Goal: Transaction & Acquisition: Purchase product/service

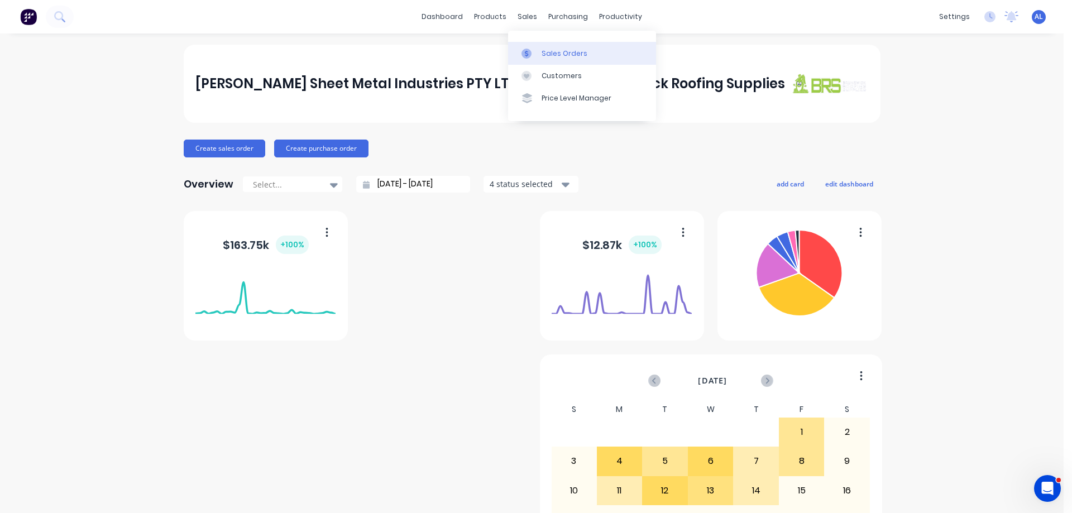
click at [567, 61] on link "Sales Orders" at bounding box center [582, 53] width 148 height 22
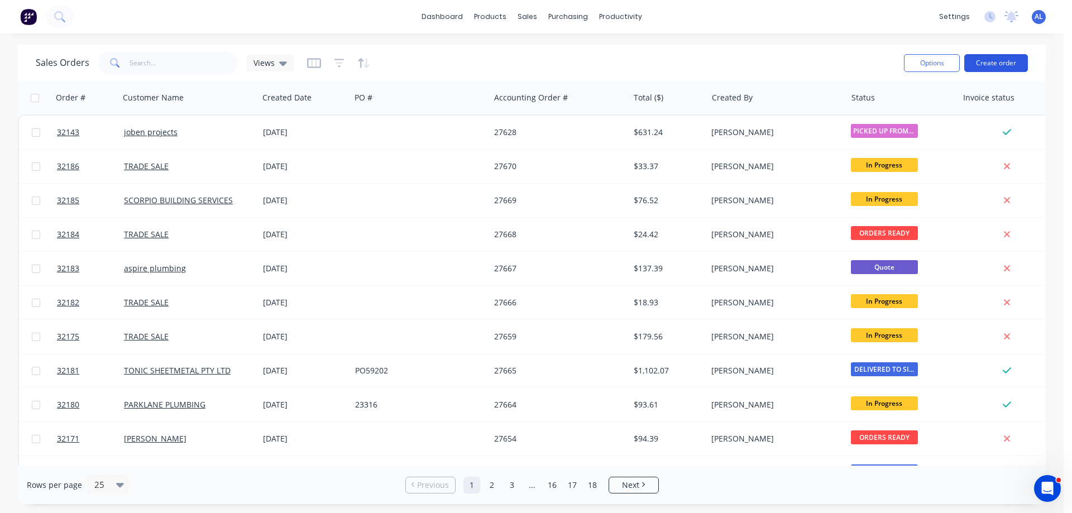
click at [998, 66] on button "Create order" at bounding box center [996, 63] width 64 height 18
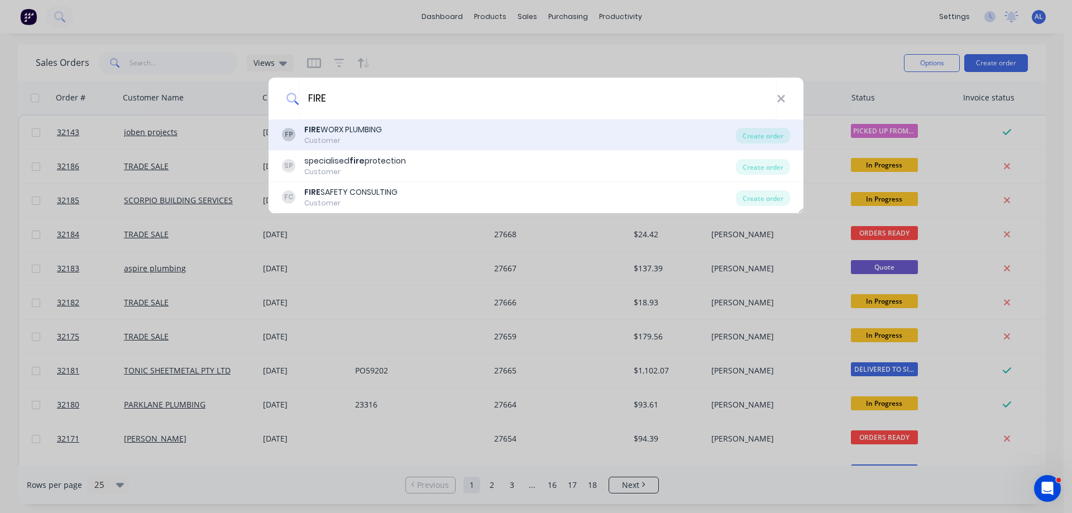
type input "FIRE"
click at [358, 135] on div "FIRE WORX PLUMBING" at bounding box center [343, 130] width 78 height 12
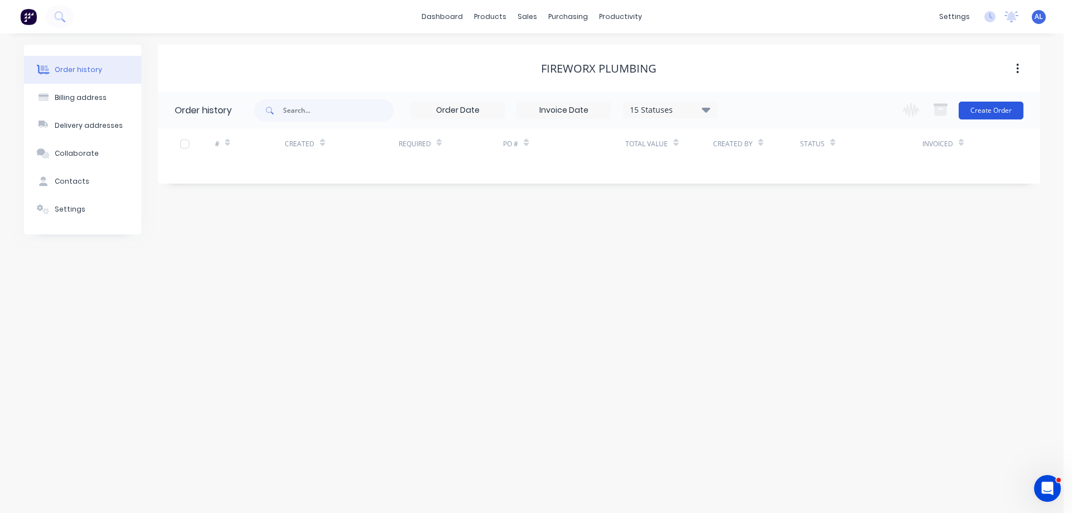
click at [989, 115] on button "Create Order" at bounding box center [990, 111] width 65 height 18
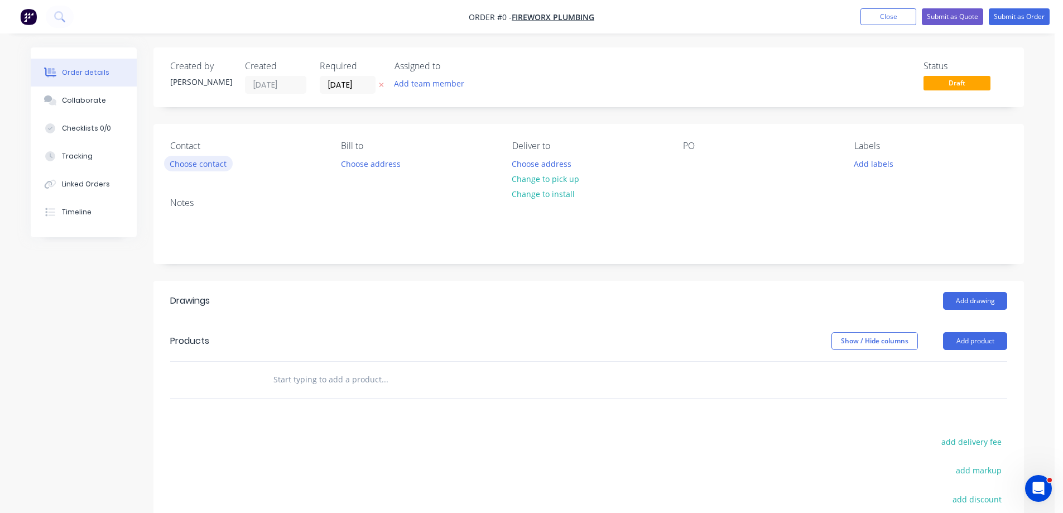
click at [220, 164] on button "Choose contact" at bounding box center [198, 163] width 69 height 15
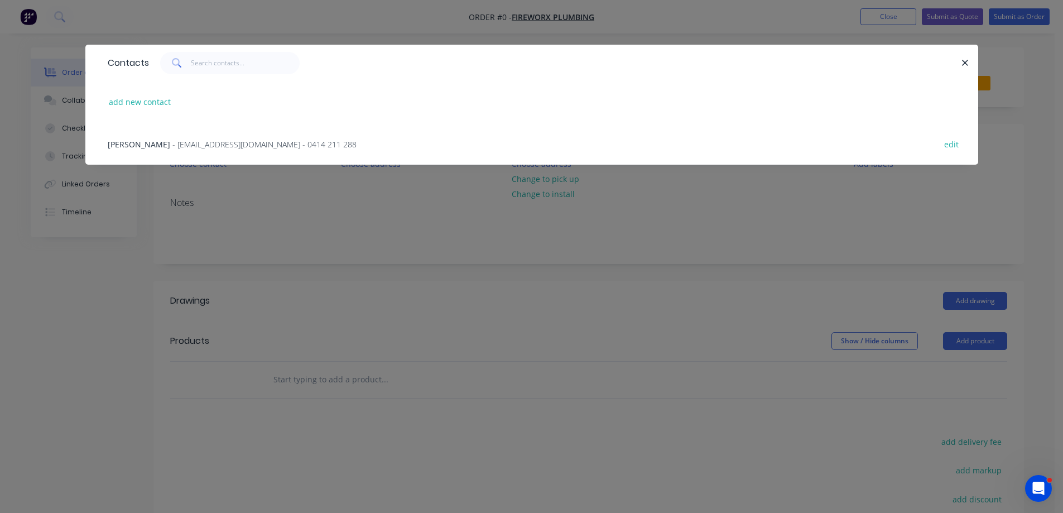
click at [204, 142] on span "- [EMAIL_ADDRESS][DOMAIN_NAME] - 0414 211 288" at bounding box center [264, 144] width 184 height 11
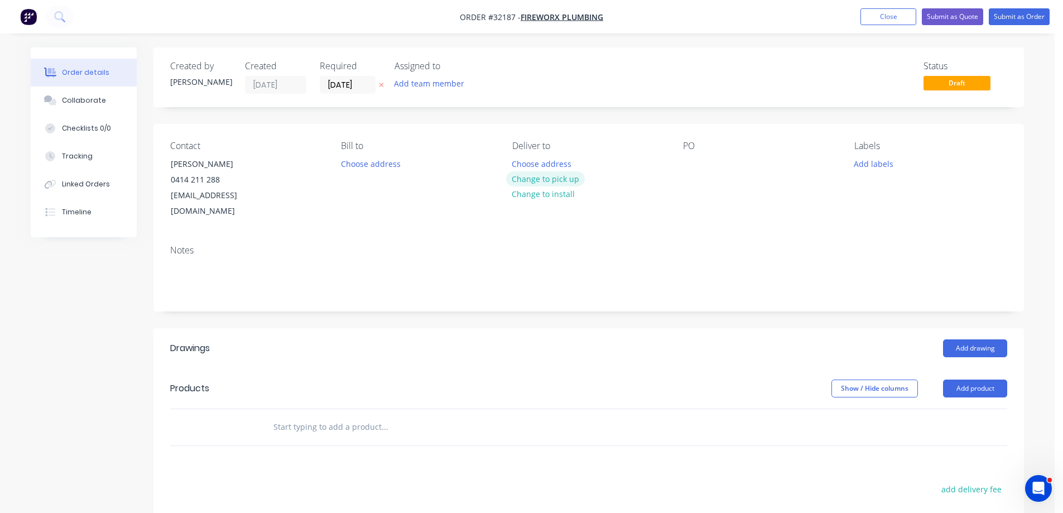
click at [567, 181] on button "Change to pick up" at bounding box center [545, 178] width 79 height 15
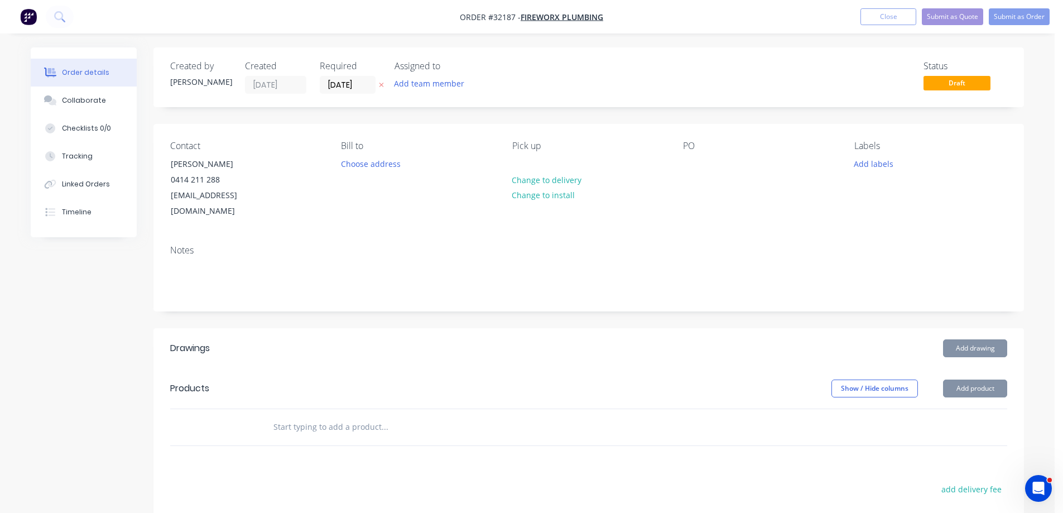
scroll to position [167, 0]
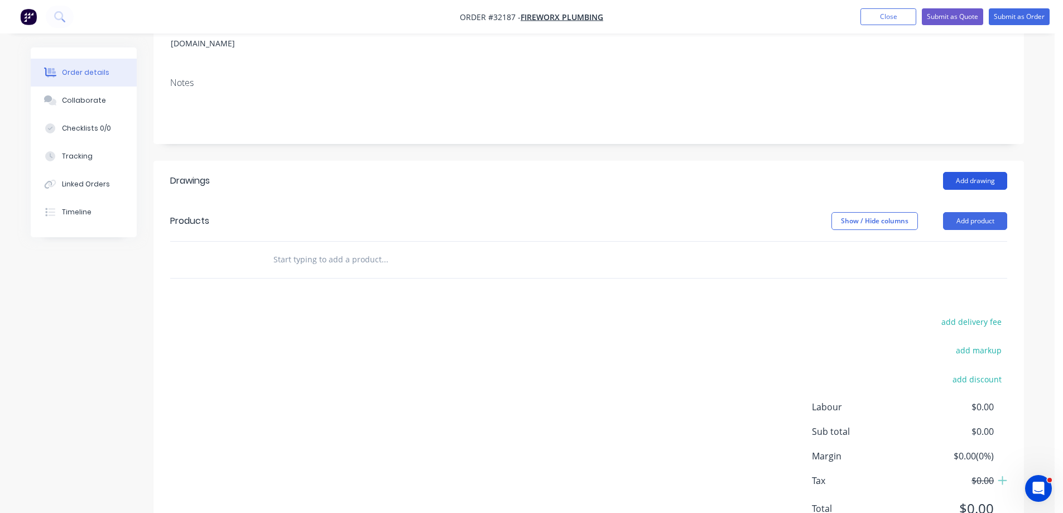
click at [977, 172] on button "Add drawing" at bounding box center [975, 181] width 64 height 18
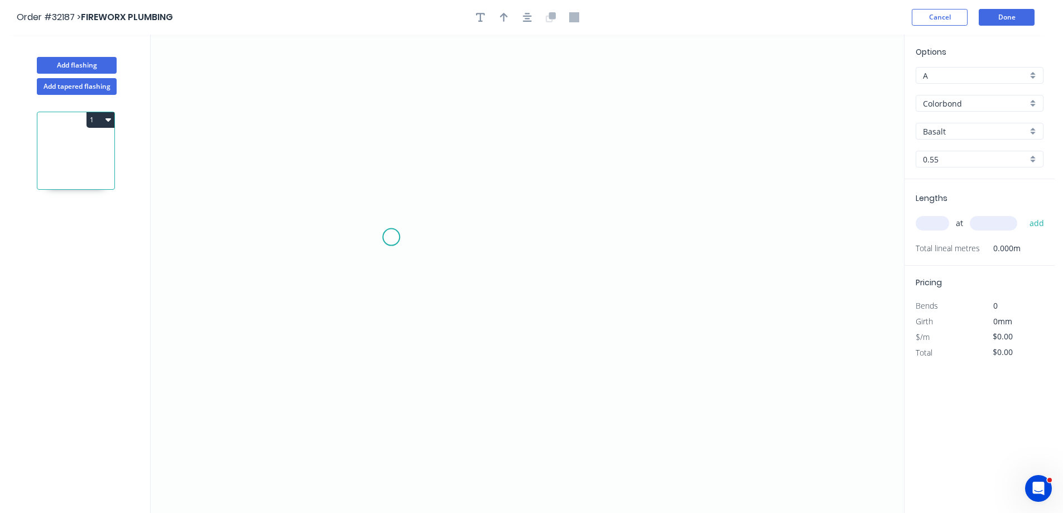
click at [392, 235] on icon "0" at bounding box center [528, 274] width 754 height 478
drag, startPoint x: 388, startPoint y: 238, endPoint x: 390, endPoint y: 232, distance: 6.0
click at [388, 237] on circle at bounding box center [391, 237] width 17 height 17
click at [396, 234] on circle at bounding box center [391, 237] width 17 height 17
click at [423, 182] on icon "0" at bounding box center [528, 274] width 754 height 478
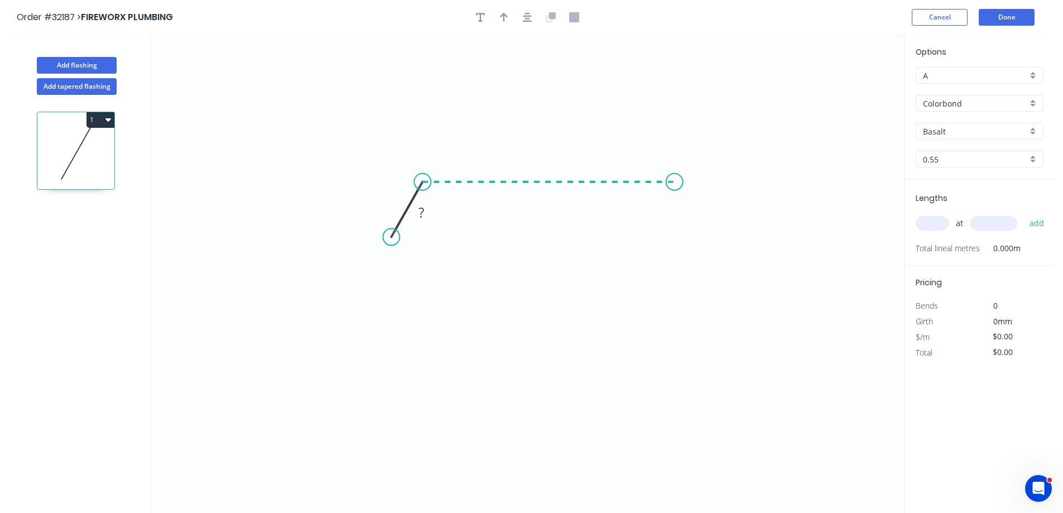
click at [675, 193] on icon "0 ?" at bounding box center [528, 274] width 754 height 478
click at [701, 232] on icon "0 ? ? ? º" at bounding box center [528, 274] width 754 height 478
click at [399, 194] on rect at bounding box center [392, 197] width 22 height 16
type input "$44.85"
drag, startPoint x: 531, startPoint y: 18, endPoint x: 525, endPoint y: 20, distance: 5.8
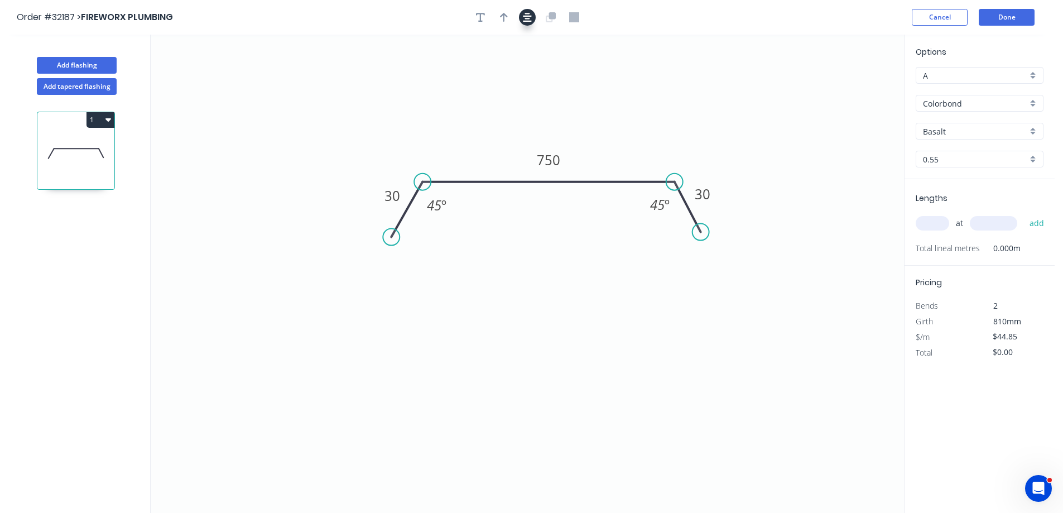
click at [531, 18] on icon "button" at bounding box center [527, 17] width 9 height 10
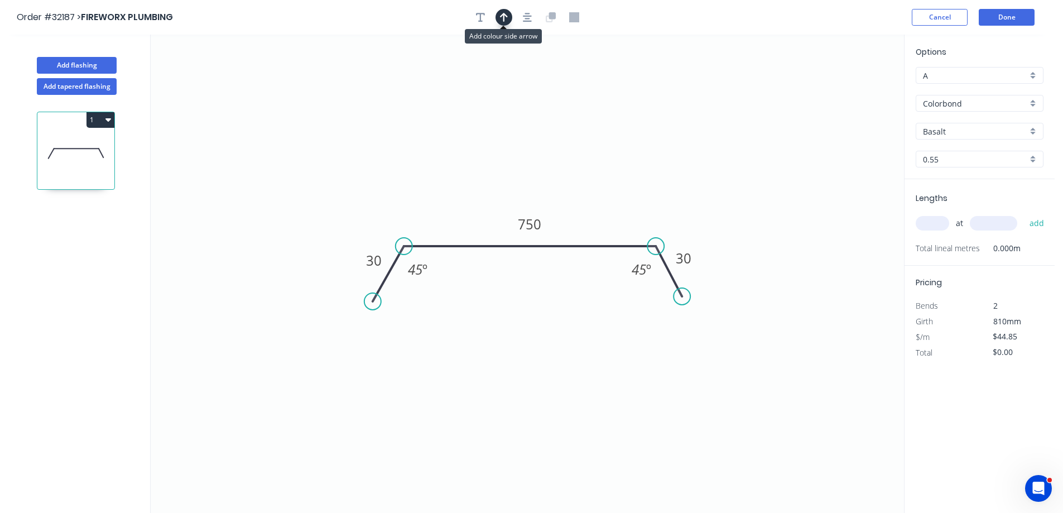
drag, startPoint x: 505, startPoint y: 20, endPoint x: 555, endPoint y: 46, distance: 56.9
click at [505, 20] on icon "button" at bounding box center [504, 17] width 8 height 10
drag, startPoint x: 845, startPoint y: 85, endPoint x: 615, endPoint y: 136, distance: 236.1
click at [568, 163] on icon "0 30 750 30 45 º 45 º" at bounding box center [528, 274] width 754 height 478
drag, startPoint x: 847, startPoint y: 84, endPoint x: 597, endPoint y: 210, distance: 279.8
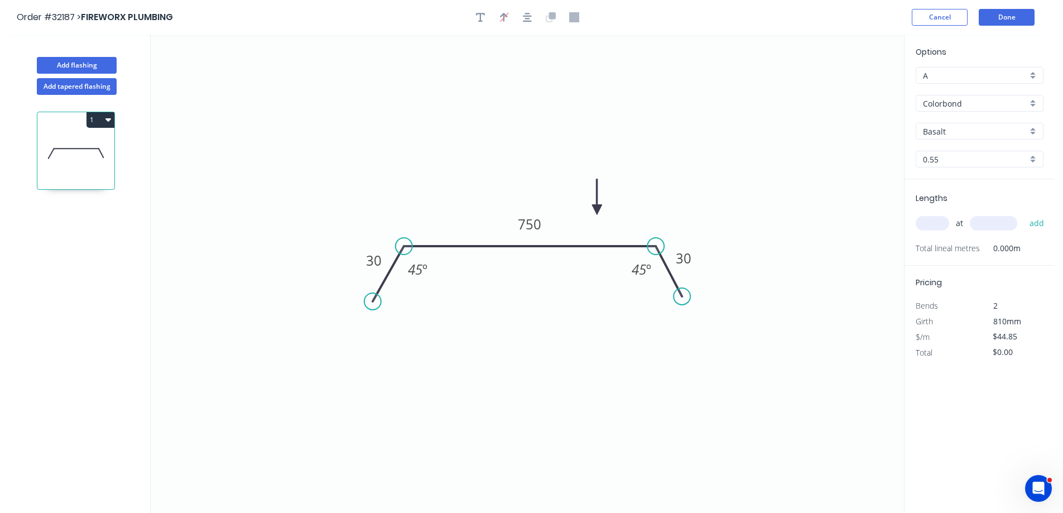
click at [597, 210] on icon at bounding box center [597, 197] width 10 height 36
click at [1036, 132] on div "Basalt" at bounding box center [980, 131] width 128 height 17
click at [980, 224] on div "[PERSON_NAME]" at bounding box center [980, 225] width 127 height 20
type input "[PERSON_NAME]"
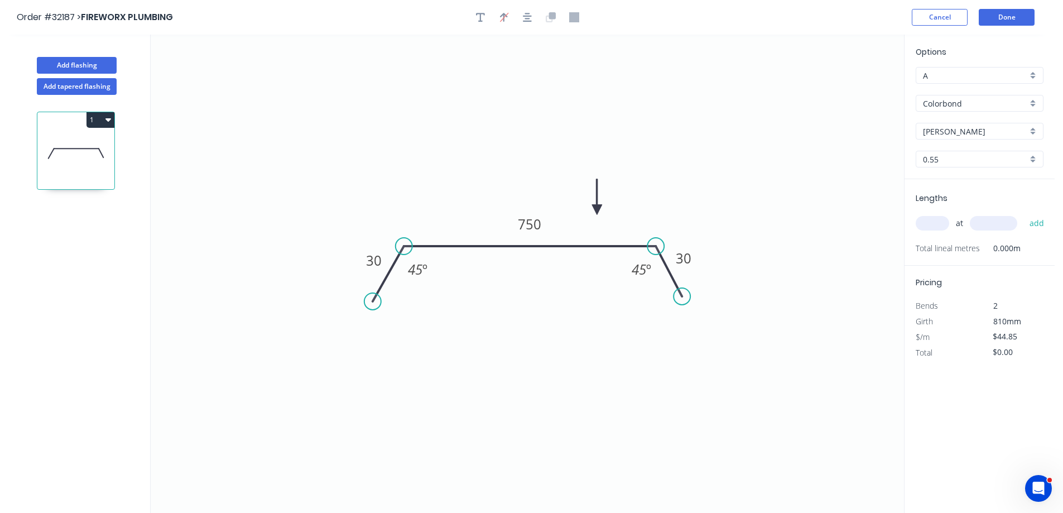
click at [941, 225] on input "text" at bounding box center [932, 223] width 33 height 15
type input "6"
type input "2000"
click at [1024, 214] on button "add" at bounding box center [1037, 223] width 26 height 19
type input "$538.20"
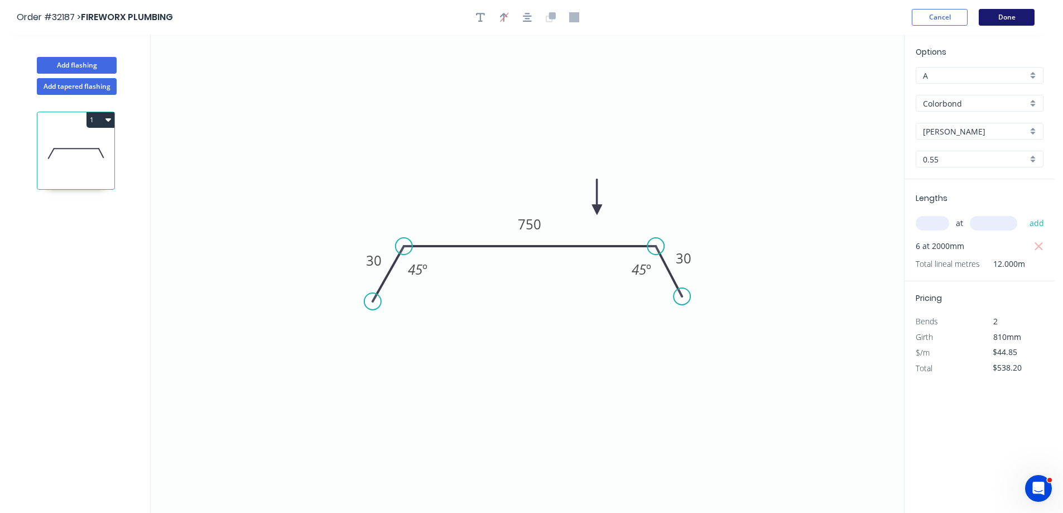
click at [1002, 20] on button "Done" at bounding box center [1007, 17] width 56 height 17
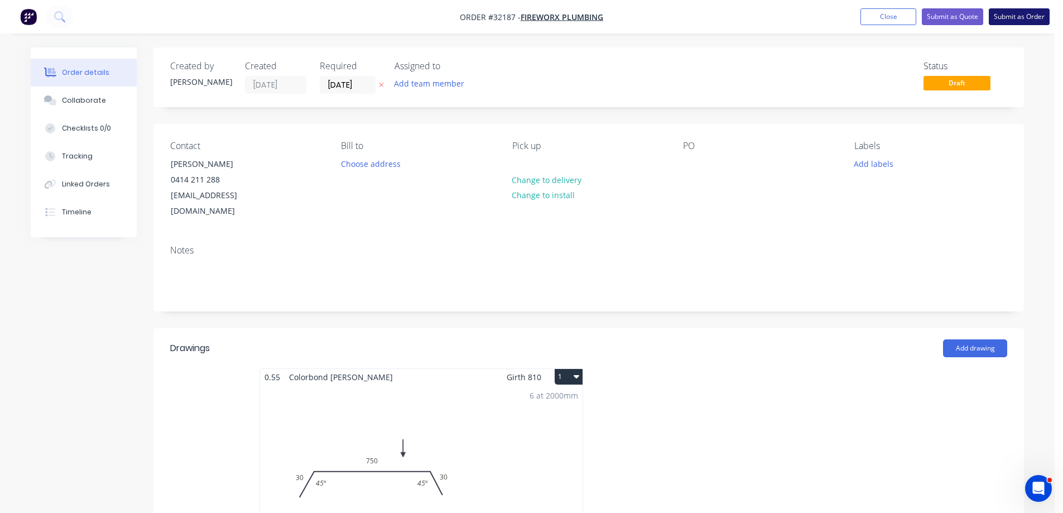
click at [1022, 17] on button "Submit as Order" at bounding box center [1019, 16] width 61 height 17
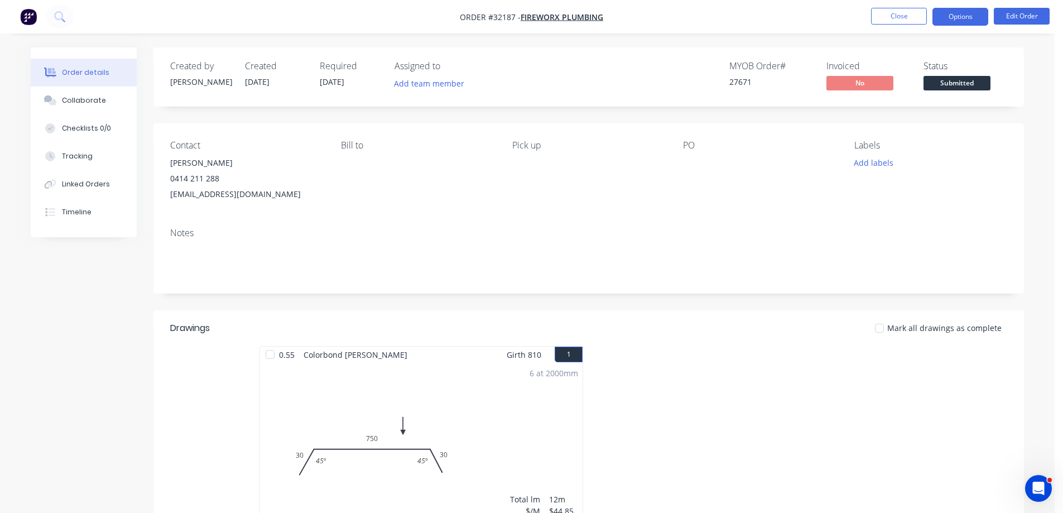
click at [976, 19] on button "Options" at bounding box center [961, 17] width 56 height 18
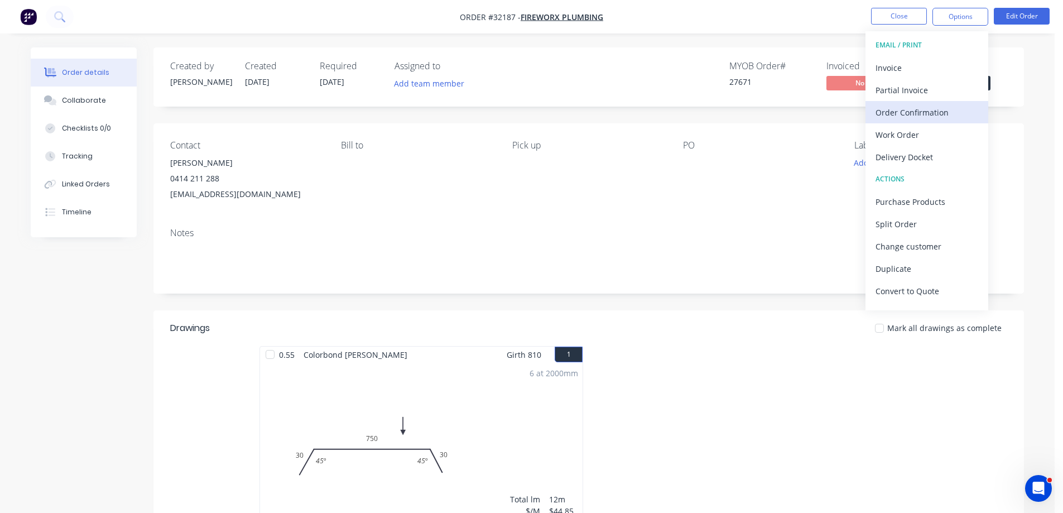
click at [920, 113] on div "Order Confirmation" at bounding box center [927, 112] width 103 height 16
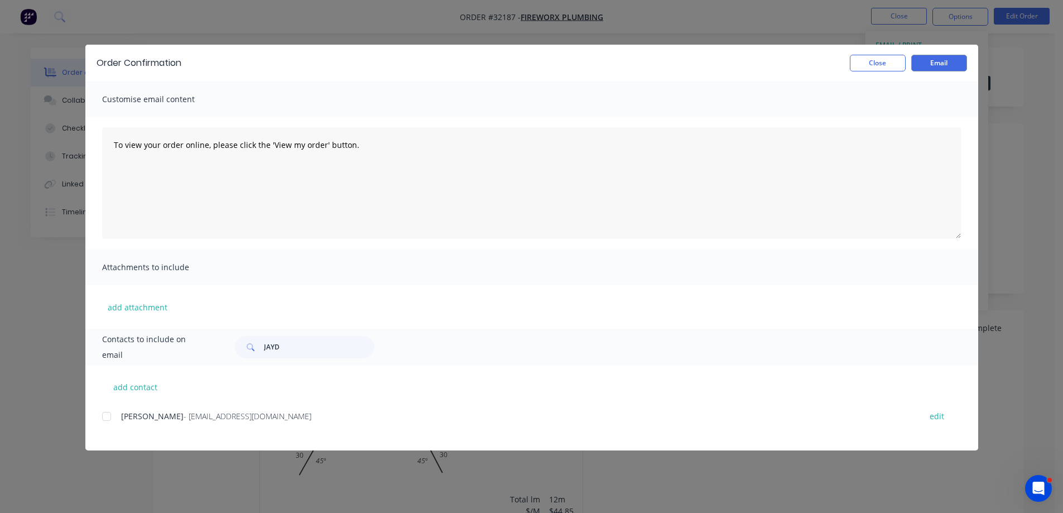
click at [111, 418] on div at bounding box center [106, 416] width 22 height 22
click at [953, 64] on button "Email" at bounding box center [939, 63] width 56 height 17
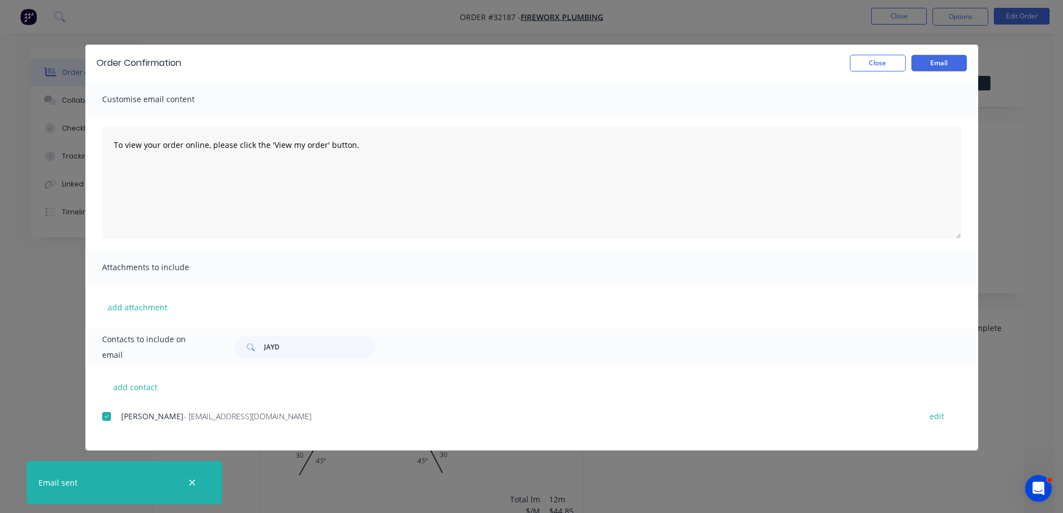
click at [973, 20] on div "Order Confirmation Close Email Customise email content To view your order onlin…" at bounding box center [531, 256] width 1063 height 513
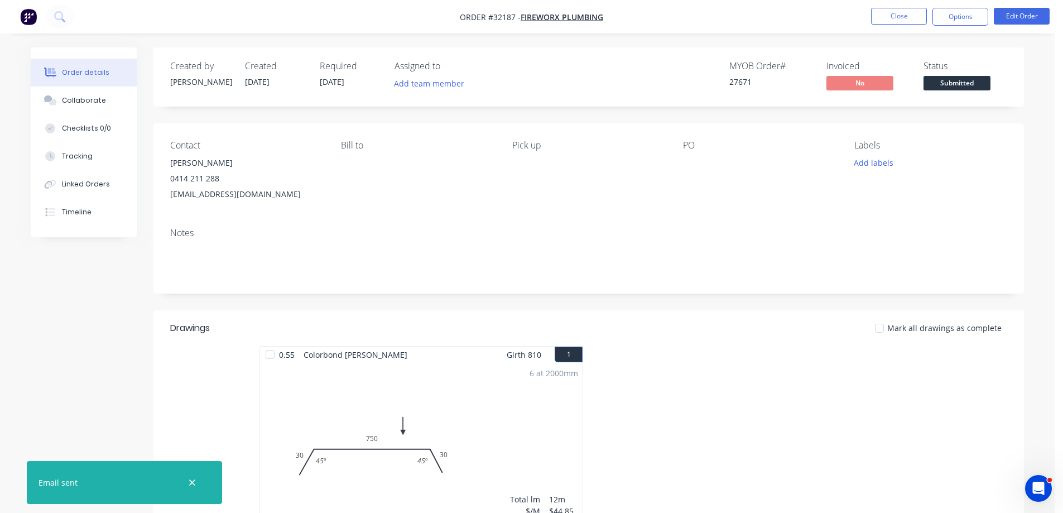
click at [970, 87] on span "Submitted" at bounding box center [957, 83] width 67 height 14
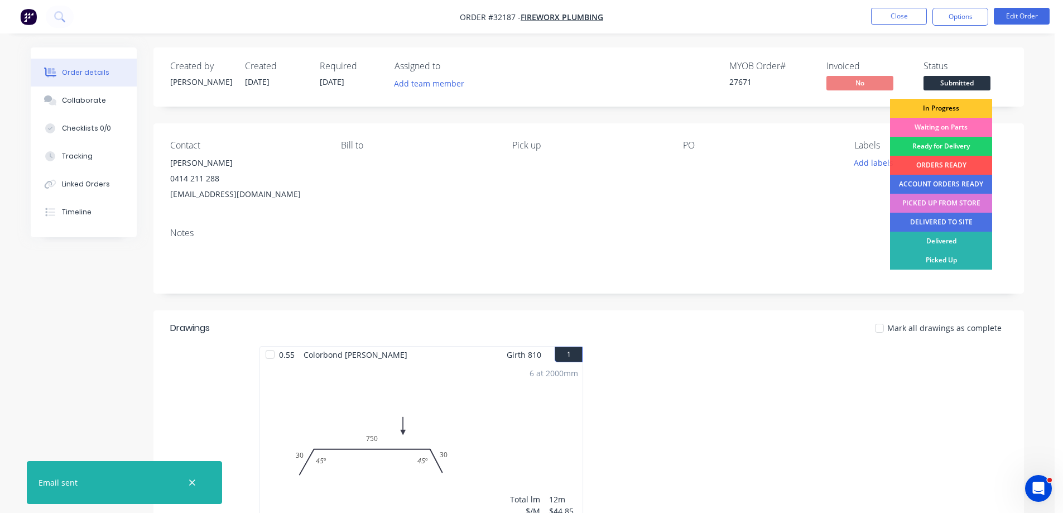
click at [972, 105] on div "In Progress" at bounding box center [941, 108] width 102 height 19
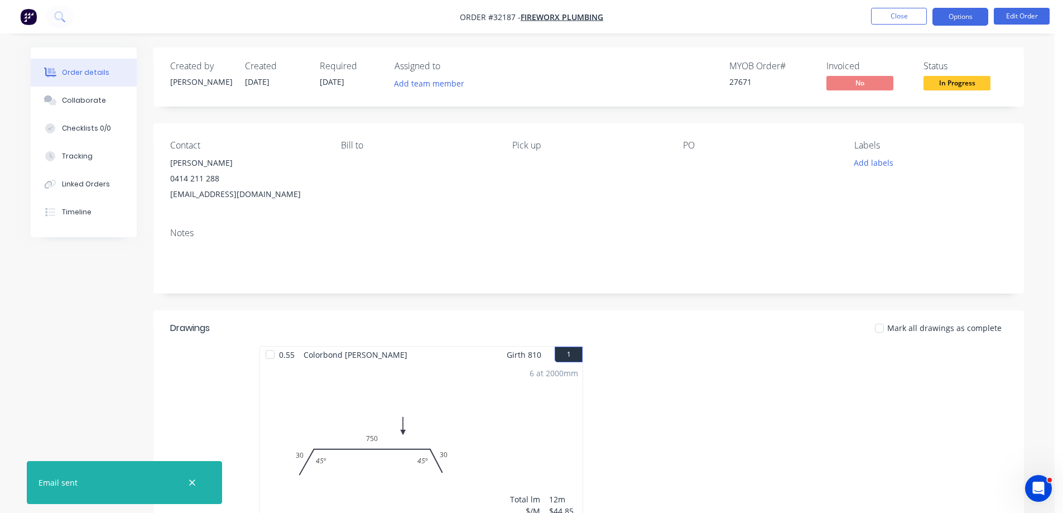
click at [964, 20] on button "Options" at bounding box center [961, 17] width 56 height 18
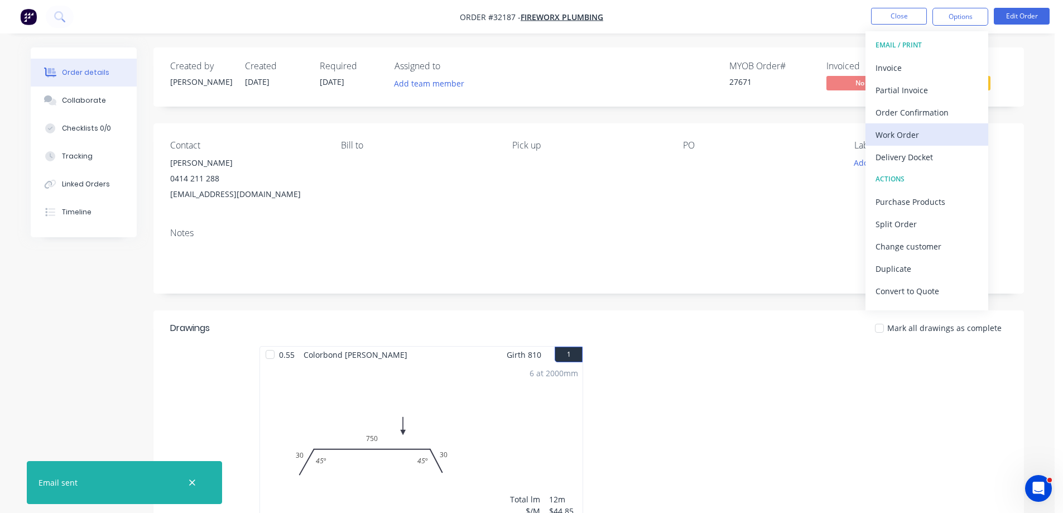
click at [933, 140] on div "Work Order" at bounding box center [927, 135] width 103 height 16
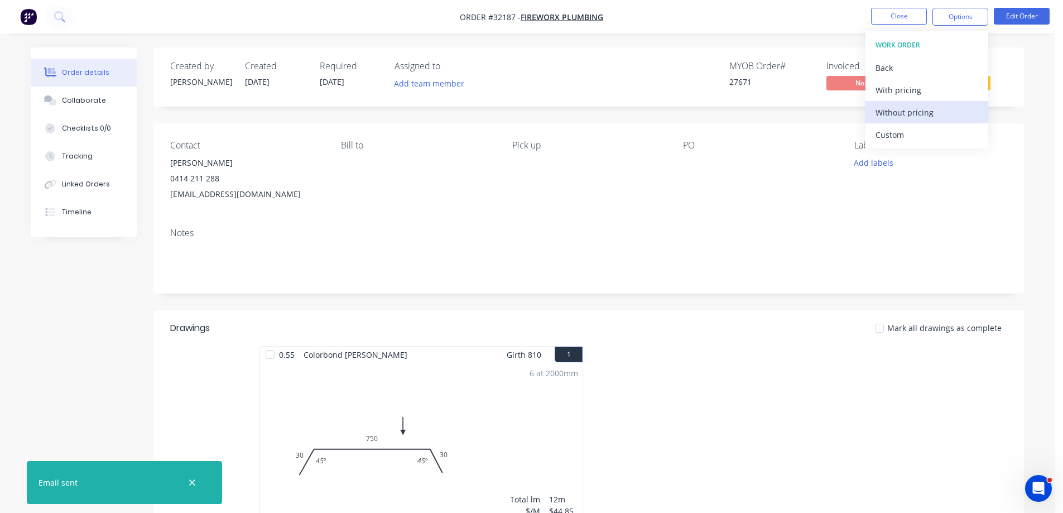
click at [921, 108] on div "Without pricing" at bounding box center [927, 112] width 103 height 16
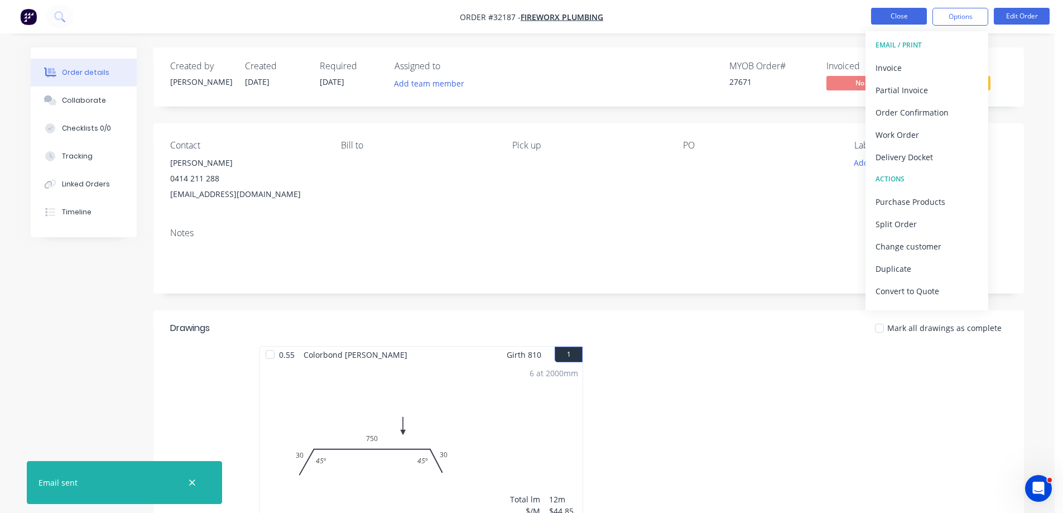
click at [908, 15] on button "Close" at bounding box center [899, 16] width 56 height 17
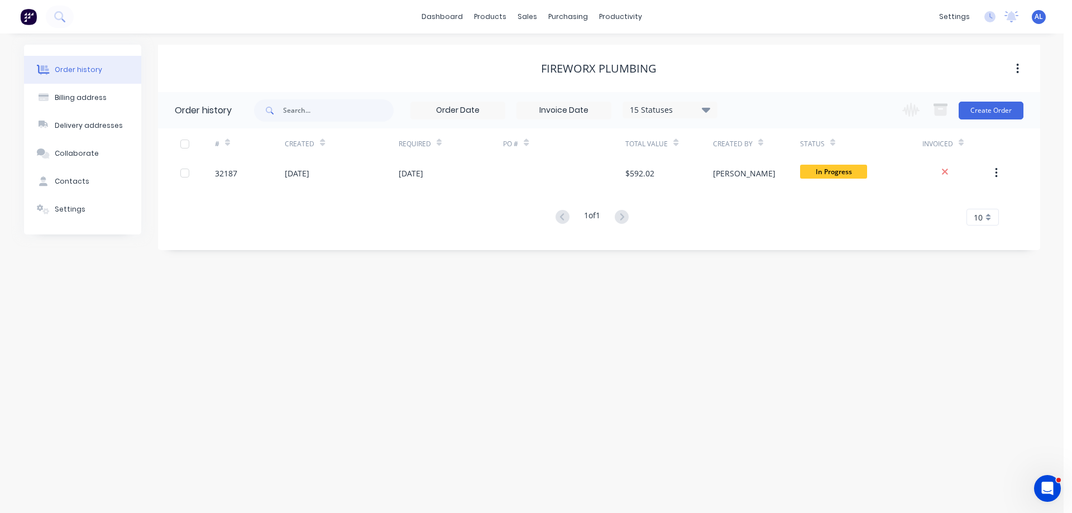
click at [26, 17] on img at bounding box center [28, 16] width 17 height 17
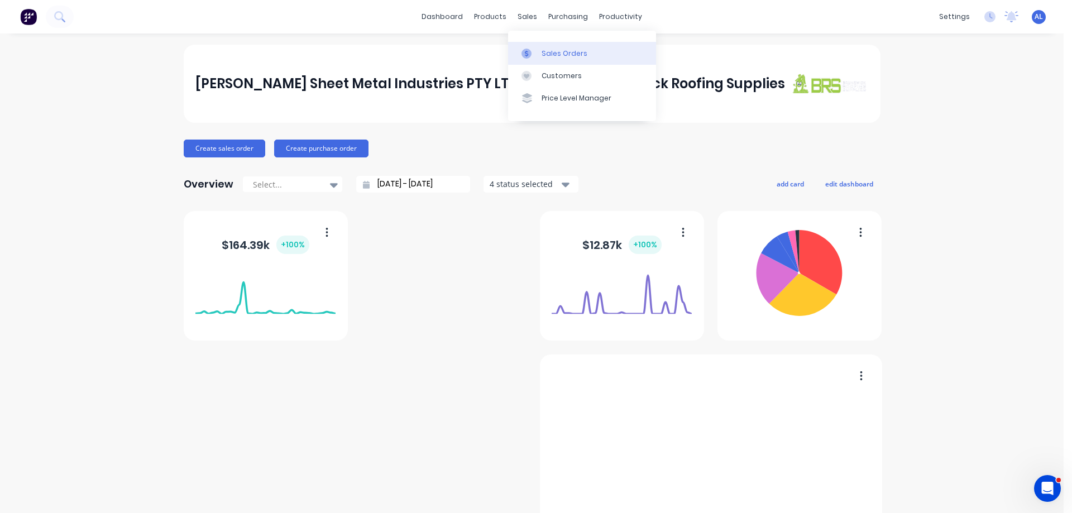
click at [556, 50] on div "Sales Orders" at bounding box center [564, 54] width 46 height 10
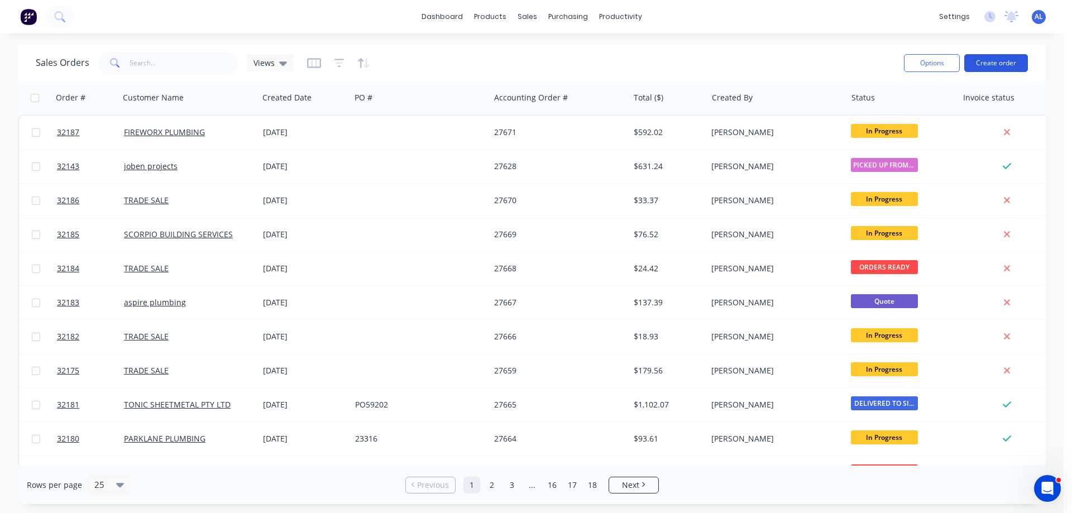
click at [1002, 69] on button "Create order" at bounding box center [996, 63] width 64 height 18
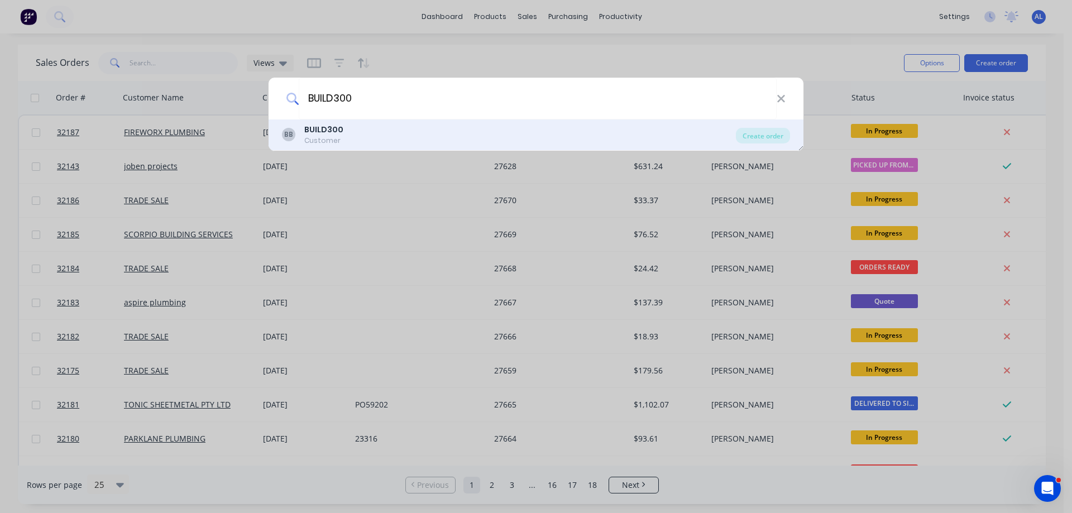
type input "BUILD300"
click at [360, 129] on div "BB BUILD300 Customer" at bounding box center [509, 135] width 454 height 22
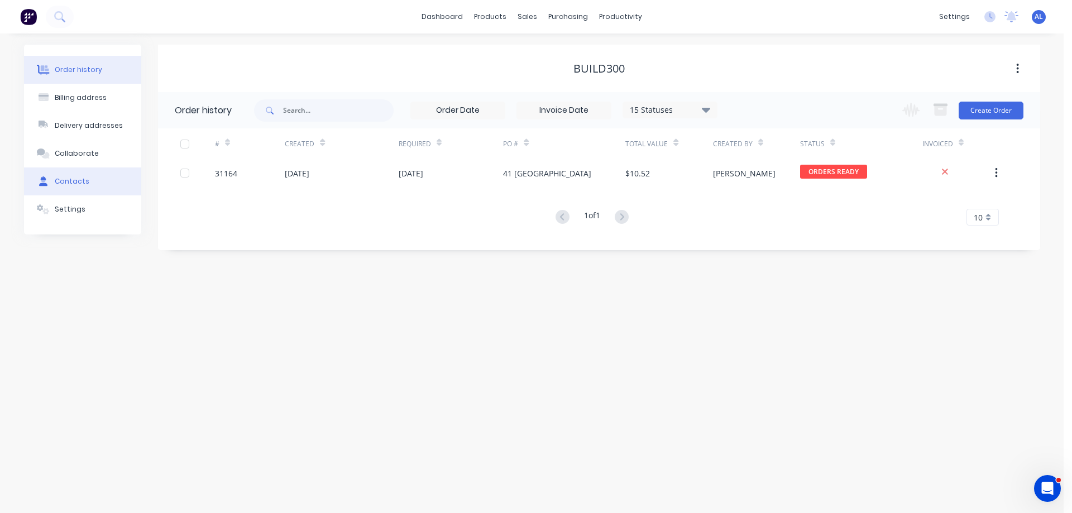
click at [83, 179] on div "Contacts" at bounding box center [72, 181] width 35 height 10
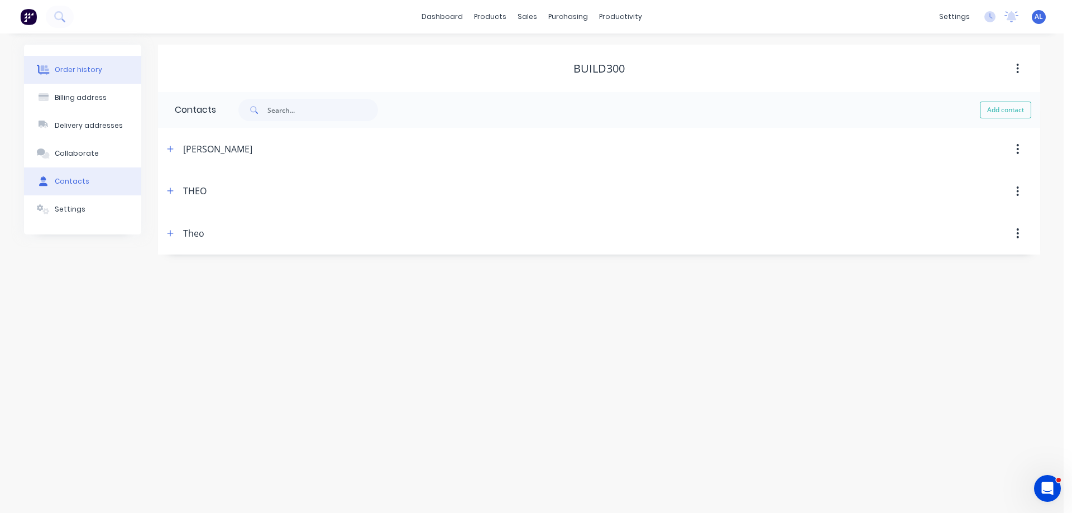
click at [83, 75] on button "Order history" at bounding box center [82, 70] width 117 height 28
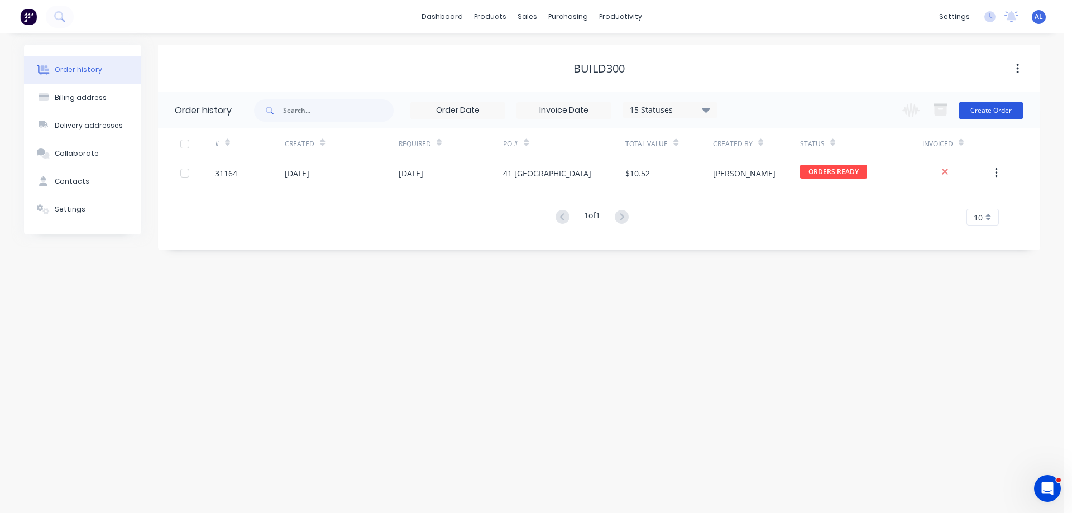
click at [1001, 111] on button "Create Order" at bounding box center [990, 111] width 65 height 18
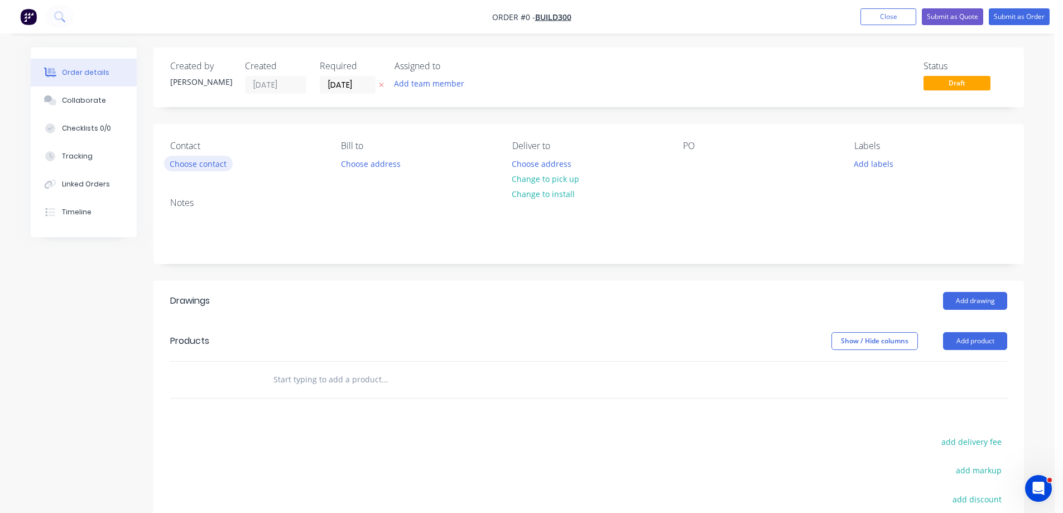
click at [204, 165] on button "Choose contact" at bounding box center [198, 163] width 69 height 15
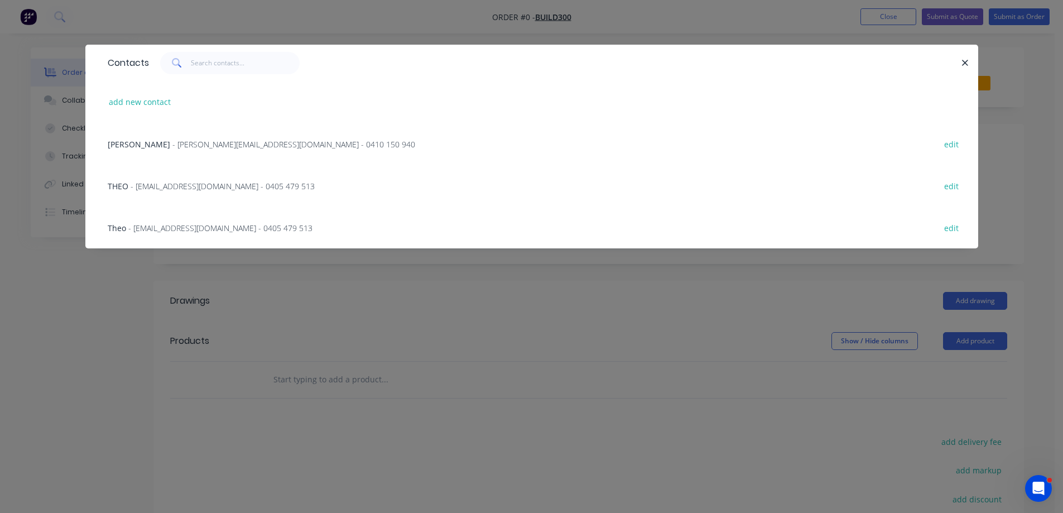
click at [134, 186] on span "- [EMAIL_ADDRESS][DOMAIN_NAME] - 0405 479 513" at bounding box center [223, 186] width 184 height 11
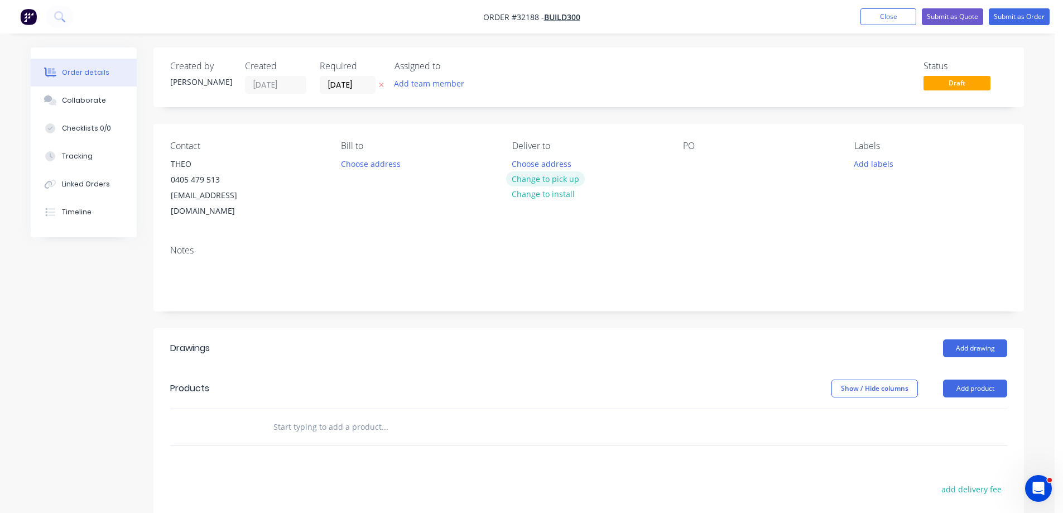
click at [563, 178] on button "Change to pick up" at bounding box center [545, 178] width 79 height 15
click at [693, 167] on div at bounding box center [692, 164] width 18 height 16
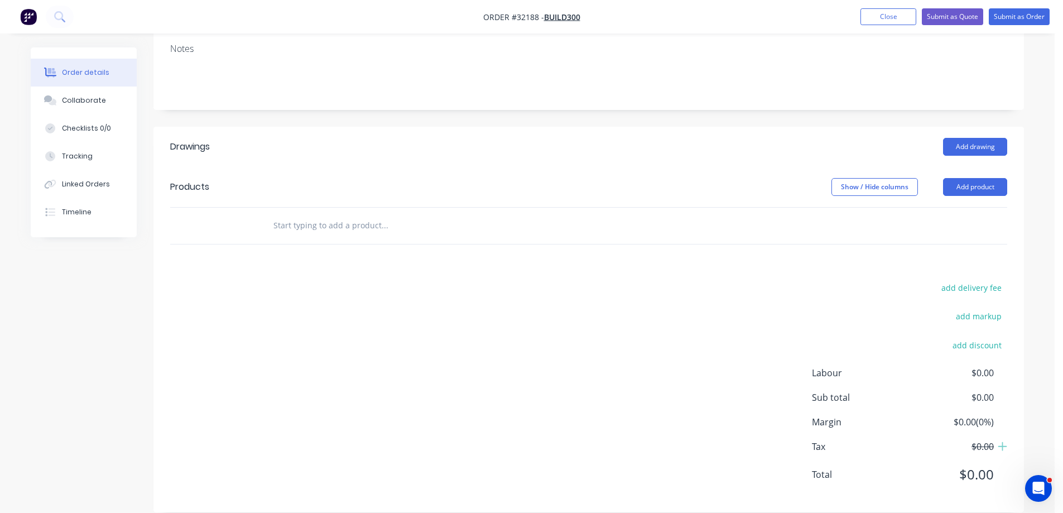
scroll to position [202, 0]
click at [974, 137] on button "Add drawing" at bounding box center [975, 146] width 64 height 18
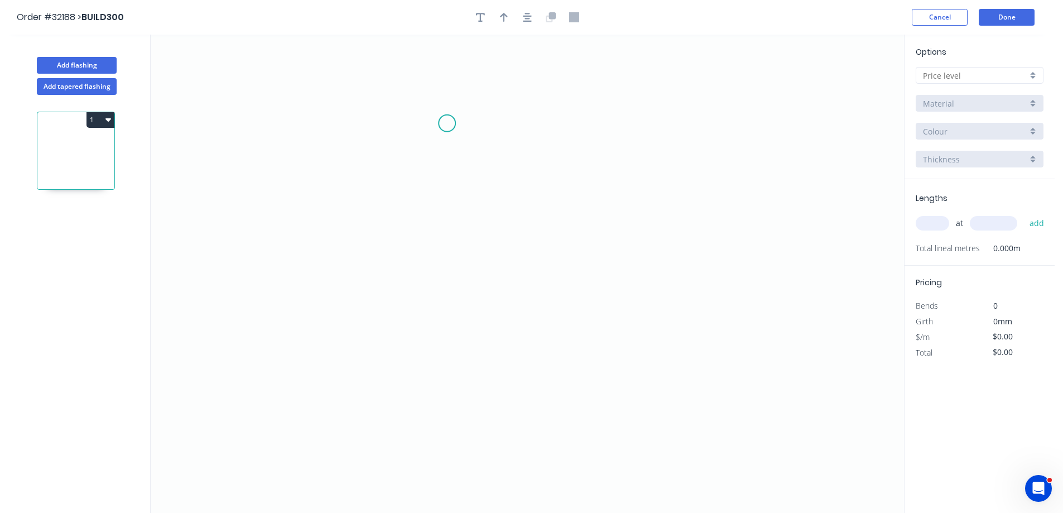
drag, startPoint x: 447, startPoint y: 124, endPoint x: 443, endPoint y: 175, distance: 50.9
click at [447, 133] on icon "0" at bounding box center [528, 274] width 754 height 478
drag, startPoint x: 444, startPoint y: 151, endPoint x: 450, endPoint y: 305, distance: 154.2
click at [450, 305] on circle at bounding box center [447, 303] width 17 height 17
click at [450, 305] on circle at bounding box center [447, 304] width 17 height 17
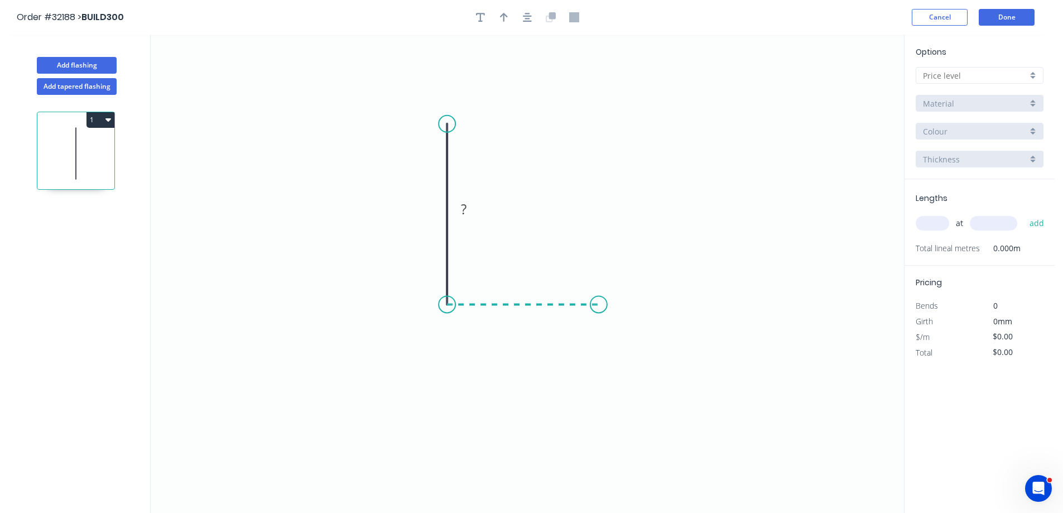
click at [599, 301] on icon "0 ?" at bounding box center [528, 274] width 754 height 478
click at [601, 354] on icon "0 ? ?" at bounding box center [528, 274] width 754 height 478
drag, startPoint x: 467, startPoint y: 214, endPoint x: 490, endPoint y: 203, distance: 24.7
click at [469, 212] on rect at bounding box center [464, 210] width 22 height 16
click at [522, 20] on button "button" at bounding box center [527, 17] width 17 height 17
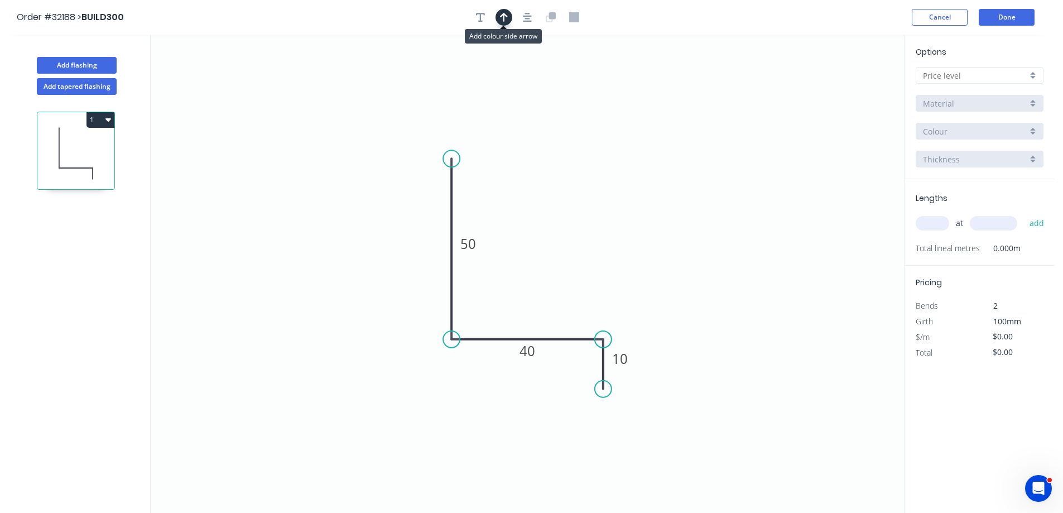
click at [505, 20] on icon "button" at bounding box center [504, 17] width 8 height 9
drag, startPoint x: 848, startPoint y: 88, endPoint x: 562, endPoint y: 294, distance: 352.4
click at [562, 294] on icon at bounding box center [561, 281] width 10 height 36
click at [1037, 76] on div at bounding box center [980, 75] width 128 height 17
click at [982, 99] on div "A" at bounding box center [980, 97] width 127 height 20
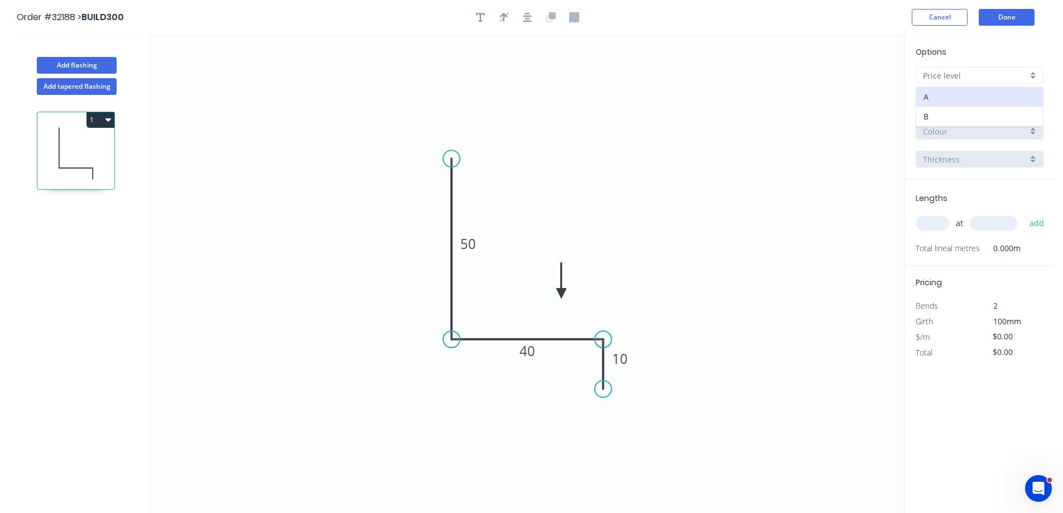
type input "A"
type input "$7.85"
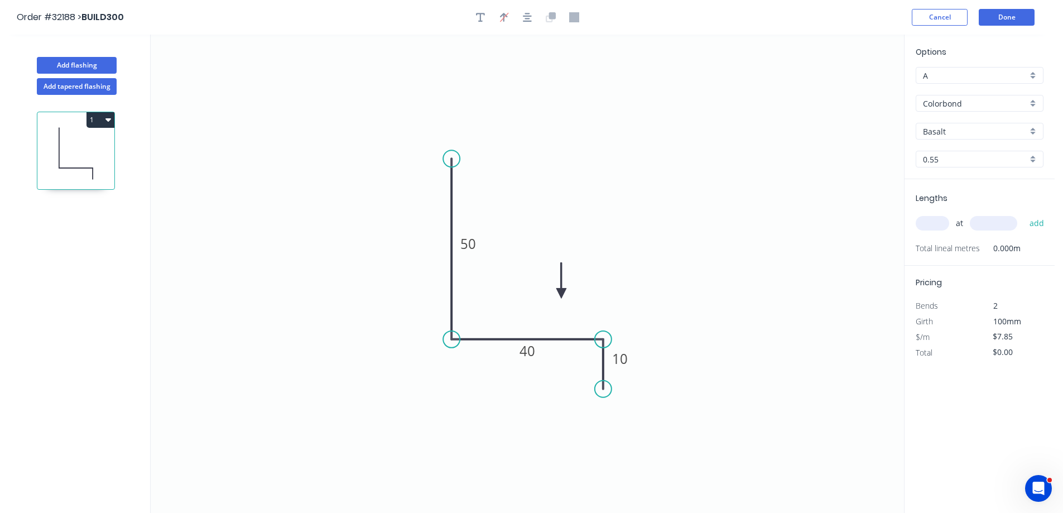
click at [1037, 135] on div "Basalt" at bounding box center [980, 131] width 128 height 17
click at [980, 200] on div "Monument" at bounding box center [980, 203] width 127 height 20
type input "Monument"
click at [942, 228] on input "text" at bounding box center [932, 223] width 33 height 15
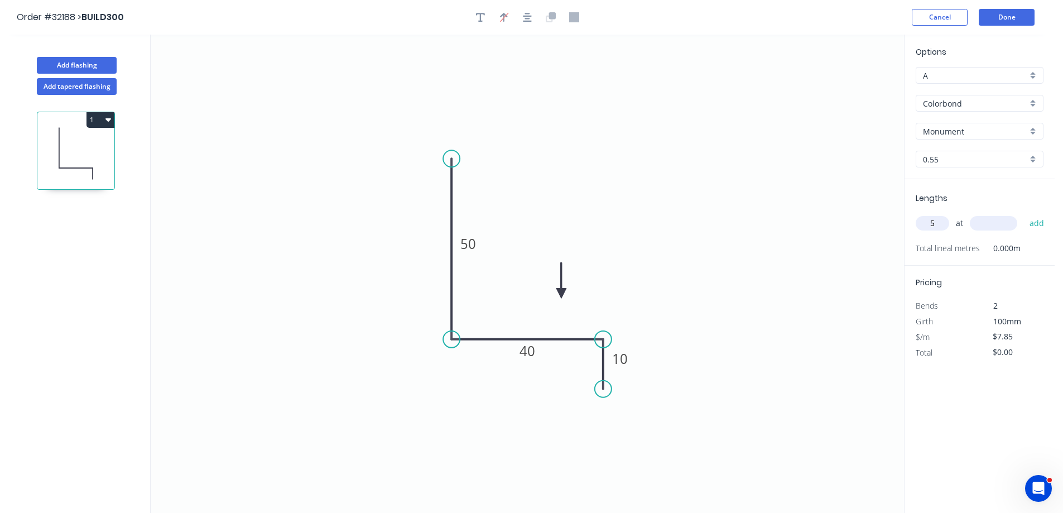
type input "5"
type input "1200"
click at [1024, 214] on button "add" at bounding box center [1037, 223] width 26 height 19
type input "$47.10"
type input "1"
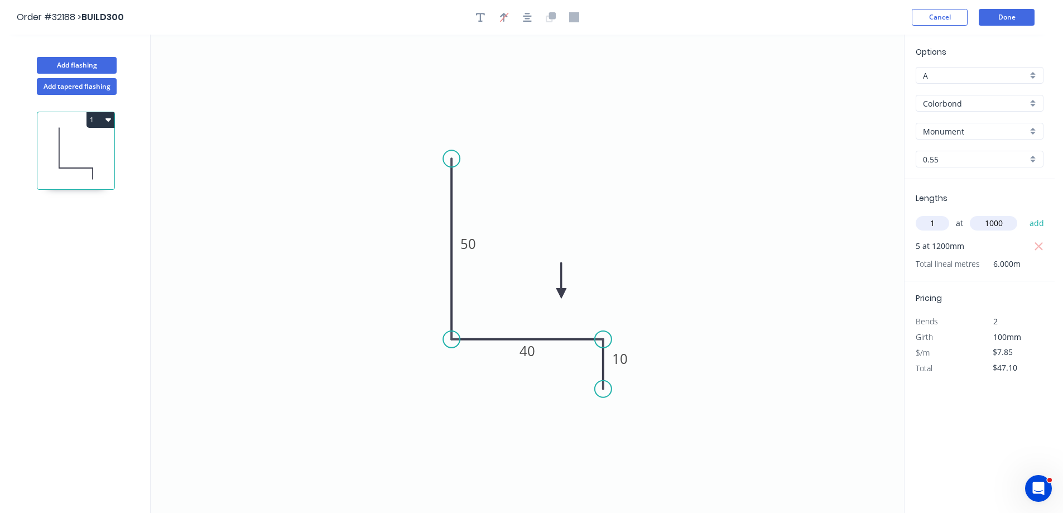
type input "1000"
click at [1024, 214] on button "add" at bounding box center [1037, 223] width 26 height 19
type input "$54.95"
click at [1005, 18] on button "Done" at bounding box center [1007, 17] width 56 height 17
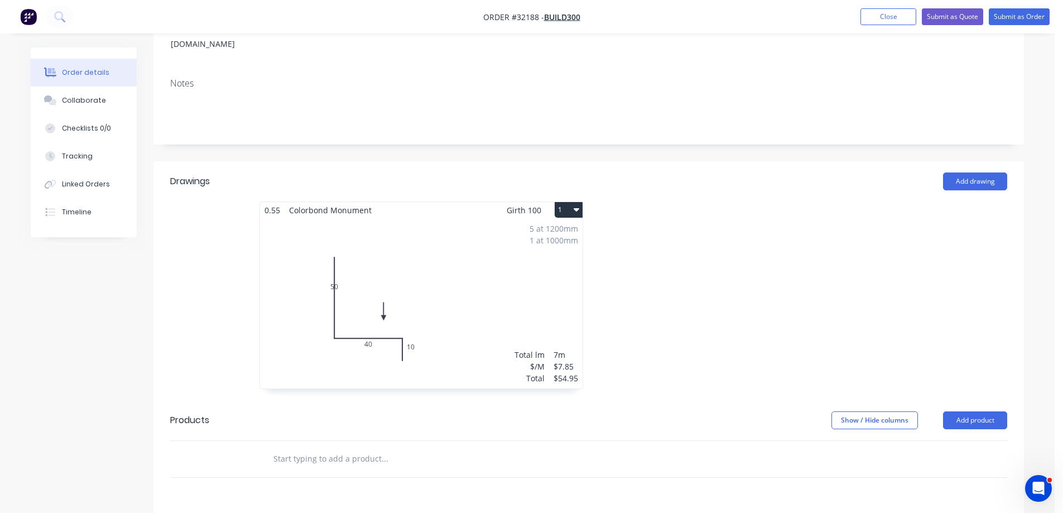
scroll to position [167, 0]
click at [434, 262] on div "5 at 1200mm 1 at 1000mm Total lm $/M Total 7m $7.85 $54.95" at bounding box center [421, 303] width 323 height 170
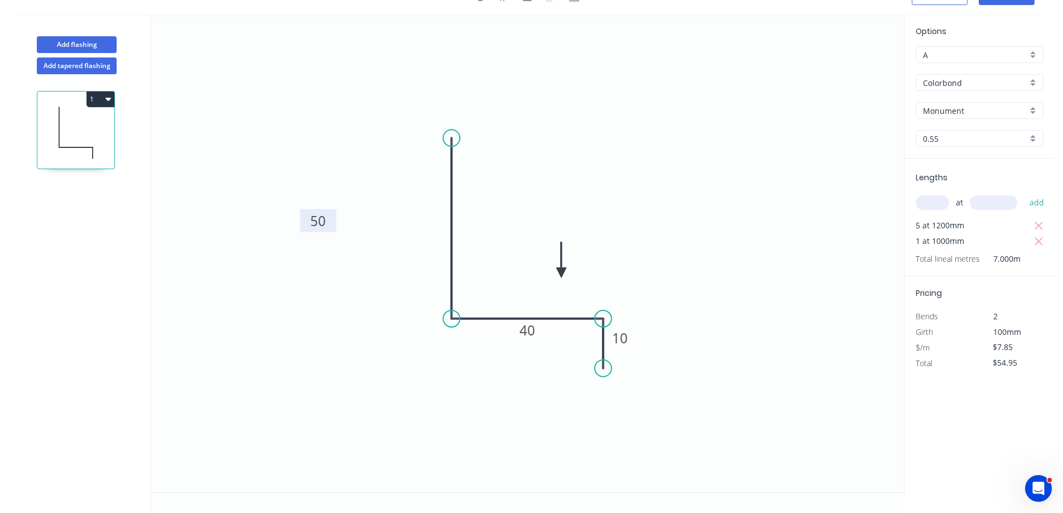
drag, startPoint x: 477, startPoint y: 195, endPoint x: 331, endPoint y: 227, distance: 149.2
click at [331, 227] on rect at bounding box center [318, 220] width 36 height 23
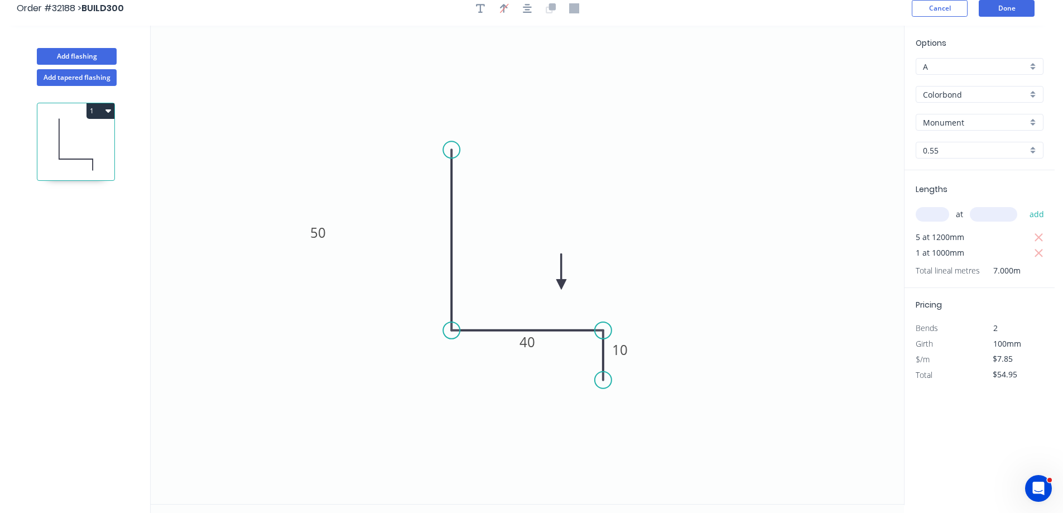
scroll to position [0, 0]
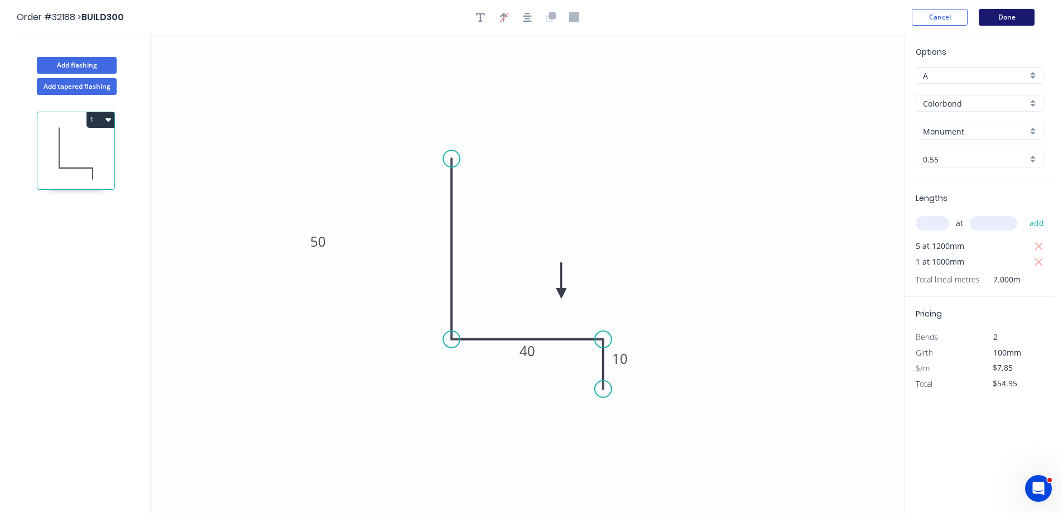
click at [1016, 21] on button "Done" at bounding box center [1007, 17] width 56 height 17
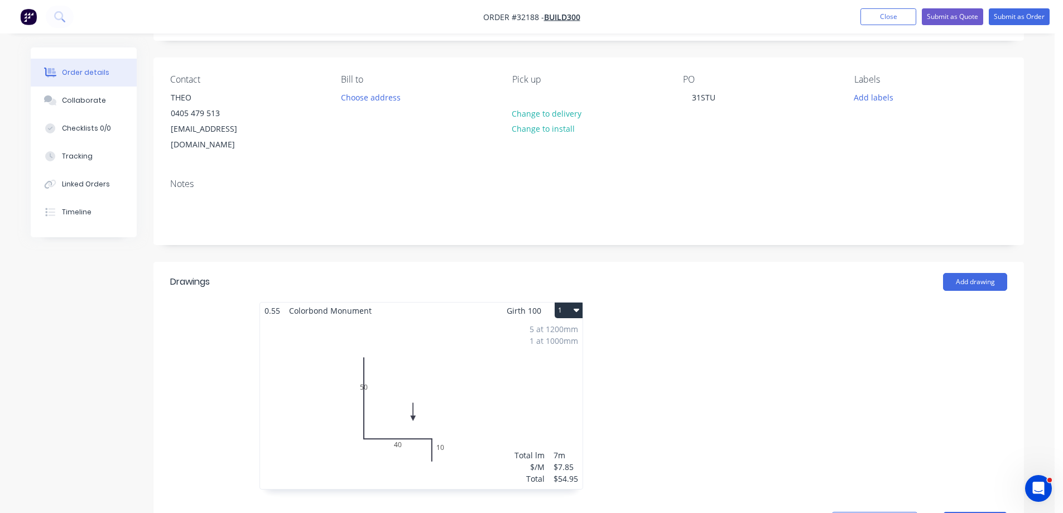
scroll to position [223, 0]
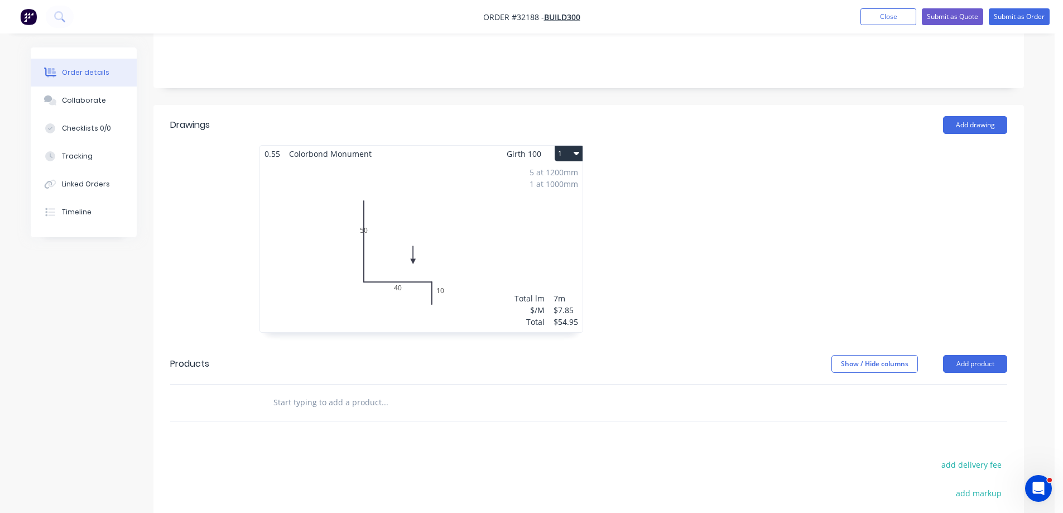
click at [382, 212] on div "5 at 1200mm 1 at 1000mm Total lm $/M Total 7m $7.85 $54.95" at bounding box center [421, 247] width 323 height 170
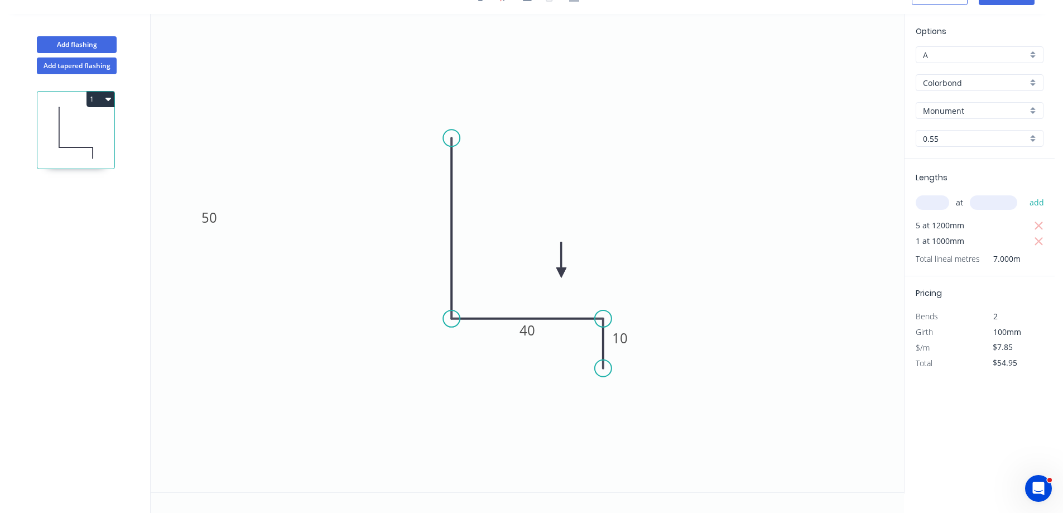
drag, startPoint x: 481, startPoint y: 193, endPoint x: 358, endPoint y: 210, distance: 124.5
click at [227, 222] on rect at bounding box center [209, 217] width 36 height 23
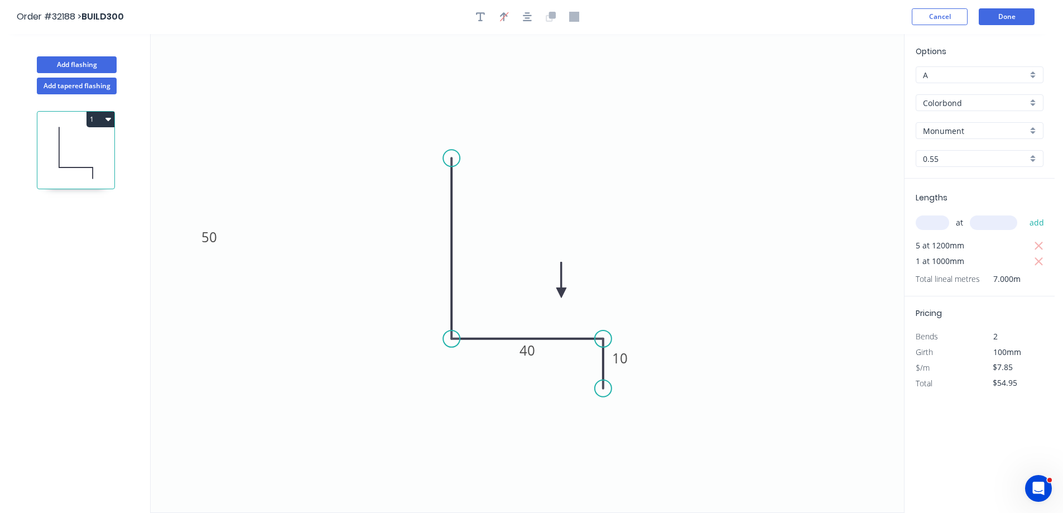
scroll to position [0, 0]
click at [1014, 21] on button "Done" at bounding box center [1007, 17] width 56 height 17
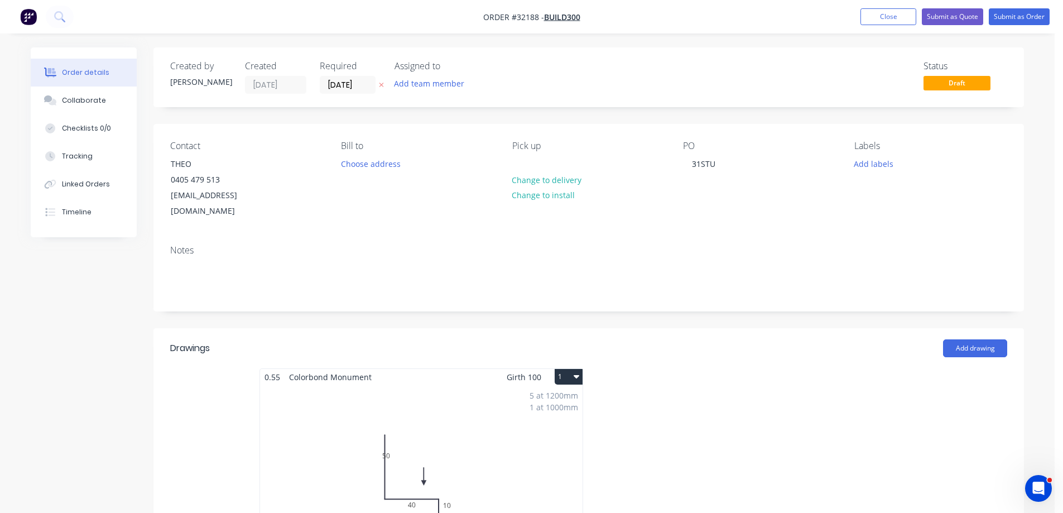
click at [580, 369] on button "1" at bounding box center [569, 377] width 28 height 16
click at [546, 440] on div "Delete" at bounding box center [530, 448] width 86 height 16
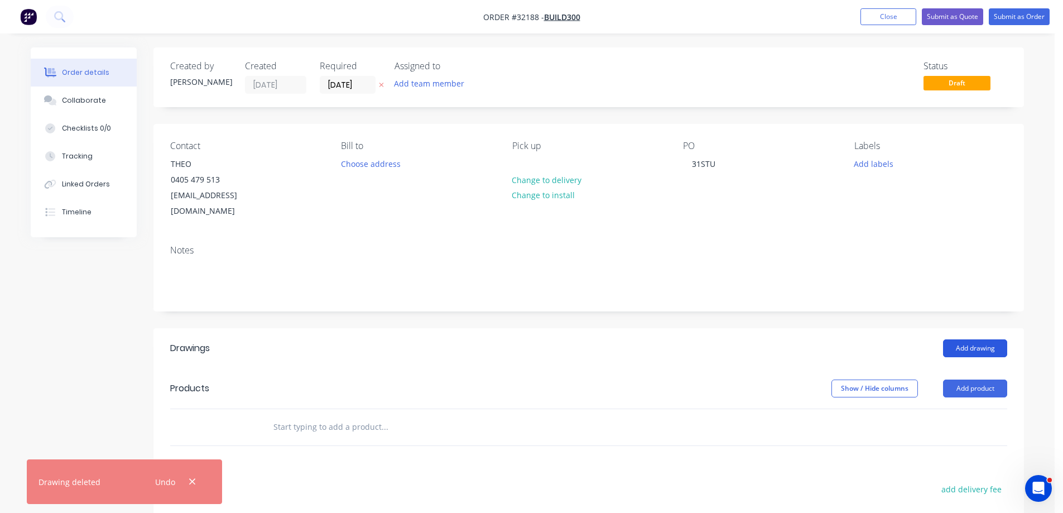
click at [973, 339] on button "Add drawing" at bounding box center [975, 348] width 64 height 18
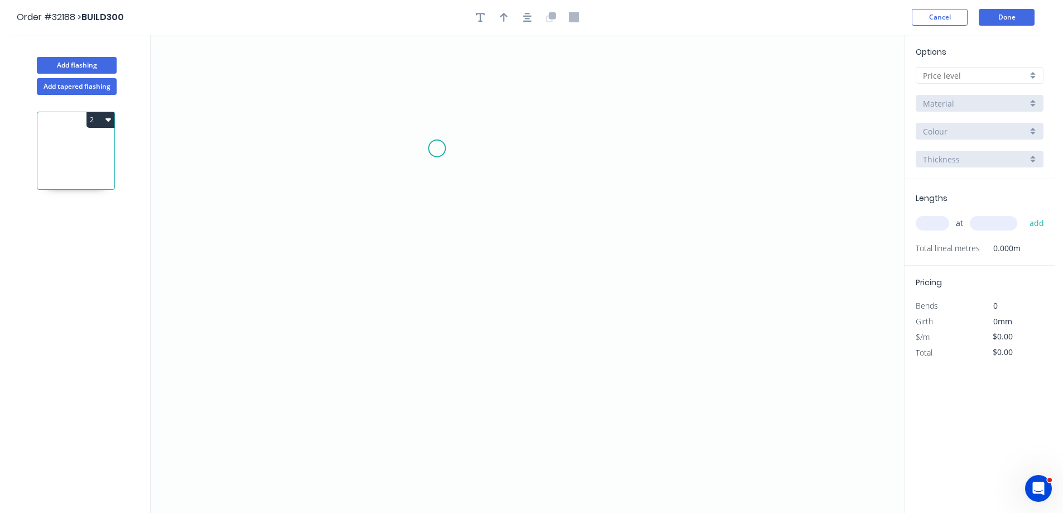
click at [437, 148] on icon "0" at bounding box center [528, 274] width 754 height 478
click at [423, 309] on icon "0" at bounding box center [528, 274] width 754 height 478
drag, startPoint x: 589, startPoint y: 311, endPoint x: 592, endPoint y: 325, distance: 14.1
click at [589, 311] on icon "0 ?" at bounding box center [528, 274] width 754 height 478
click at [586, 368] on icon "0 ? ?" at bounding box center [528, 274] width 754 height 478
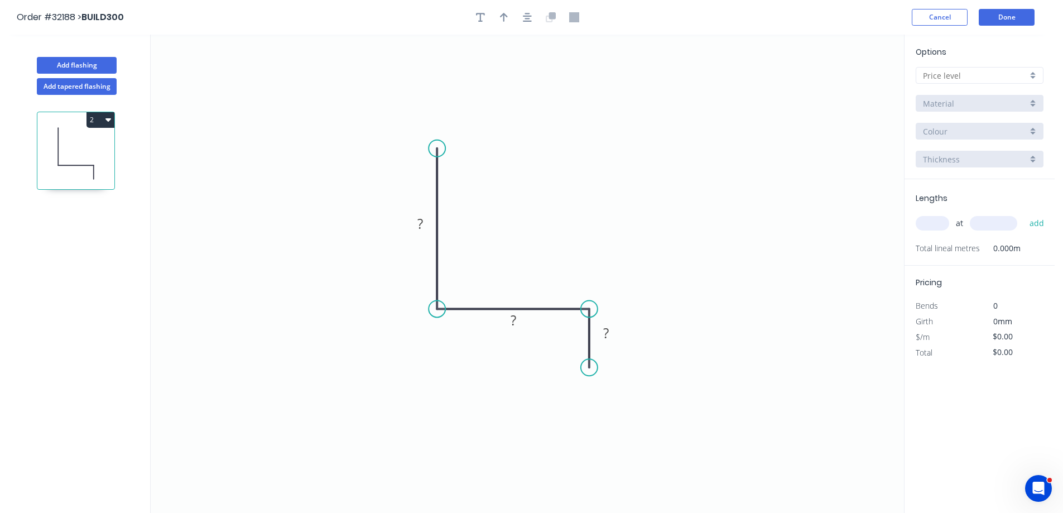
drag, startPoint x: 424, startPoint y: 219, endPoint x: 519, endPoint y: 192, distance: 98.1
click at [424, 218] on rect at bounding box center [420, 225] width 22 height 16
type input "$7.85"
click at [524, 17] on icon "button" at bounding box center [527, 17] width 9 height 10
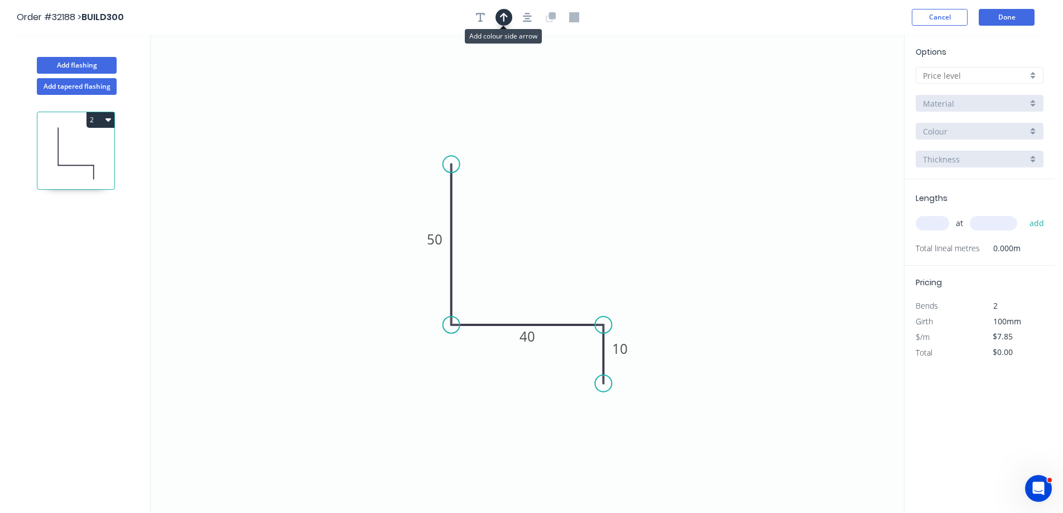
click at [508, 20] on button "button" at bounding box center [504, 17] width 17 height 17
drag, startPoint x: 848, startPoint y: 89, endPoint x: 527, endPoint y: 275, distance: 370.4
click at [532, 274] on icon at bounding box center [537, 256] width 10 height 36
drag, startPoint x: 1034, startPoint y: 72, endPoint x: 1022, endPoint y: 85, distance: 17.8
click at [1031, 75] on div at bounding box center [980, 75] width 128 height 17
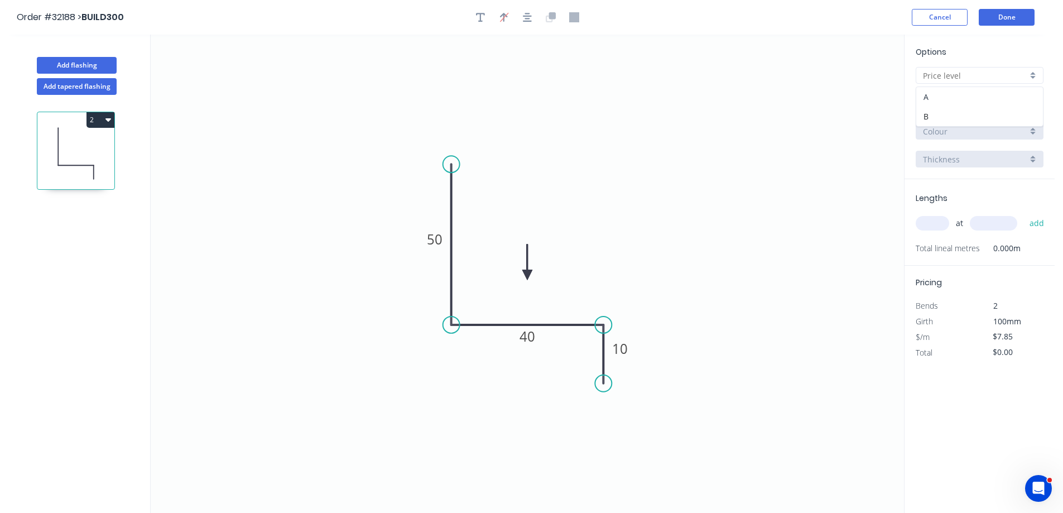
click at [1011, 93] on div "A" at bounding box center [980, 97] width 127 height 20
type input "A"
click at [1036, 128] on div "Basalt" at bounding box center [980, 131] width 128 height 17
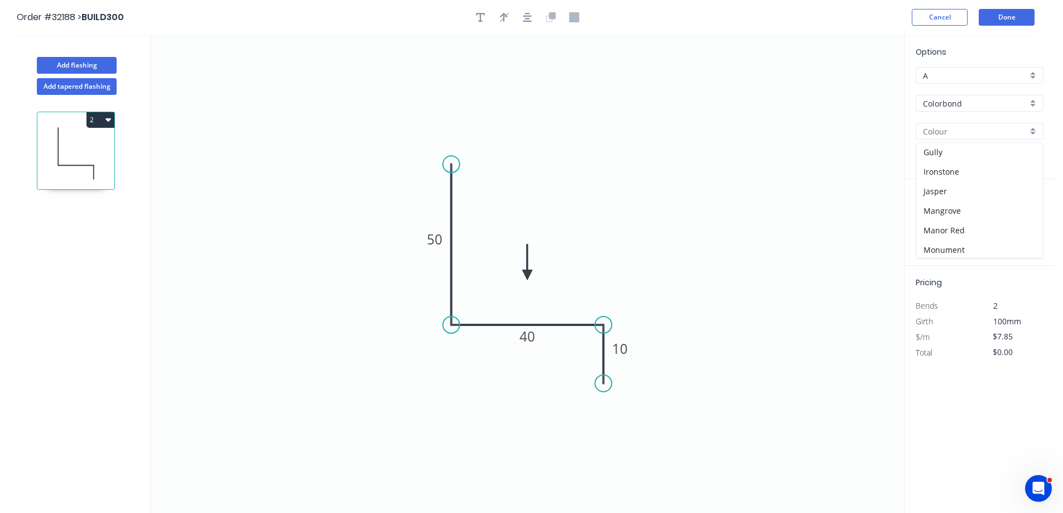
scroll to position [279, 0]
click at [997, 153] on div "Monument" at bounding box center [980, 147] width 127 height 20
type input "Monument"
drag, startPoint x: 938, startPoint y: 228, endPoint x: 898, endPoint y: 227, distance: 40.2
click at [936, 228] on input "text" at bounding box center [932, 223] width 33 height 15
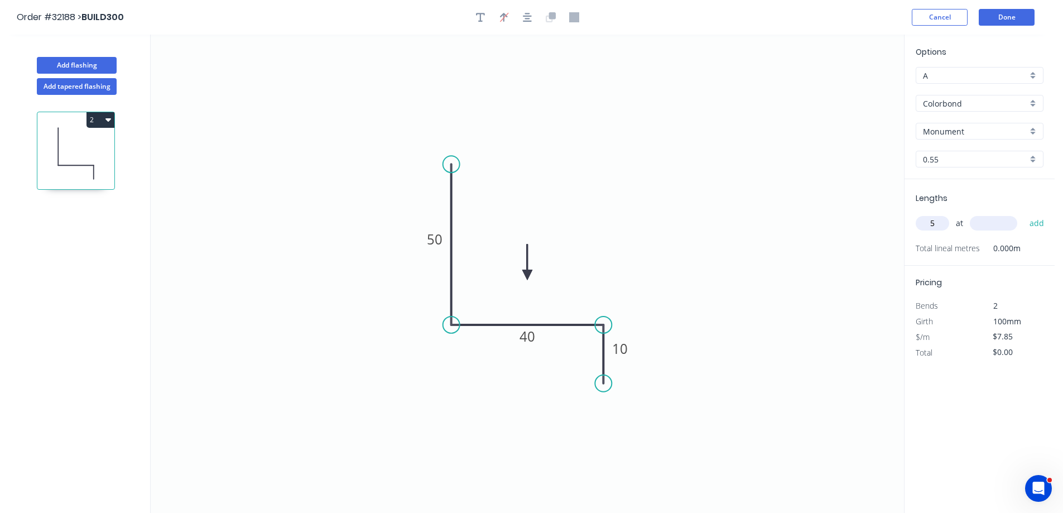
type input "5"
type input "1200"
click at [1024, 214] on button "add" at bounding box center [1037, 223] width 26 height 19
type input "$47.10"
type input "1"
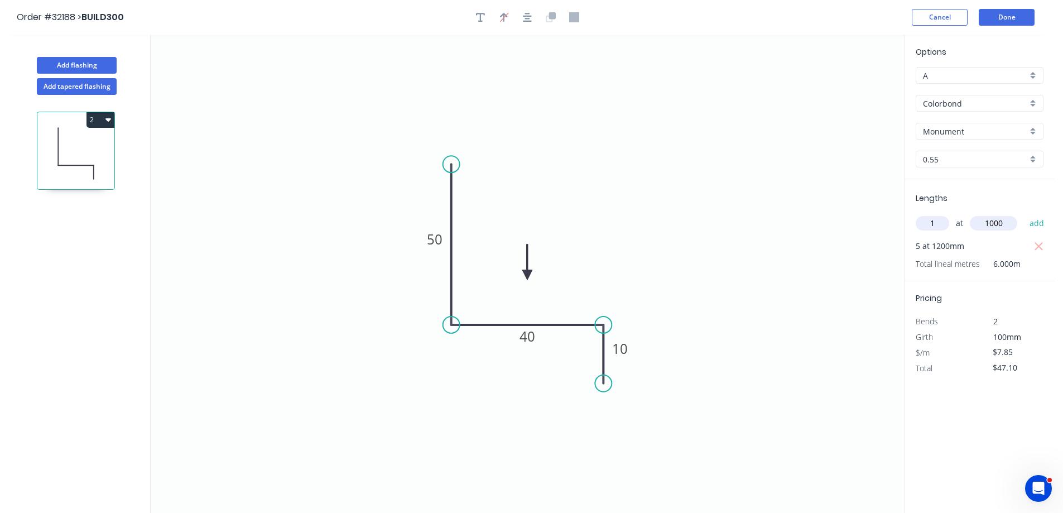
type input "1000"
click at [1024, 214] on button "add" at bounding box center [1037, 223] width 26 height 19
type input "$54.95"
click at [994, 21] on button "Done" at bounding box center [1007, 17] width 56 height 17
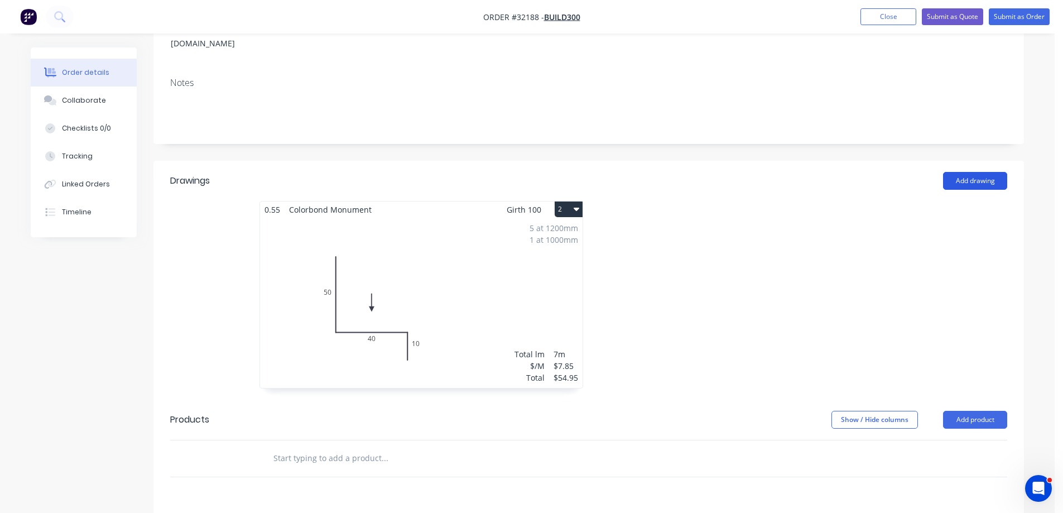
click at [963, 172] on button "Add drawing" at bounding box center [975, 181] width 64 height 18
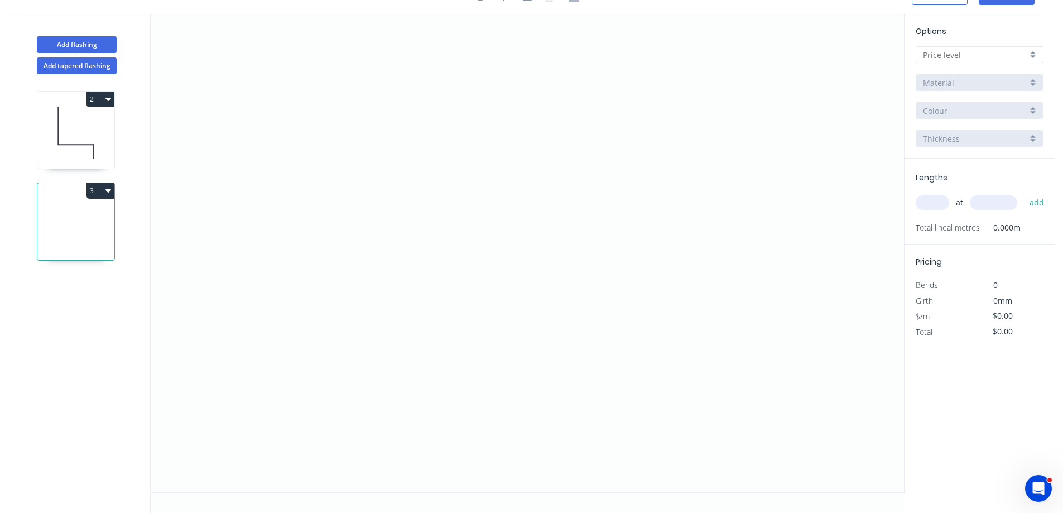
scroll to position [21, 0]
click at [440, 109] on icon "0" at bounding box center [528, 253] width 754 height 478
drag, startPoint x: 438, startPoint y: 281, endPoint x: 467, endPoint y: 277, distance: 29.3
click at [439, 280] on icon "0" at bounding box center [528, 253] width 754 height 478
click at [621, 281] on icon "0 ?" at bounding box center [528, 253] width 754 height 478
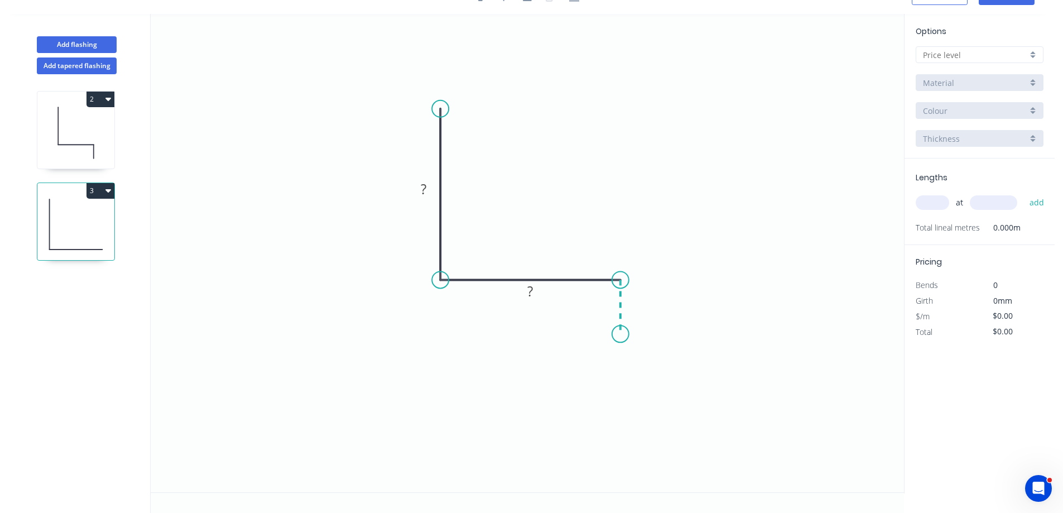
click at [617, 334] on icon "0 ? ?" at bounding box center [528, 253] width 754 height 478
click at [426, 189] on tspan "?" at bounding box center [424, 189] width 6 height 18
type input "$7.85"
click at [1033, 56] on div at bounding box center [980, 54] width 128 height 17
click at [1001, 77] on div "A" at bounding box center [980, 76] width 127 height 20
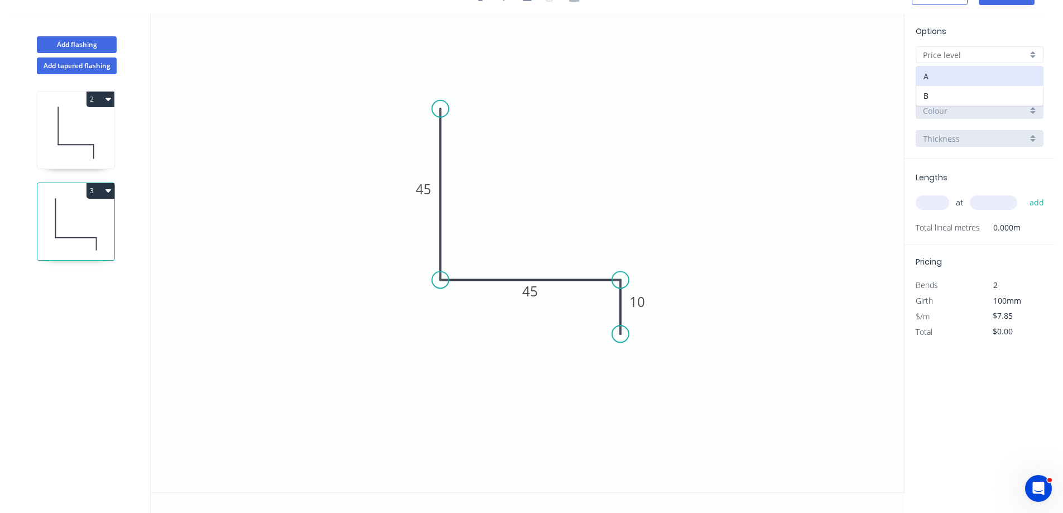
type input "A"
click at [1031, 112] on div "Basalt" at bounding box center [980, 110] width 128 height 17
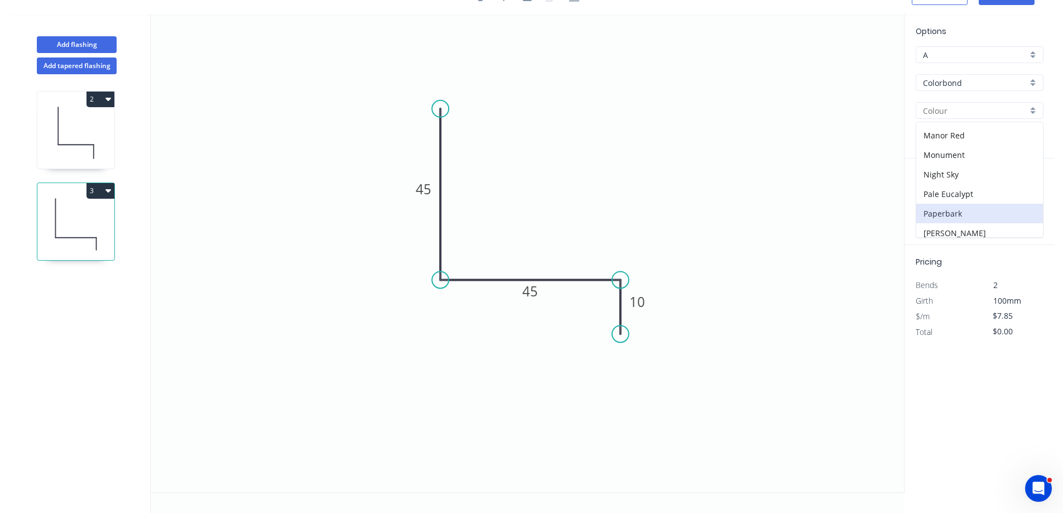
scroll to position [223, 0]
click at [980, 179] on div "Monument" at bounding box center [980, 182] width 127 height 20
type input "Monument"
drag, startPoint x: 927, startPoint y: 204, endPoint x: 888, endPoint y: 221, distance: 42.7
click at [926, 204] on input "text" at bounding box center [932, 202] width 33 height 15
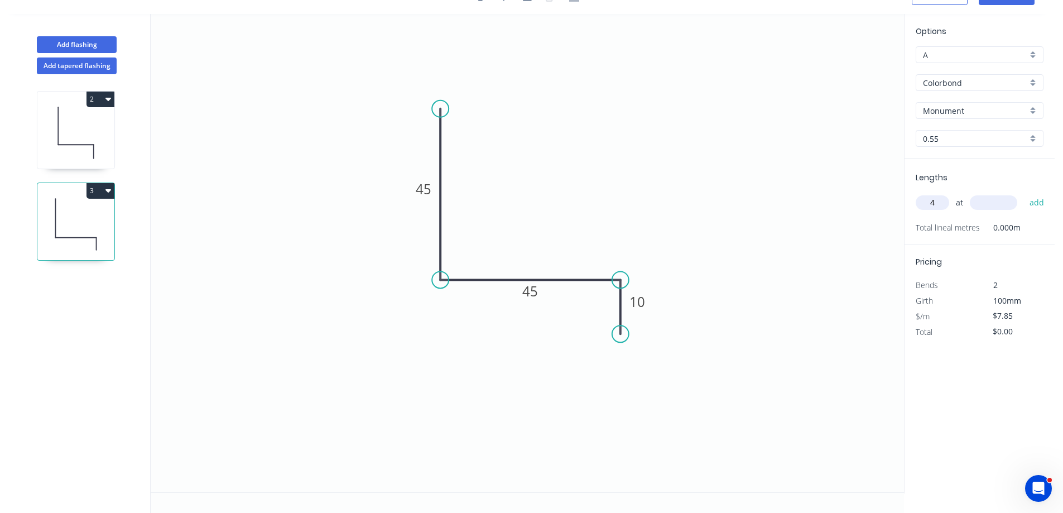
type input "4"
type input "1200"
click at [1024, 193] on button "add" at bounding box center [1037, 202] width 26 height 19
type input "$37.68"
type input "1"
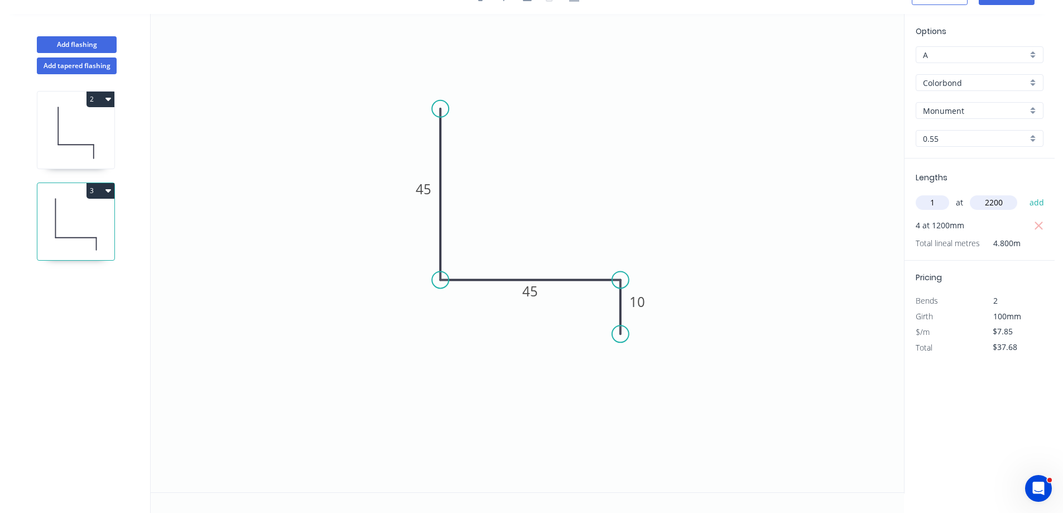
type input "2200"
click at [1024, 193] on button "add" at bounding box center [1037, 202] width 26 height 19
type input "$54.95"
type input "2"
type input "2800"
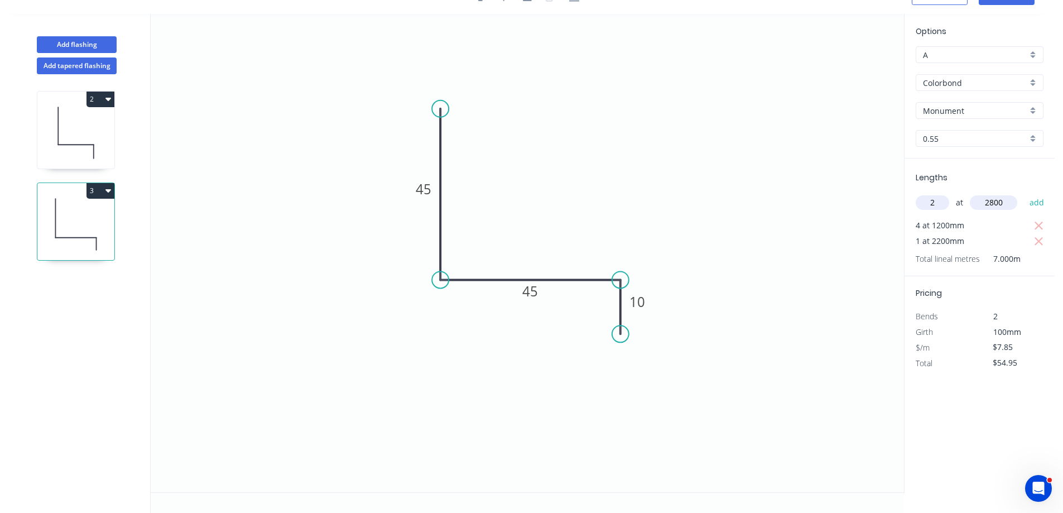
click at [1024, 193] on button "add" at bounding box center [1037, 202] width 26 height 19
type input "$98.91"
type input "1"
type input "2000"
click at [1024, 193] on button "add" at bounding box center [1037, 202] width 26 height 19
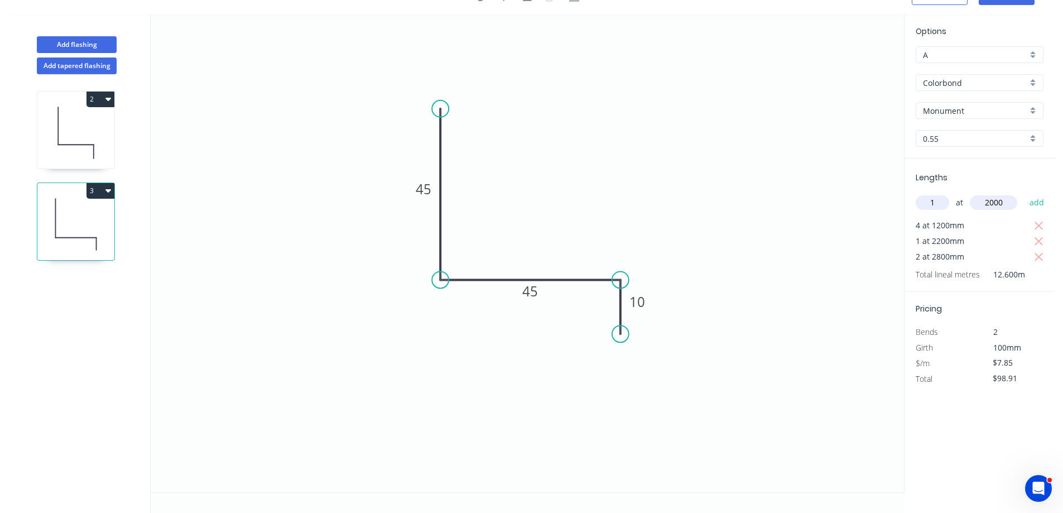
type input "$114.61"
type input "2"
type input "1600"
click at [1024, 193] on button "add" at bounding box center [1037, 202] width 26 height 19
type input "$139.73"
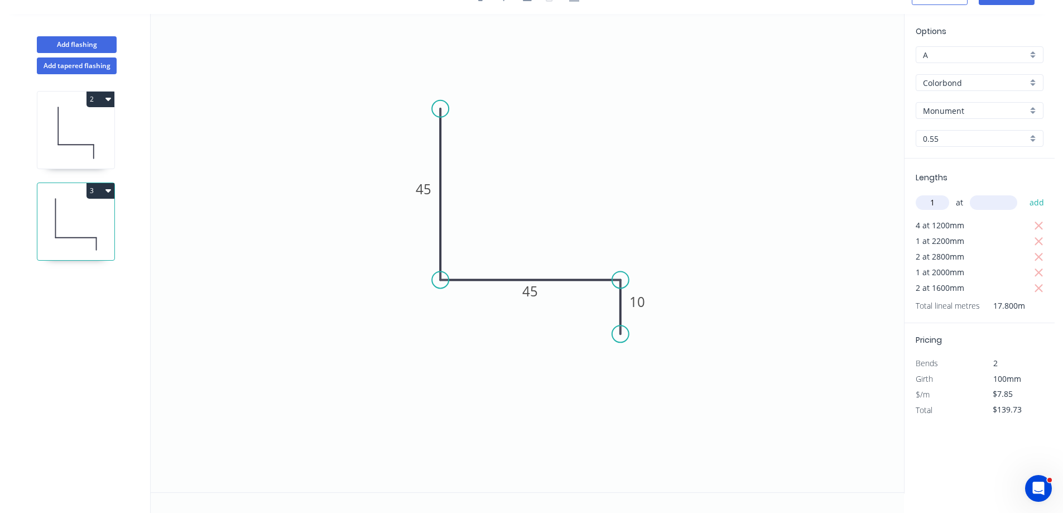
type input "1"
type input "1800"
click at [1024, 193] on button "add" at bounding box center [1037, 202] width 26 height 19
type input "$153.86"
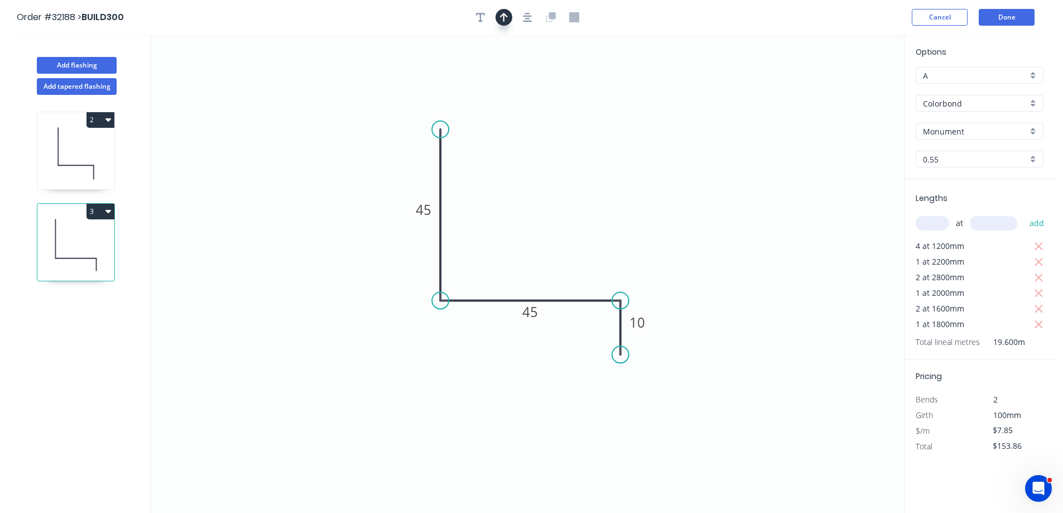
click at [504, 18] on icon "button" at bounding box center [504, 17] width 8 height 9
drag, startPoint x: 849, startPoint y: 86, endPoint x: 551, endPoint y: 239, distance: 335.3
click at [522, 250] on icon at bounding box center [520, 238] width 10 height 36
click at [1010, 14] on button "Done" at bounding box center [1007, 17] width 56 height 17
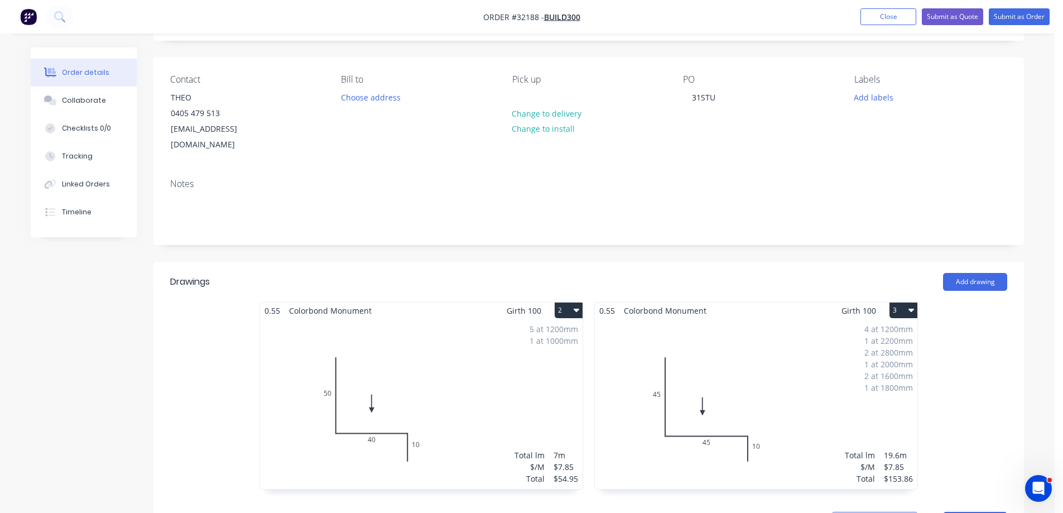
scroll to position [223, 0]
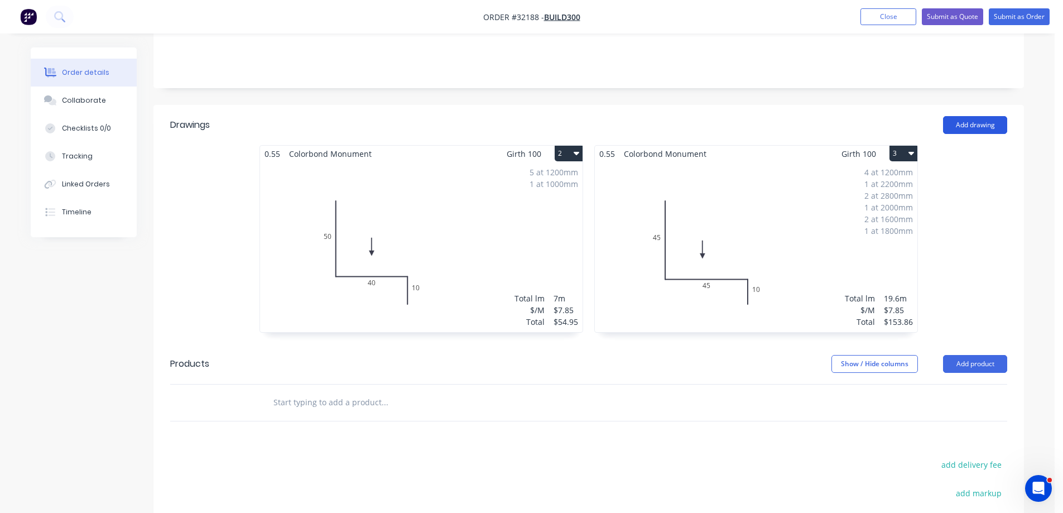
click at [979, 116] on button "Add drawing" at bounding box center [975, 125] width 64 height 18
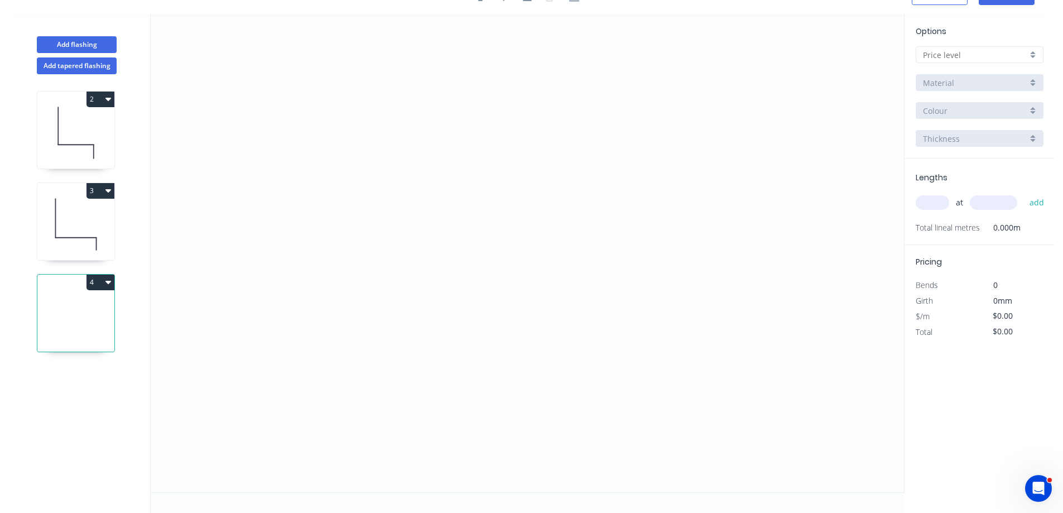
scroll to position [21, 0]
click at [434, 111] on icon "0" at bounding box center [528, 253] width 754 height 478
click at [425, 286] on icon "0" at bounding box center [528, 253] width 754 height 478
click at [579, 282] on icon "0 ?" at bounding box center [528, 253] width 754 height 478
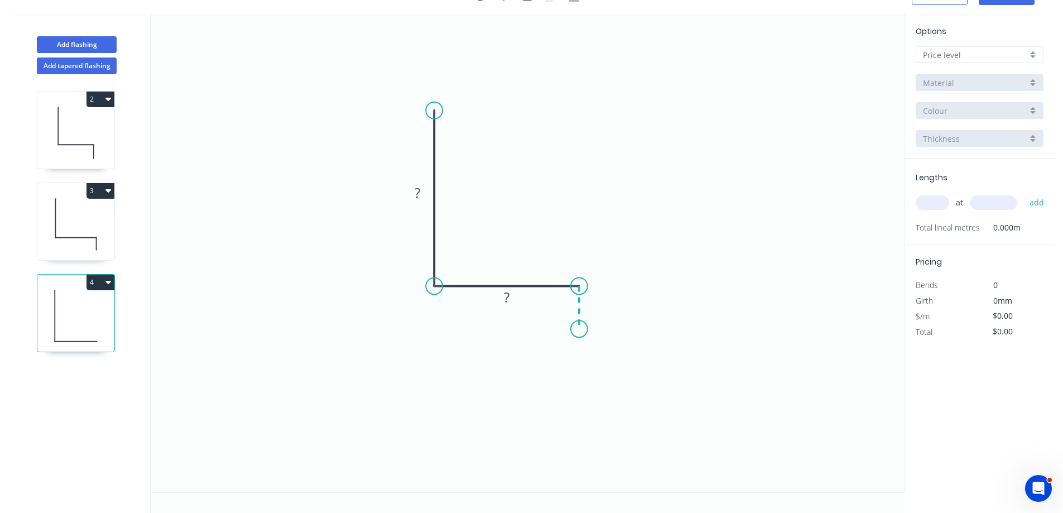
click at [576, 329] on icon "0 ? ?" at bounding box center [528, 253] width 754 height 478
click at [429, 190] on rect at bounding box center [418, 192] width 36 height 23
click at [423, 189] on rect at bounding box center [417, 193] width 22 height 16
type input "$7.85"
click at [1037, 53] on div at bounding box center [980, 54] width 128 height 17
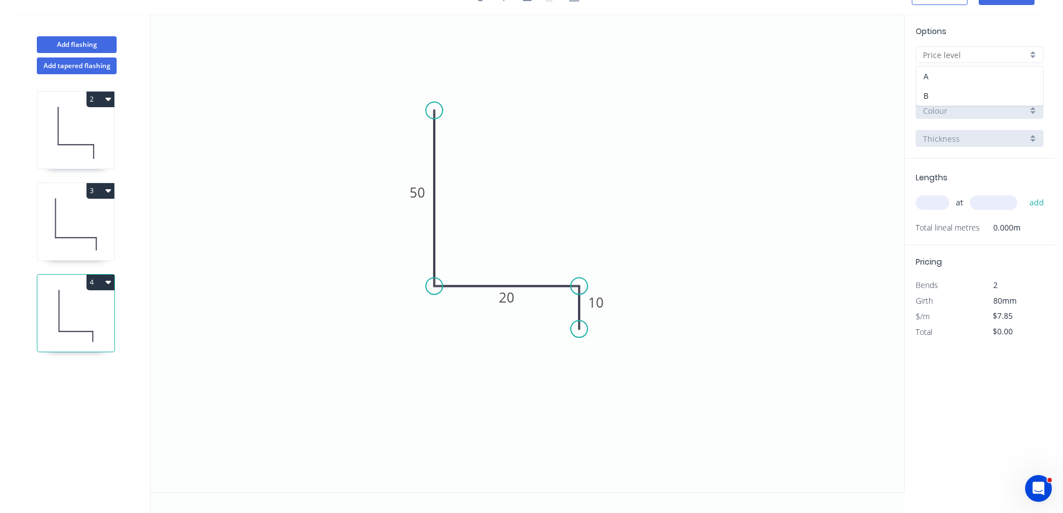
click at [978, 74] on div "A" at bounding box center [980, 76] width 127 height 20
type input "A"
click at [1034, 109] on div "Basalt" at bounding box center [980, 110] width 128 height 17
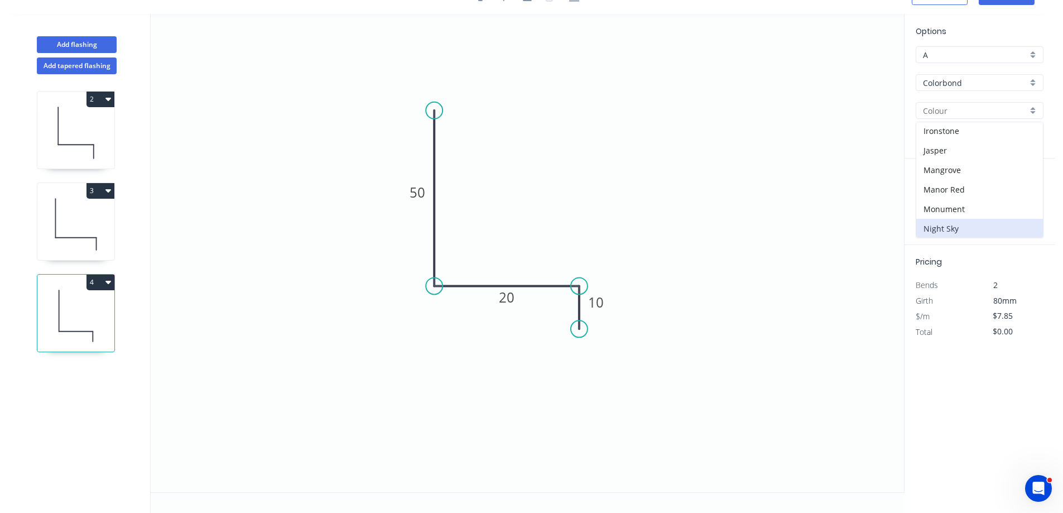
scroll to position [223, 0]
click at [986, 177] on div "Monument" at bounding box center [980, 182] width 127 height 20
type input "Monument"
drag, startPoint x: 938, startPoint y: 206, endPoint x: 811, endPoint y: 209, distance: 126.7
click at [928, 206] on input "text" at bounding box center [932, 202] width 33 height 15
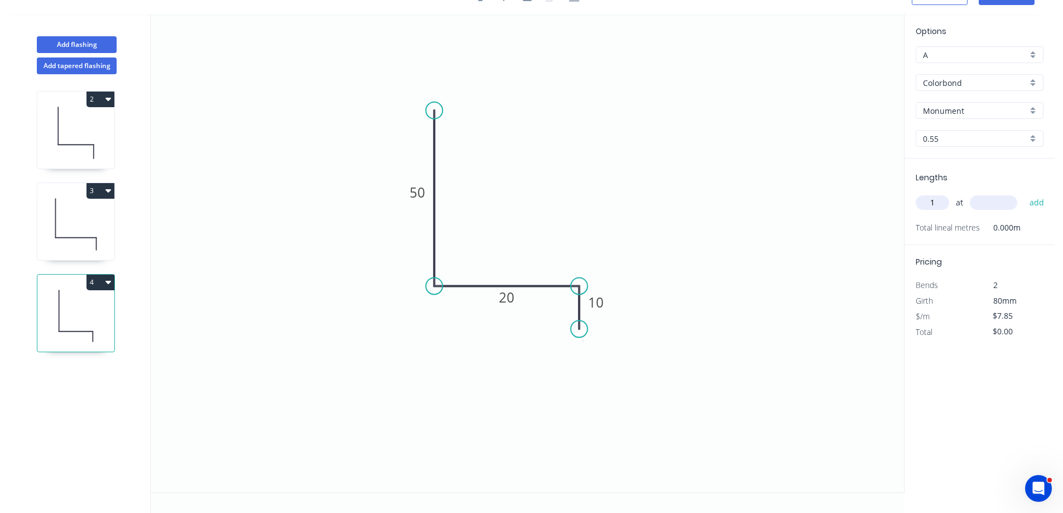
type input "1"
type input "5200"
click at [1024, 193] on button "add" at bounding box center [1037, 202] width 26 height 19
type input "$40.82"
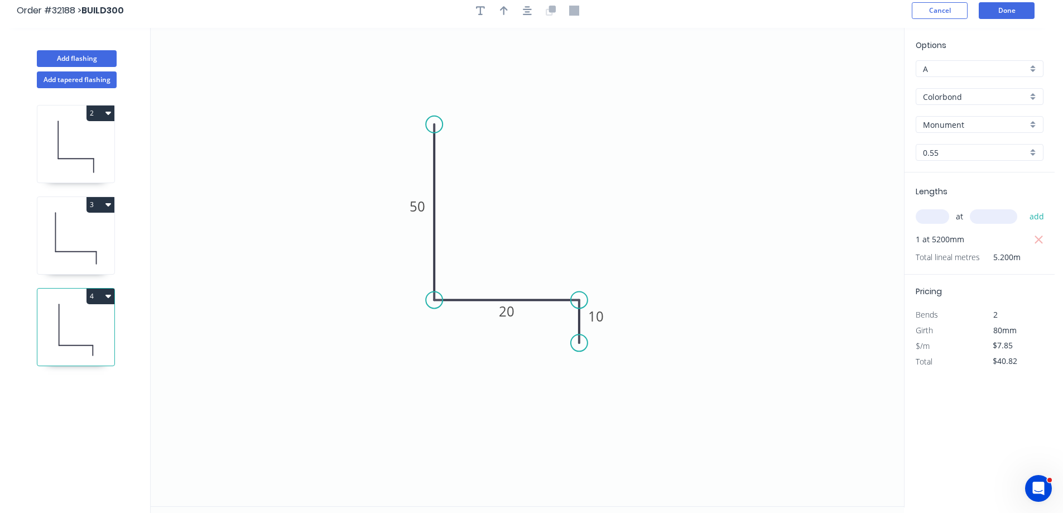
scroll to position [0, 0]
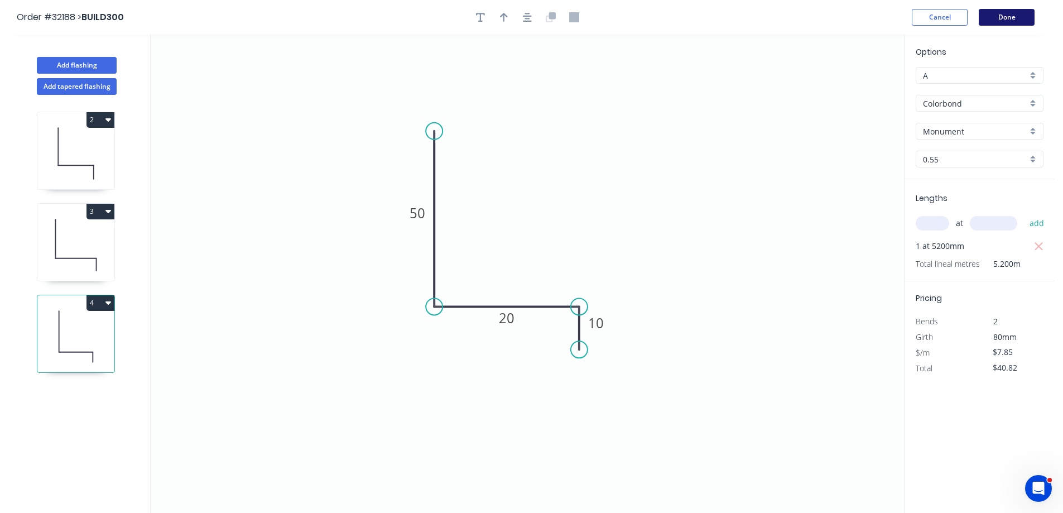
click at [1016, 18] on button "Done" at bounding box center [1007, 17] width 56 height 17
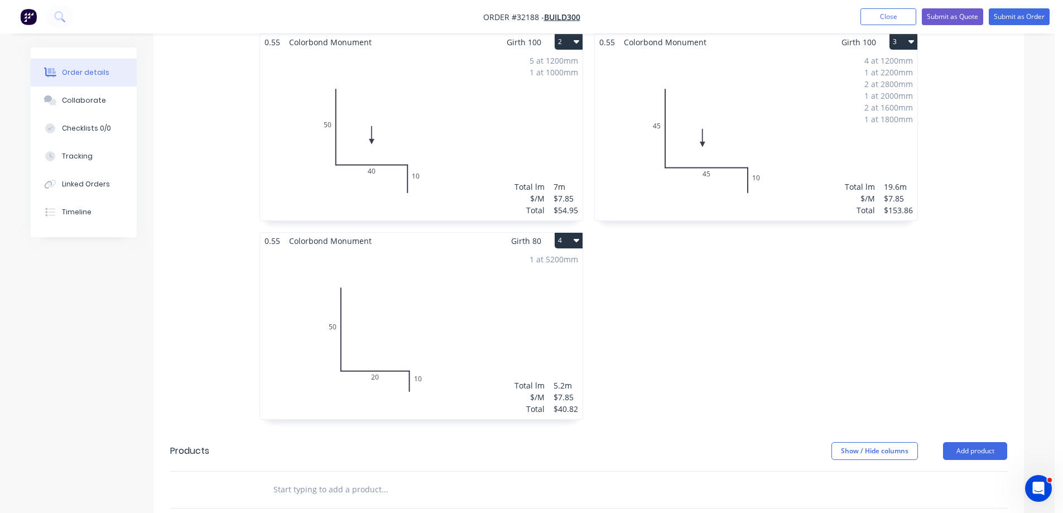
click at [430, 292] on div "1 at 5200mm Total lm $/M Total 5.2m $7.85 $40.82" at bounding box center [421, 334] width 323 height 170
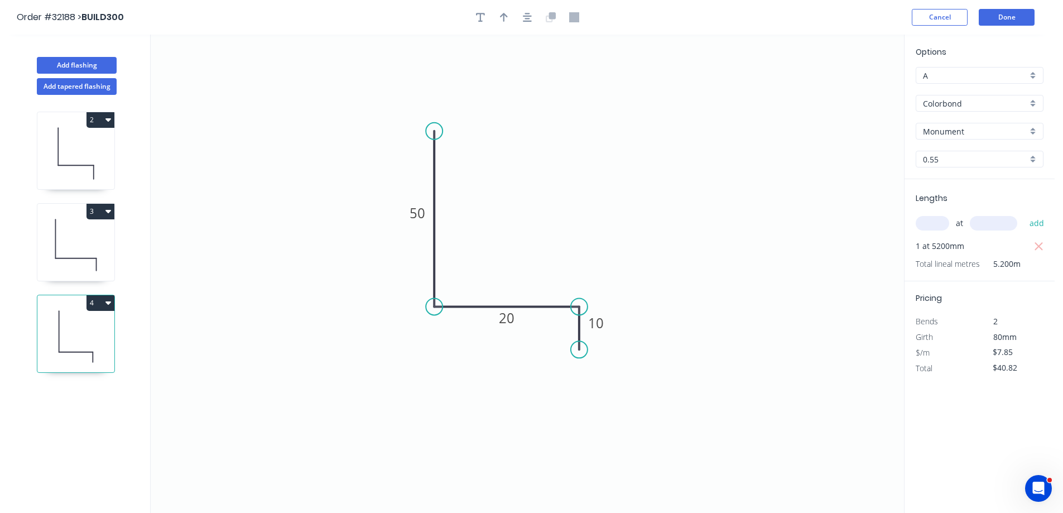
click at [531, 13] on icon "button" at bounding box center [527, 17] width 9 height 10
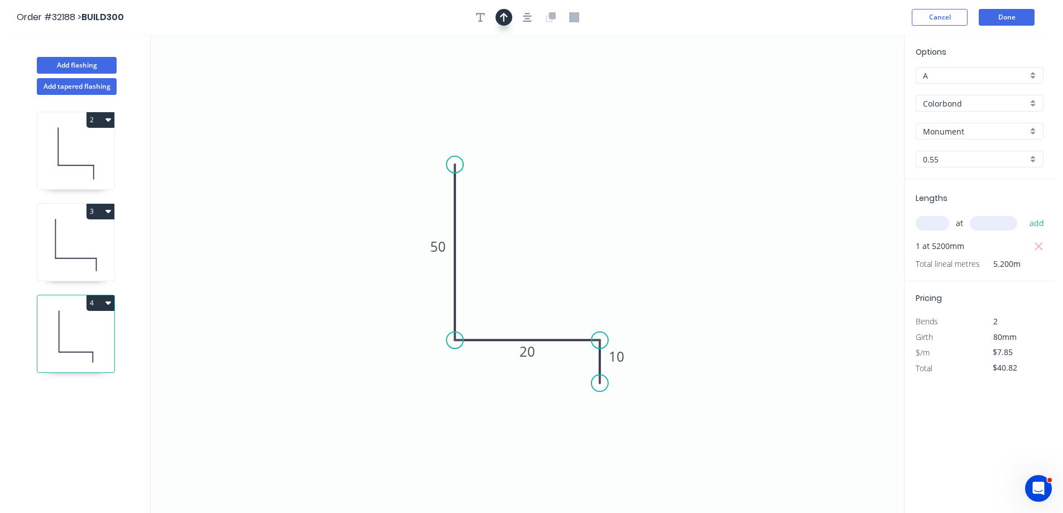
click at [502, 13] on icon "button" at bounding box center [504, 17] width 8 height 10
drag, startPoint x: 850, startPoint y: 87, endPoint x: 539, endPoint y: 290, distance: 371.4
click at [539, 290] on icon at bounding box center [537, 278] width 10 height 36
click at [1014, 14] on button "Done" at bounding box center [1007, 17] width 56 height 17
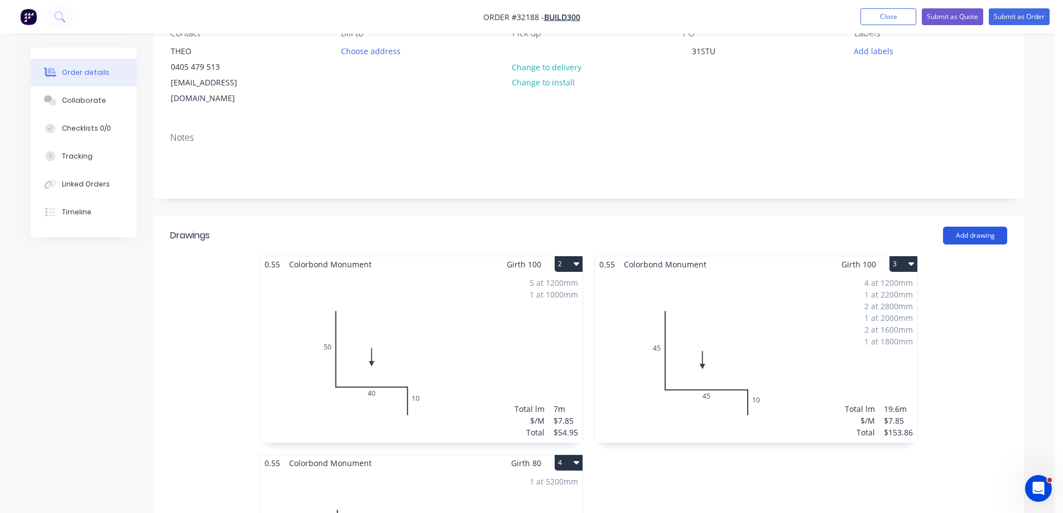
scroll to position [391, 0]
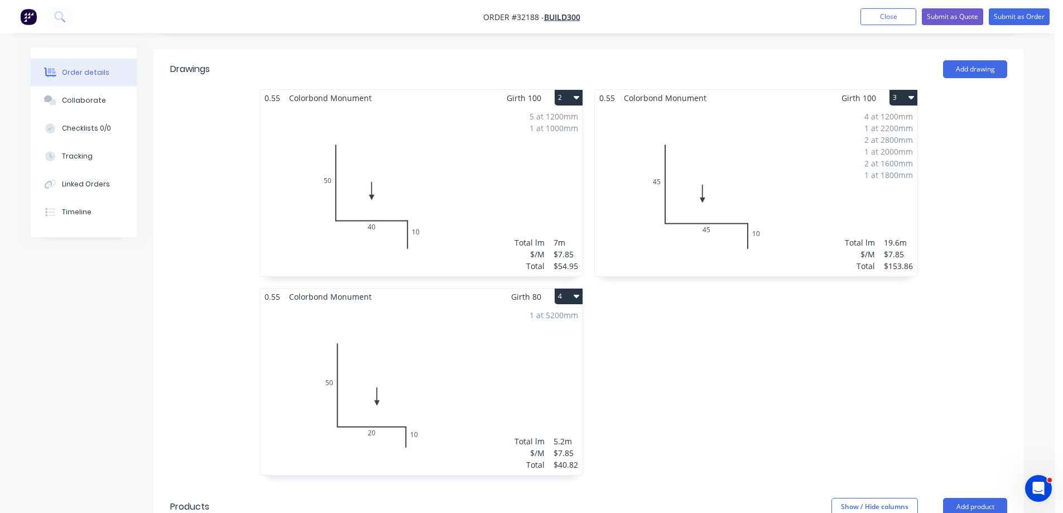
click at [805, 165] on div "4 at 1200mm 1 at 2200mm 2 at 2800mm 1 at 2000mm 2 at 1600mm 1 at 1800mm Total l…" at bounding box center [756, 191] width 323 height 170
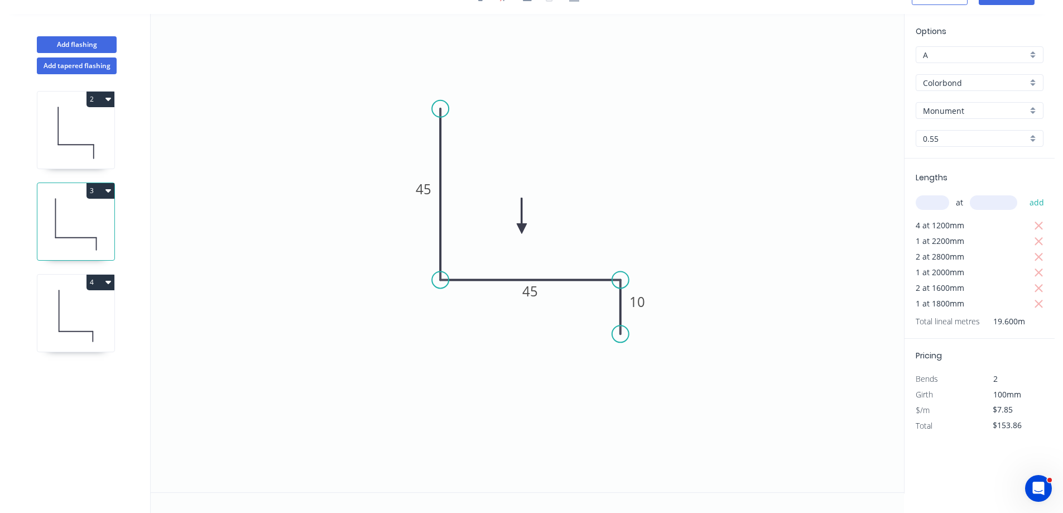
scroll to position [21, 0]
drag, startPoint x: 930, startPoint y: 199, endPoint x: 809, endPoint y: 256, distance: 133.6
click at [927, 201] on input "text" at bounding box center [932, 202] width 33 height 15
type input "1"
type input "4400"
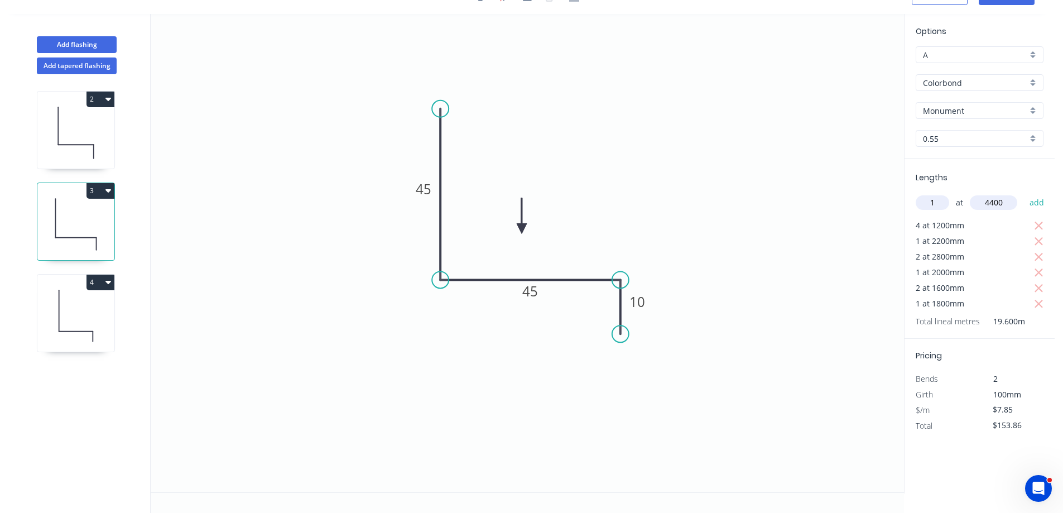
click at [1024, 193] on button "add" at bounding box center [1037, 202] width 26 height 19
type input "$188.40"
type input "1"
type input "5500"
click at [1024, 193] on button "add" at bounding box center [1037, 202] width 26 height 19
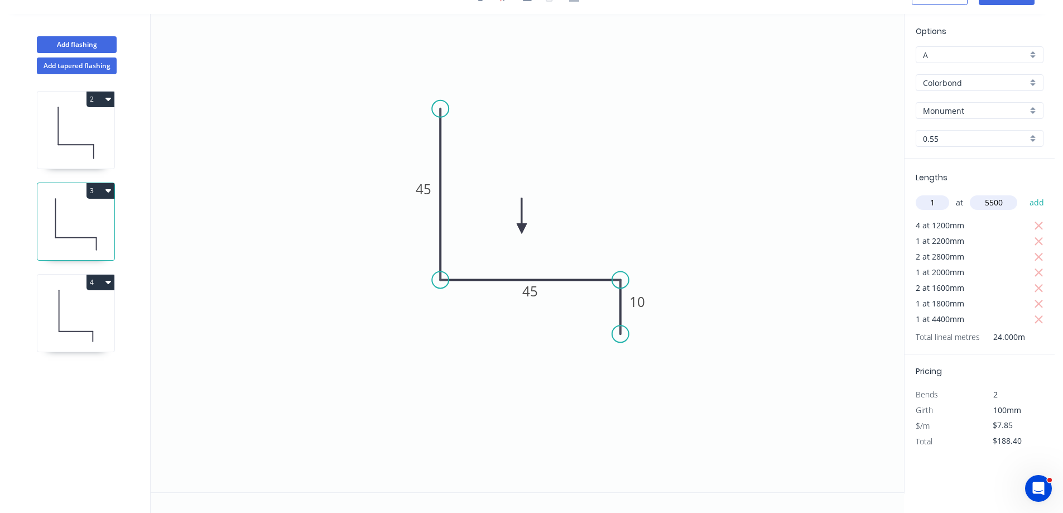
type input "$231.58"
type input "1"
type input "4800"
click at [1024, 193] on button "add" at bounding box center [1037, 202] width 26 height 19
type input "$269.26"
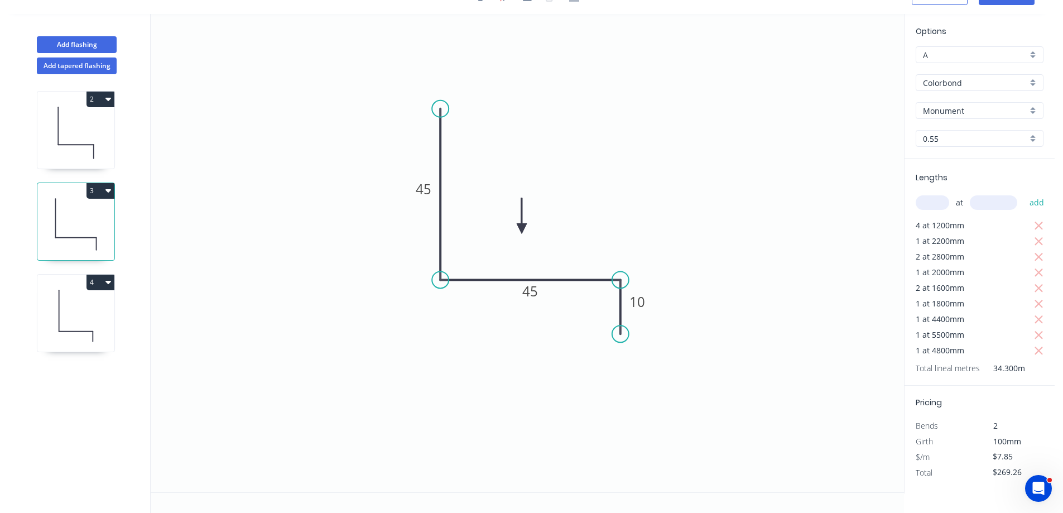
scroll to position [0, 0]
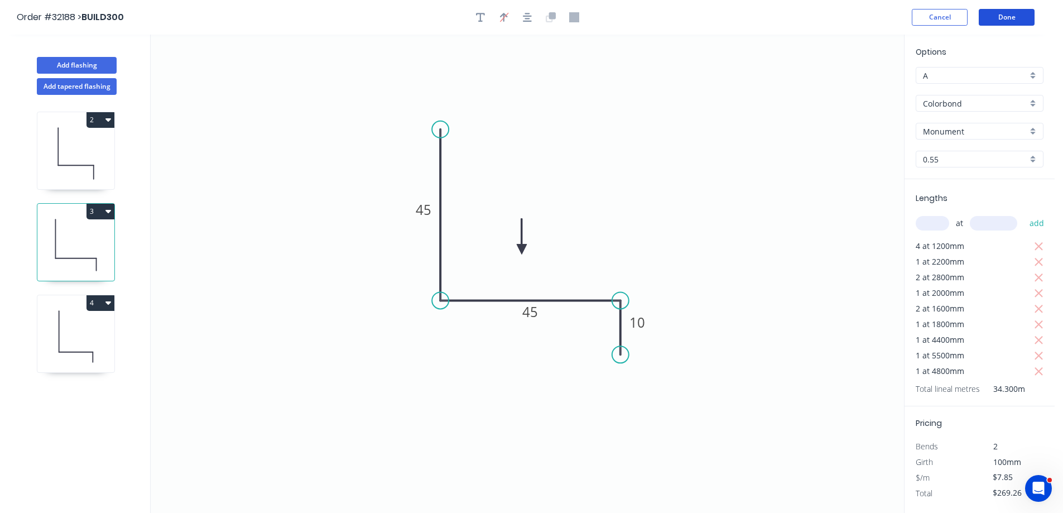
click at [1002, 20] on button "Done" at bounding box center [1007, 17] width 56 height 17
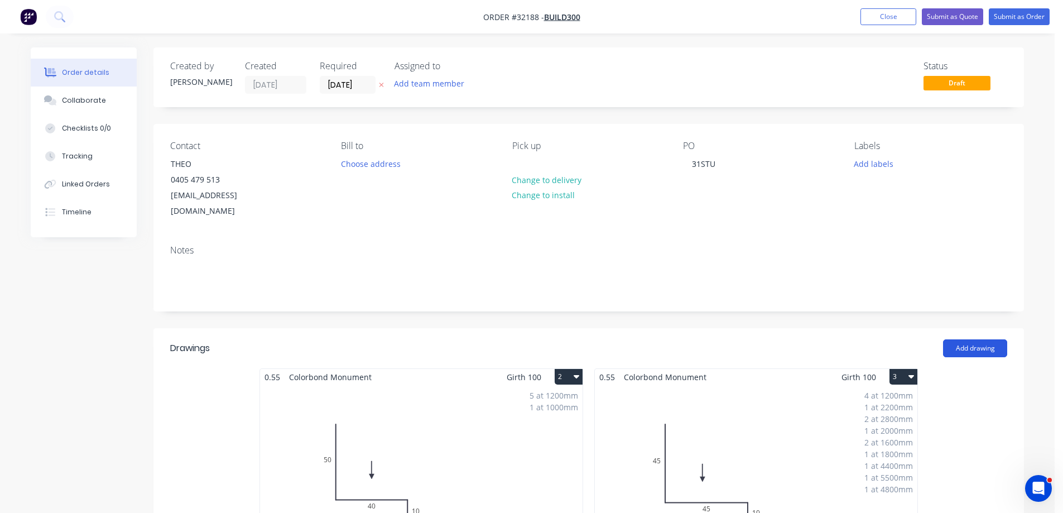
click at [973, 339] on button "Add drawing" at bounding box center [975, 348] width 64 height 18
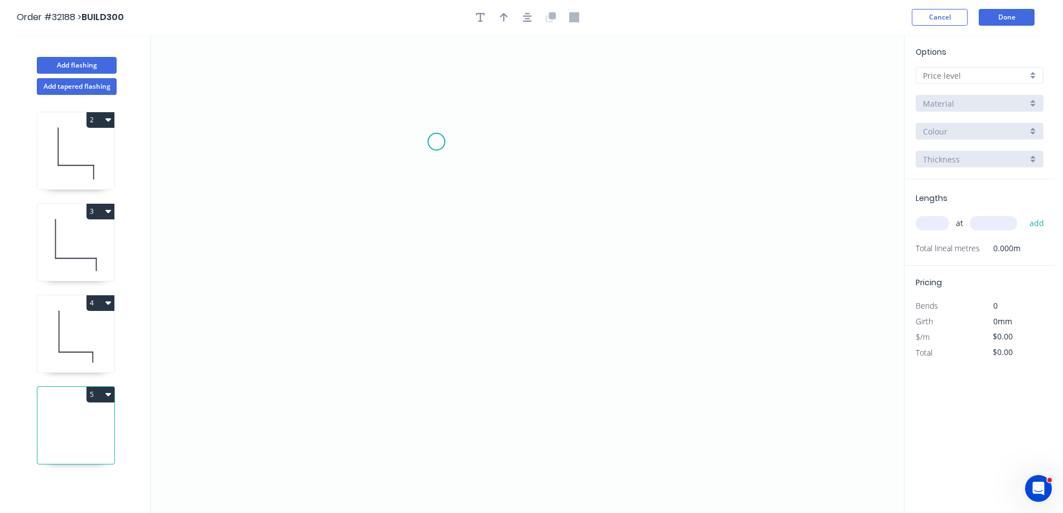
click at [436, 142] on icon "0" at bounding box center [528, 274] width 754 height 478
click at [427, 287] on icon "0" at bounding box center [528, 274] width 754 height 478
click at [586, 284] on icon "0 ?" at bounding box center [528, 274] width 754 height 478
click at [586, 332] on icon "0 ? ?" at bounding box center [528, 274] width 754 height 478
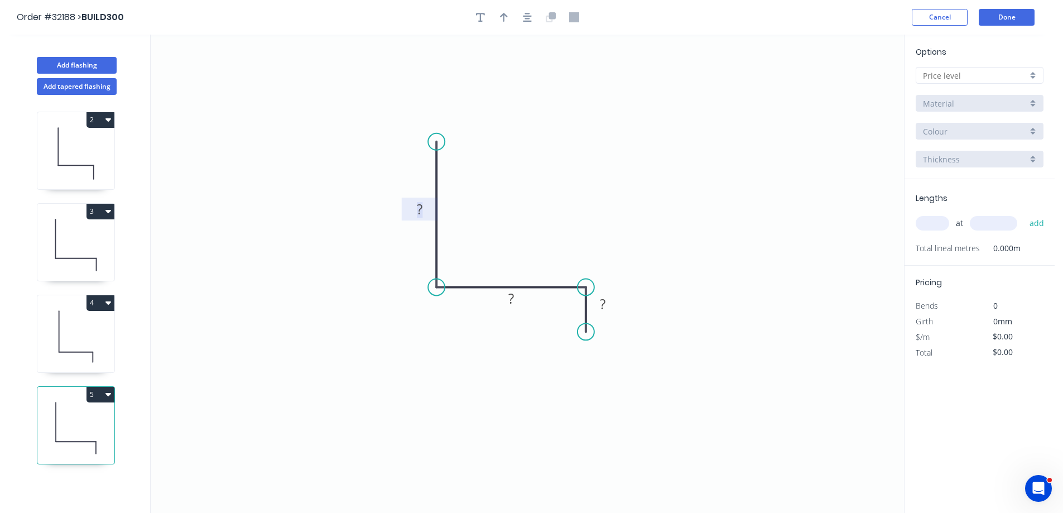
drag, startPoint x: 422, startPoint y: 209, endPoint x: 578, endPoint y: 222, distance: 156.8
click at [425, 208] on g "?" at bounding box center [420, 209] width 22 height 18
type input "$7.85"
click at [529, 17] on icon "button" at bounding box center [527, 17] width 9 height 10
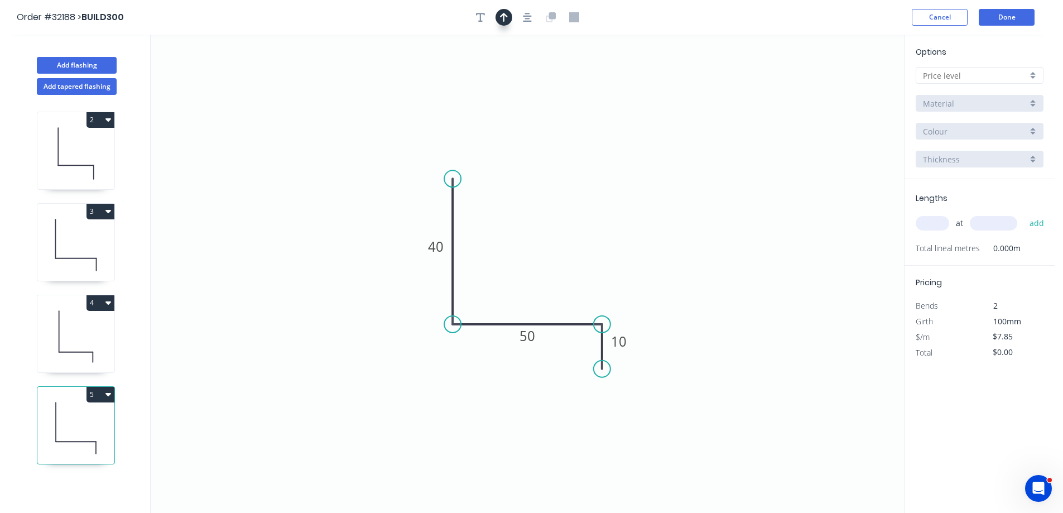
click at [501, 13] on icon "button" at bounding box center [504, 17] width 8 height 10
drag, startPoint x: 847, startPoint y: 88, endPoint x: 535, endPoint y: 275, distance: 363.9
click at [535, 275] on icon at bounding box center [535, 261] width 10 height 36
click at [1035, 76] on div at bounding box center [980, 75] width 128 height 17
click at [996, 94] on div "A" at bounding box center [980, 97] width 127 height 20
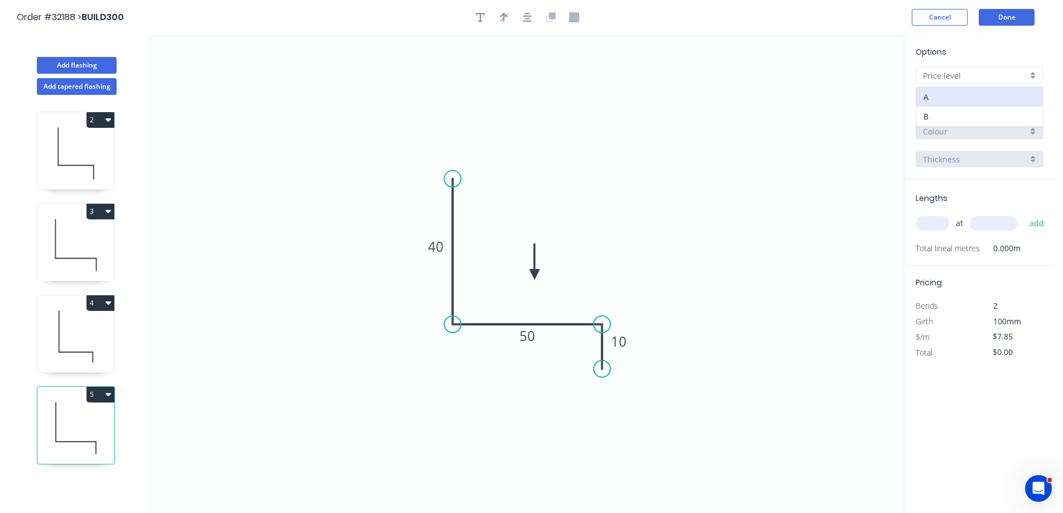
type input "A"
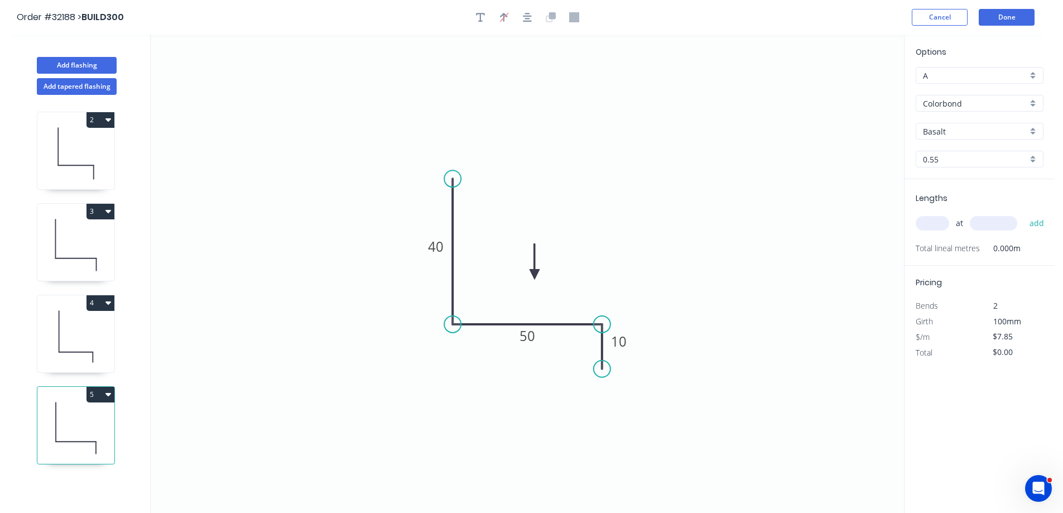
click at [1032, 127] on div "Basalt" at bounding box center [980, 131] width 128 height 17
click at [967, 203] on div "Monument" at bounding box center [980, 203] width 127 height 20
type input "Monument"
drag, startPoint x: 937, startPoint y: 229, endPoint x: 865, endPoint y: 239, distance: 72.7
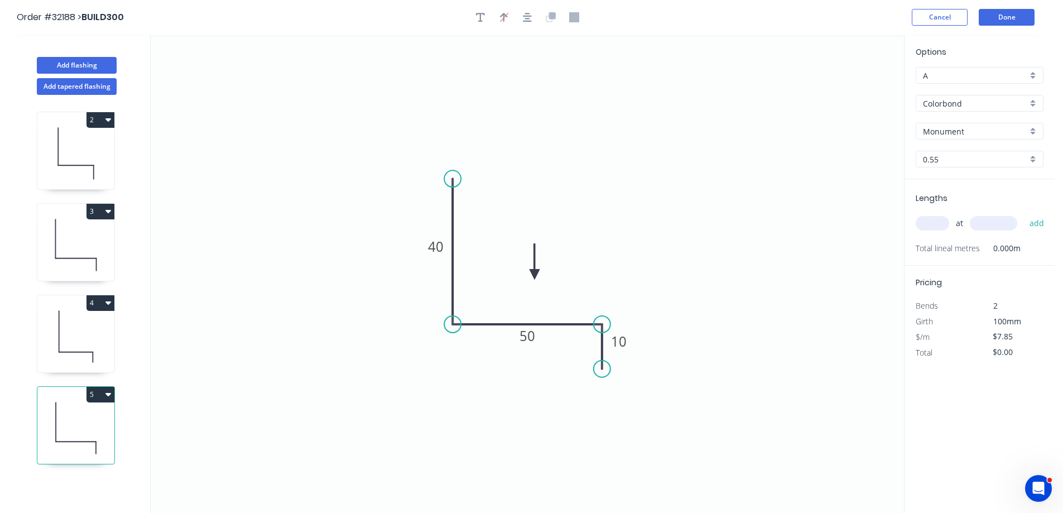
click at [937, 228] on input "text" at bounding box center [932, 223] width 33 height 15
type input "1"
type input "1200"
click at [1024, 214] on button "add" at bounding box center [1037, 223] width 26 height 19
type input "$9.42"
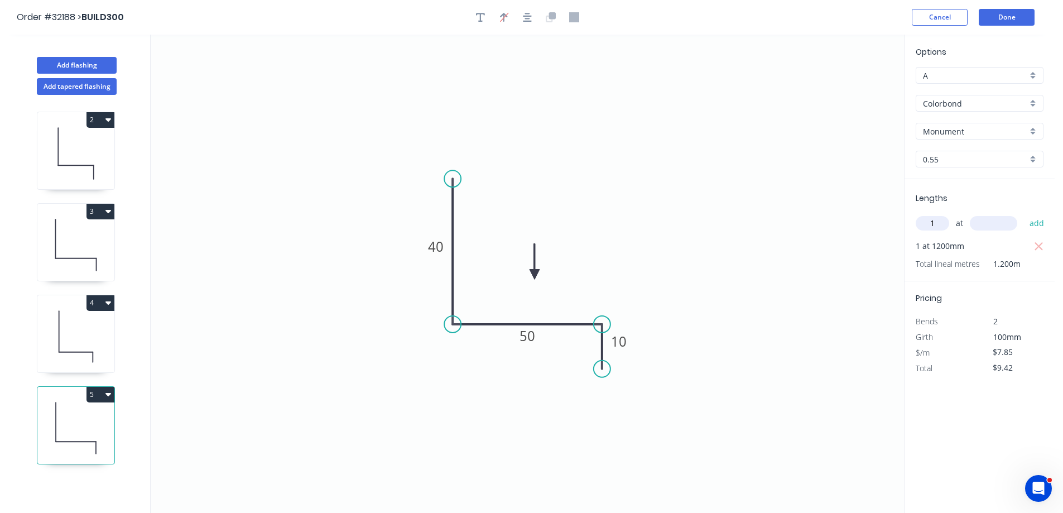
type input "1"
type input "2000"
click at [1024, 214] on button "add" at bounding box center [1037, 223] width 26 height 19
type input "$25.12"
type input "1"
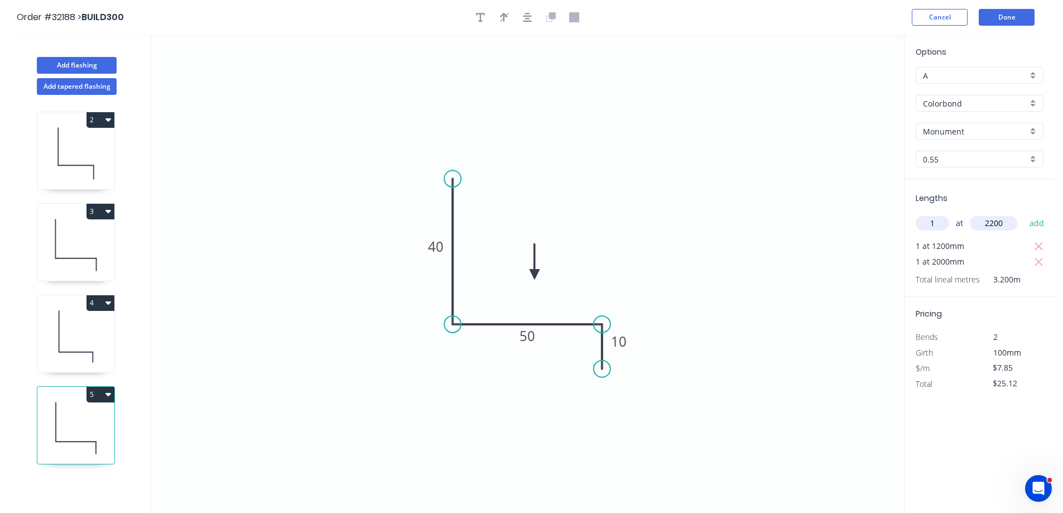
type input "2200"
click at [1024, 214] on button "add" at bounding box center [1037, 223] width 26 height 19
type input "$42.39"
type input "2"
type input "1800"
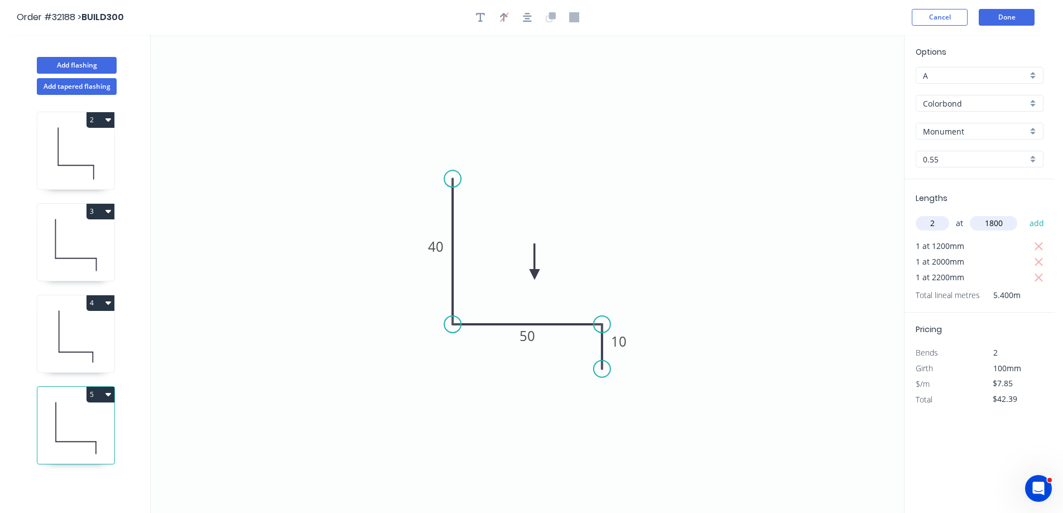
click at [1024, 214] on button "add" at bounding box center [1037, 223] width 26 height 19
type input "$70.65"
type input "1"
type input "900"
click at [1024, 214] on button "add" at bounding box center [1037, 223] width 26 height 19
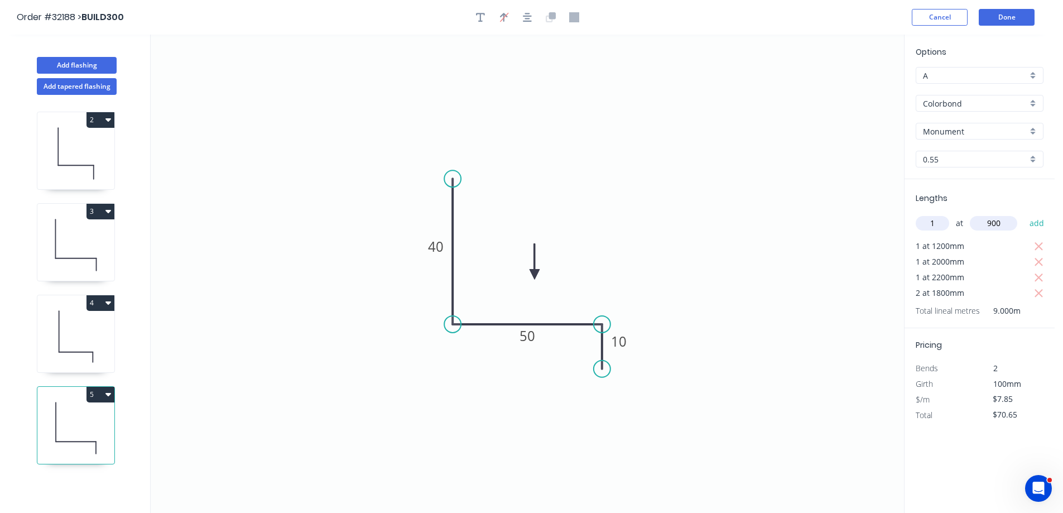
type input "$78.50"
click at [998, 15] on button "Done" at bounding box center [1007, 17] width 56 height 17
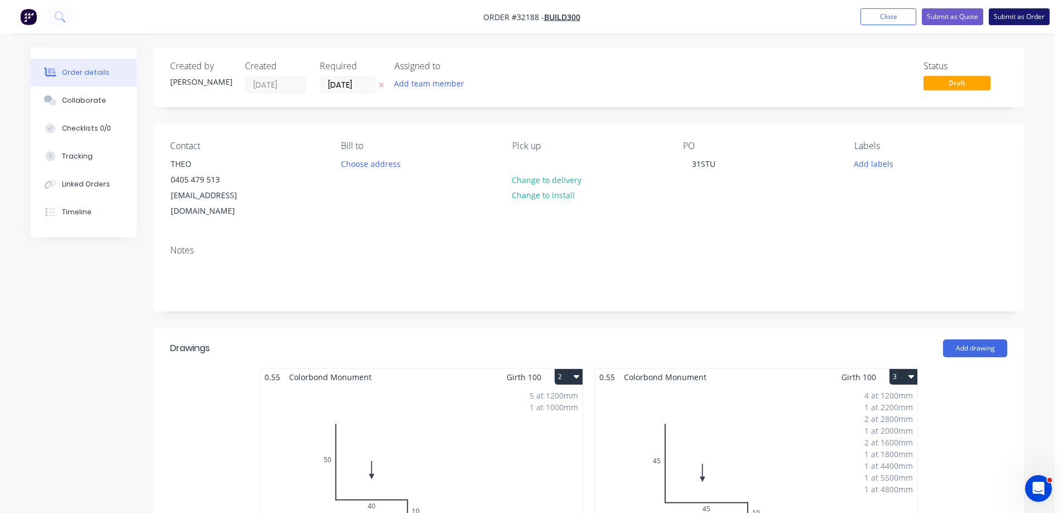
click at [1007, 18] on button "Submit as Order" at bounding box center [1019, 16] width 61 height 17
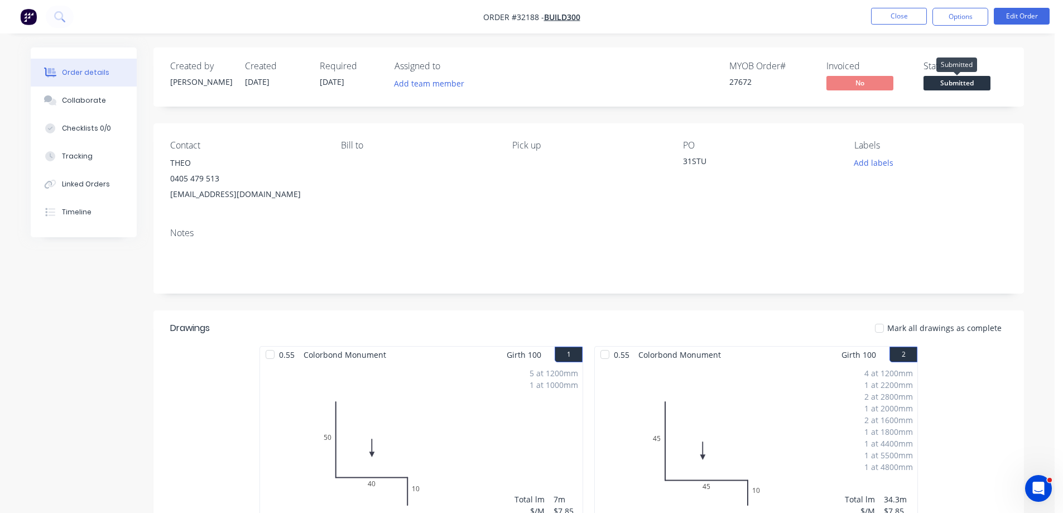
click at [966, 85] on span "Submitted" at bounding box center [957, 83] width 67 height 14
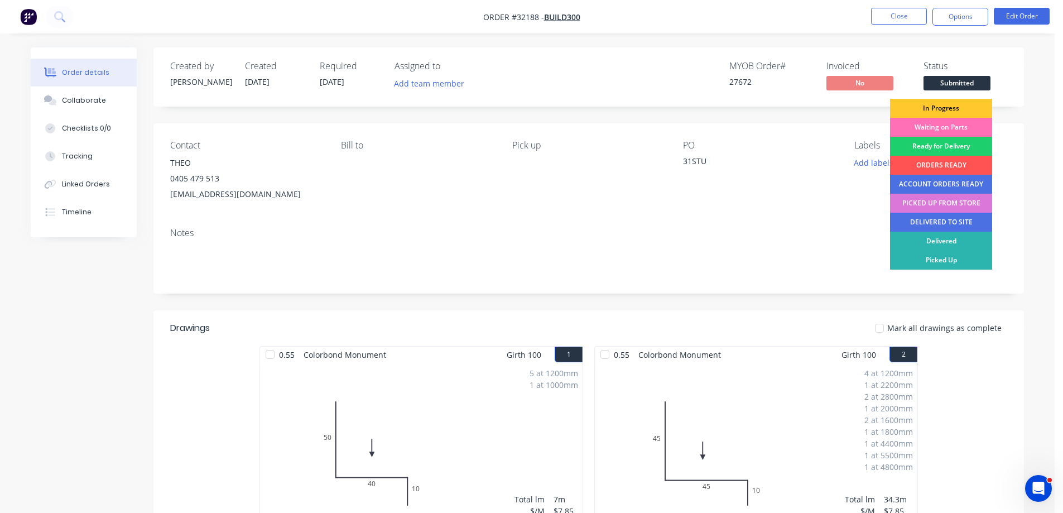
click at [951, 107] on div "In Progress" at bounding box center [941, 108] width 102 height 19
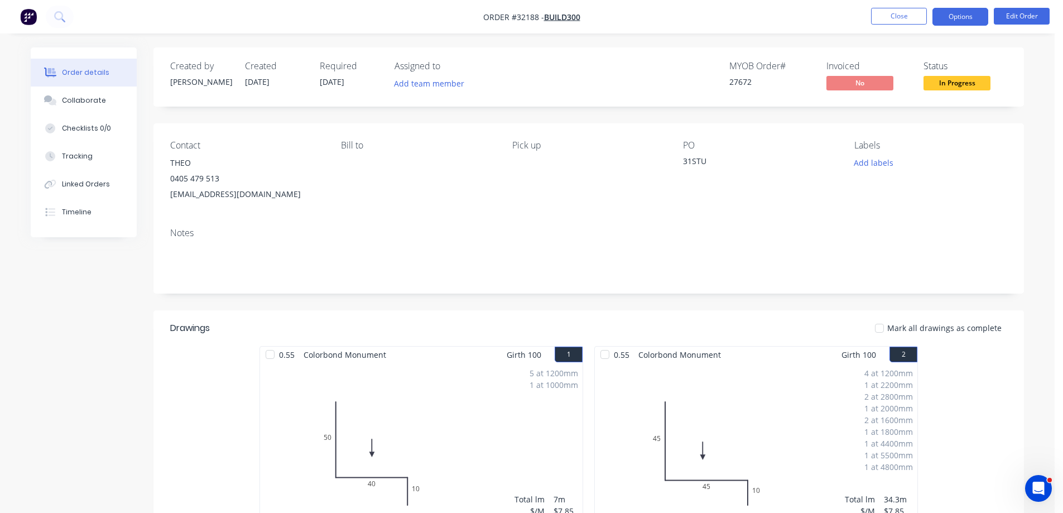
click at [959, 13] on button "Options" at bounding box center [961, 17] width 56 height 18
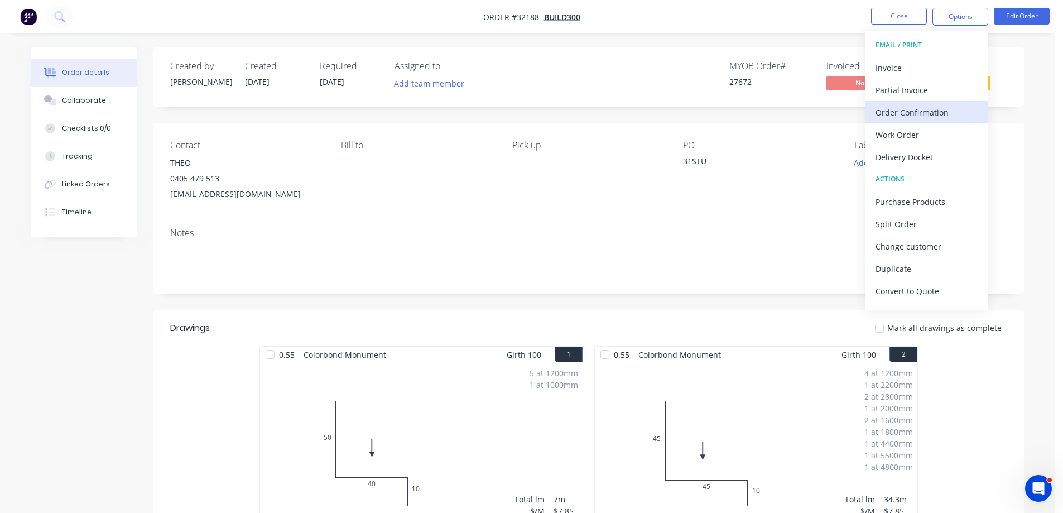
click at [932, 111] on div "Order Confirmation" at bounding box center [927, 112] width 103 height 16
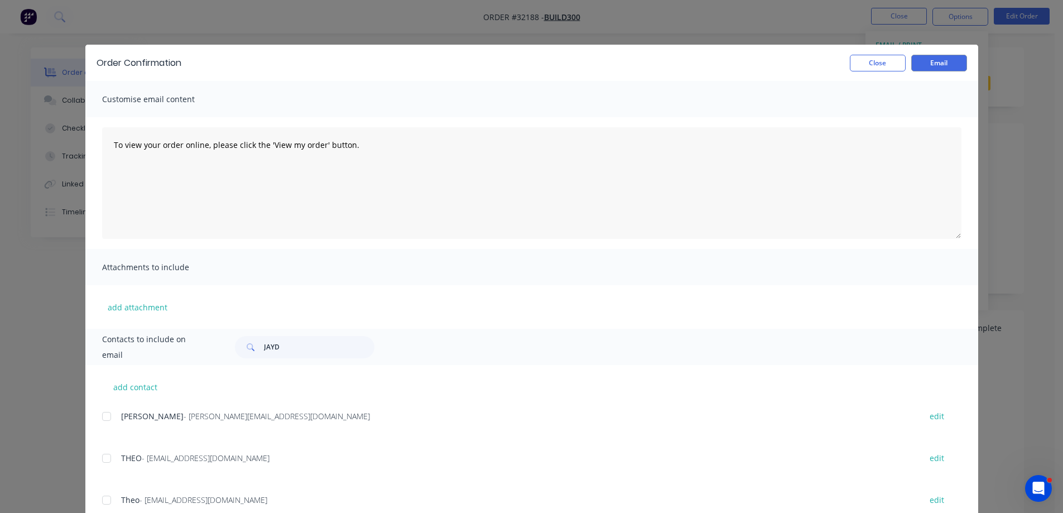
click at [104, 457] on div at bounding box center [106, 458] width 22 height 22
click at [915, 65] on button "Email" at bounding box center [939, 63] width 56 height 17
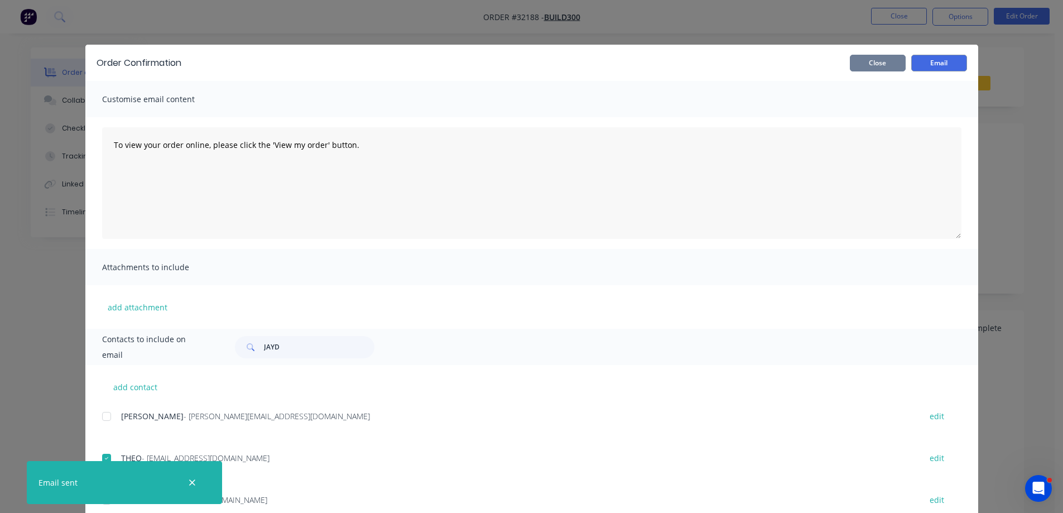
click at [886, 71] on button "Close" at bounding box center [878, 63] width 56 height 17
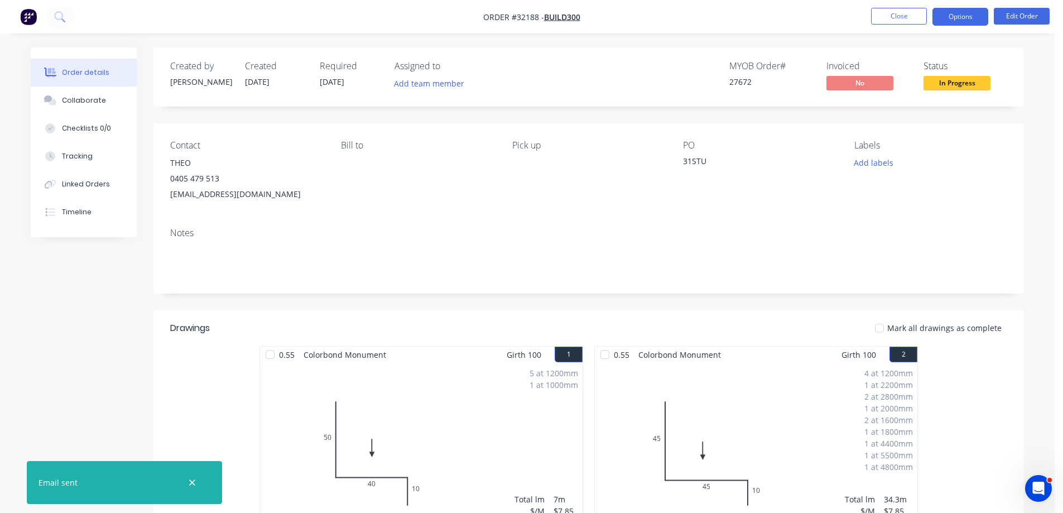
click at [961, 23] on button "Options" at bounding box center [961, 17] width 56 height 18
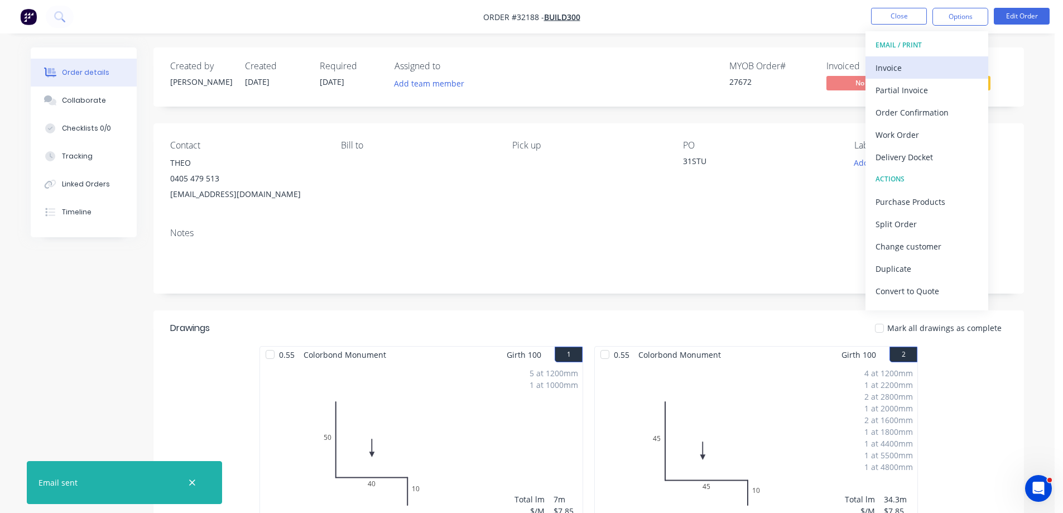
click at [930, 66] on div "Invoice" at bounding box center [927, 68] width 103 height 16
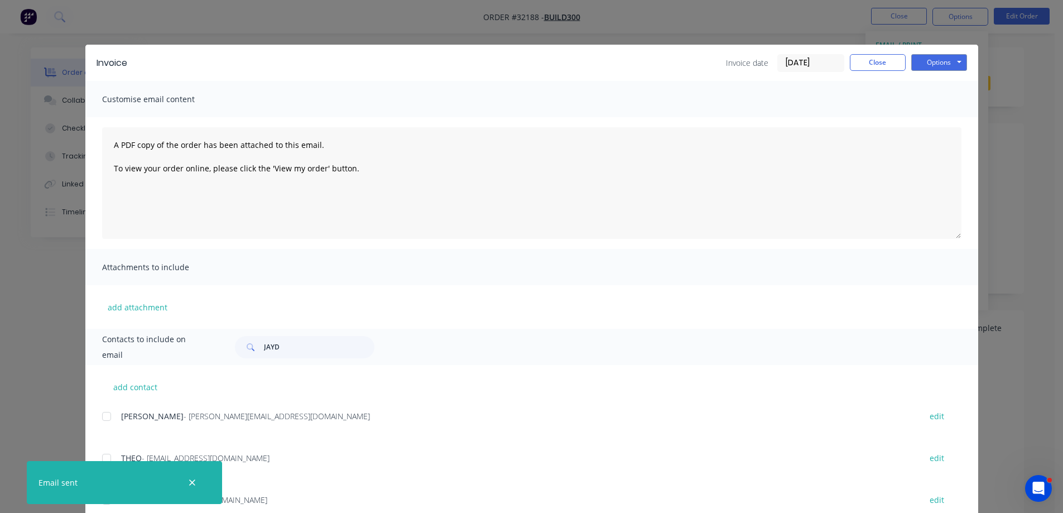
drag, startPoint x: 103, startPoint y: 457, endPoint x: 210, endPoint y: 435, distance: 109.9
click at [102, 457] on div at bounding box center [106, 458] width 22 height 22
click at [869, 68] on button "Close" at bounding box center [878, 62] width 56 height 17
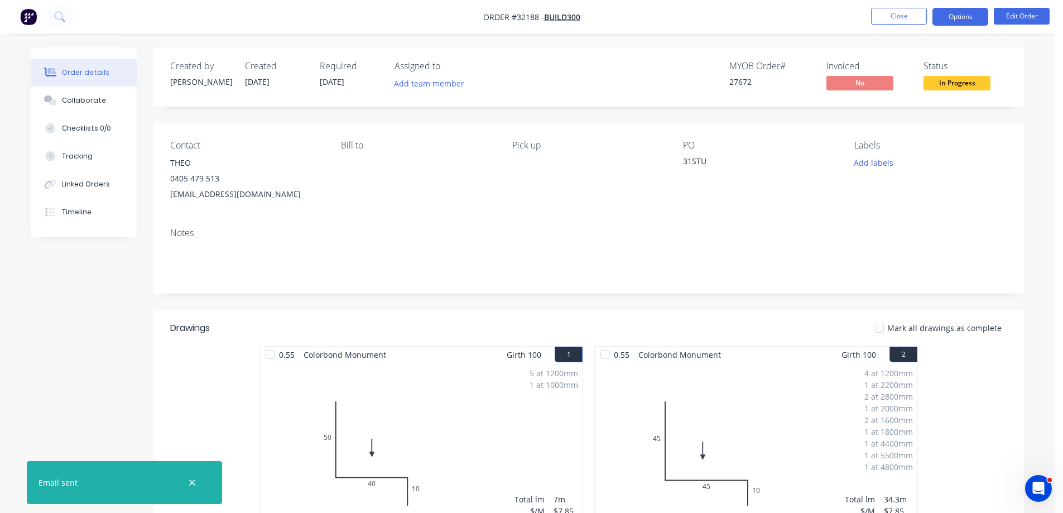
click at [966, 16] on button "Options" at bounding box center [961, 17] width 56 height 18
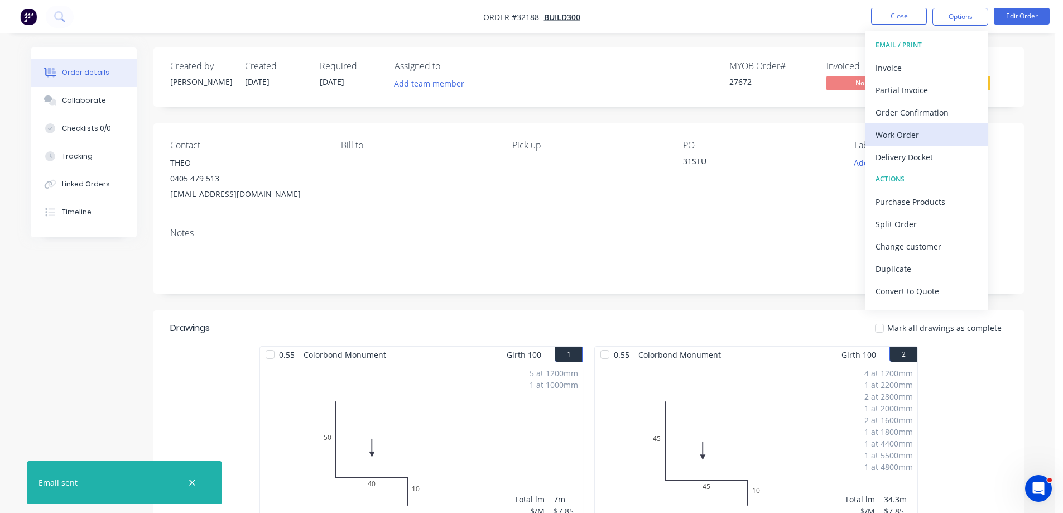
click at [927, 135] on div "Work Order" at bounding box center [927, 135] width 103 height 16
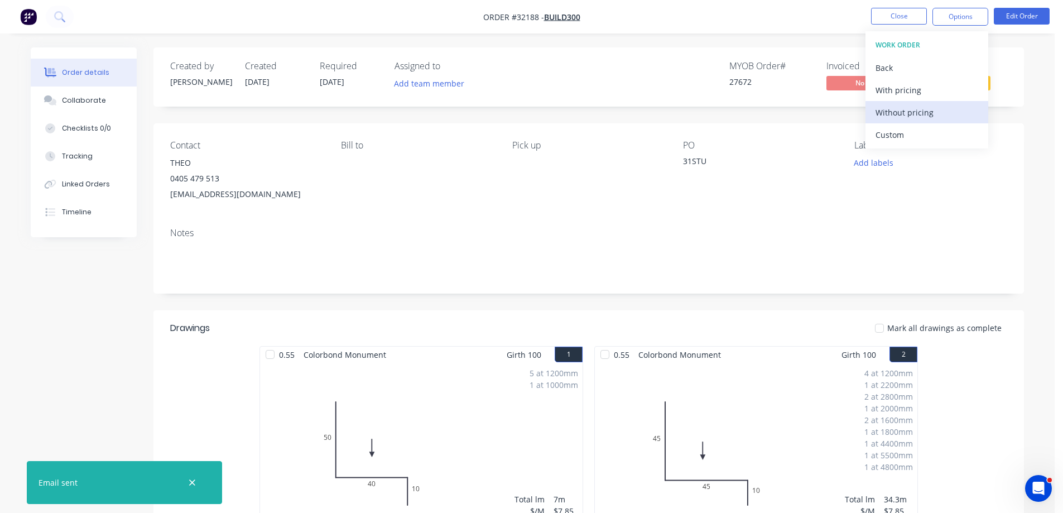
click at [937, 117] on div "Without pricing" at bounding box center [927, 112] width 103 height 16
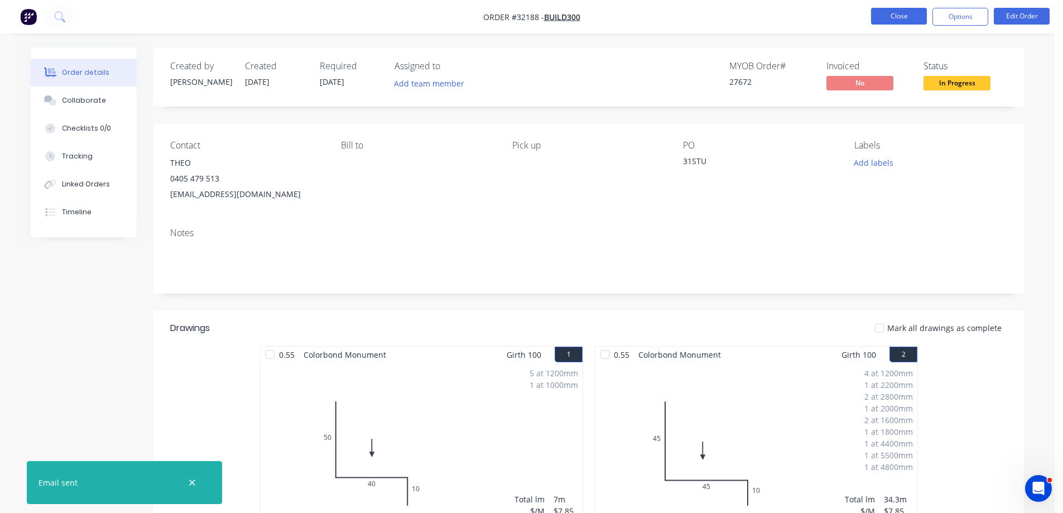
click at [890, 21] on button "Close" at bounding box center [899, 16] width 56 height 17
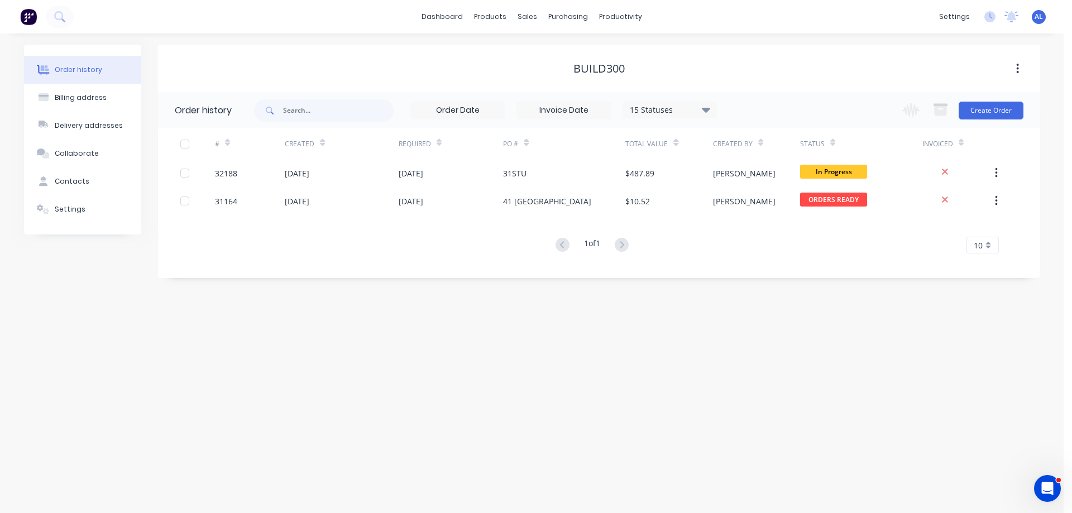
click at [35, 20] on img at bounding box center [28, 16] width 17 height 17
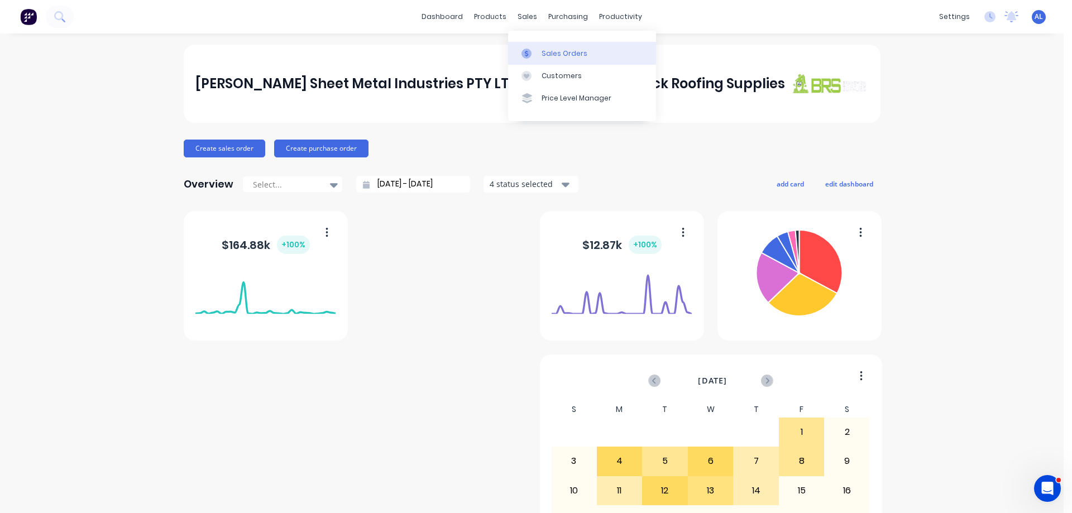
click at [550, 55] on div "Sales Orders" at bounding box center [564, 54] width 46 height 10
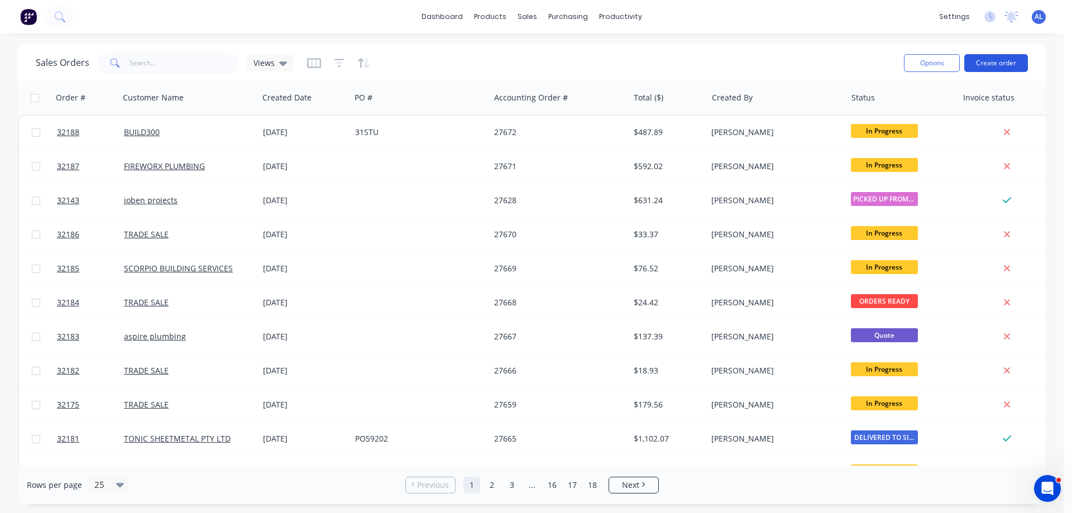
click at [977, 63] on button "Create order" at bounding box center [996, 63] width 64 height 18
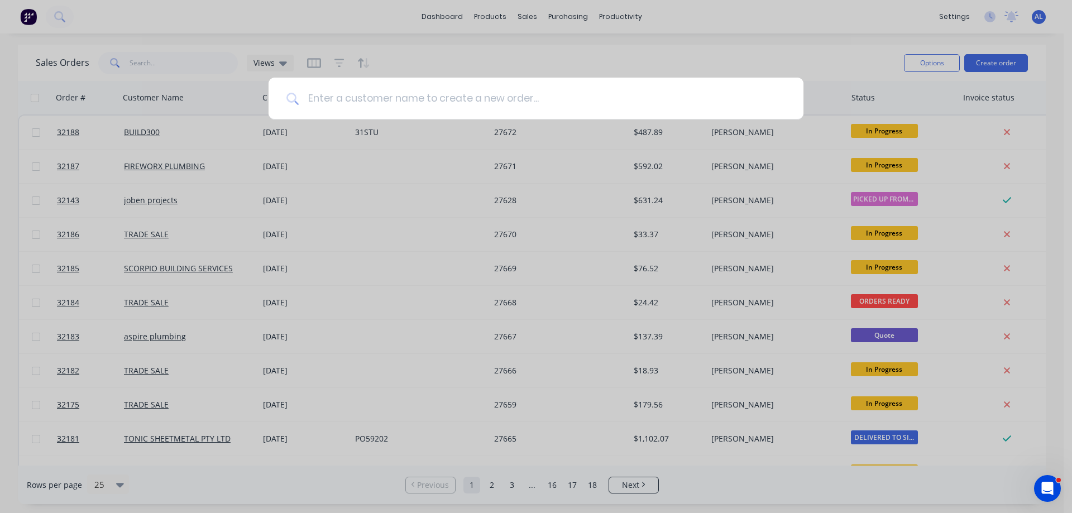
click at [440, 92] on input at bounding box center [542, 99] width 487 height 42
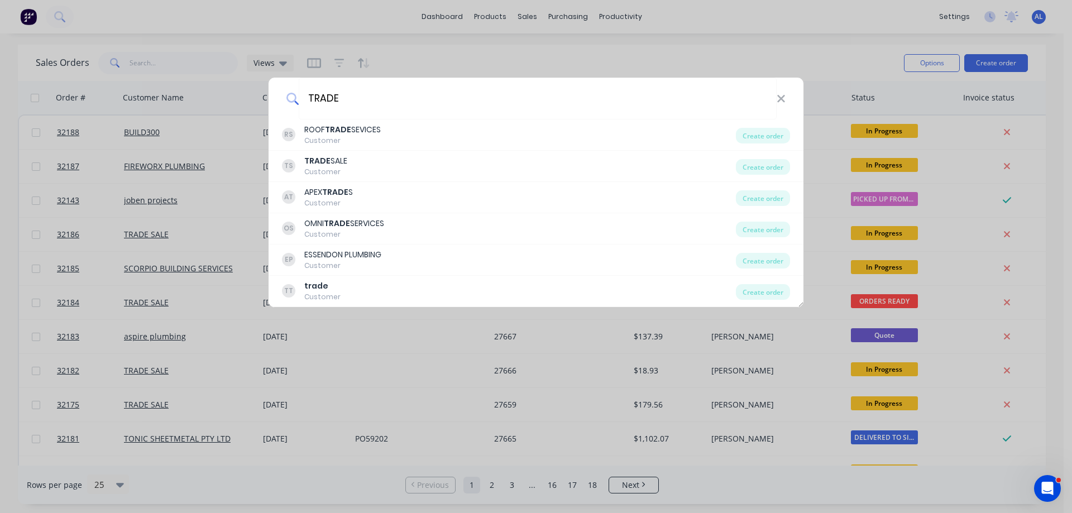
type input "TRADE"
click at [385, 160] on div "TS TRADE SALE Customer" at bounding box center [509, 166] width 454 height 22
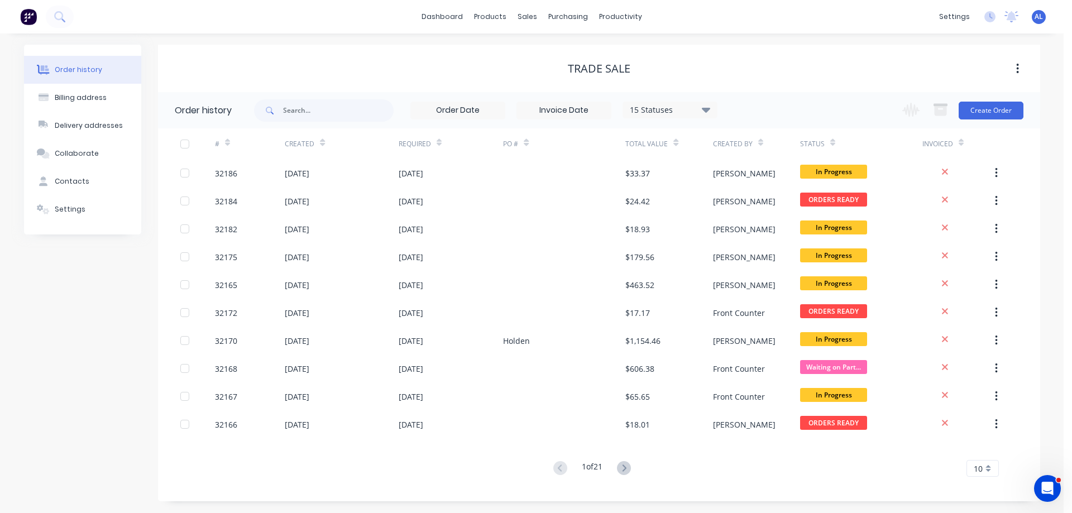
click at [978, 120] on div "Change order status Submitted In Progress Waiting on Parts Ready for Delivery O…" at bounding box center [958, 110] width 127 height 36
click at [978, 110] on button "Create Order" at bounding box center [990, 111] width 65 height 18
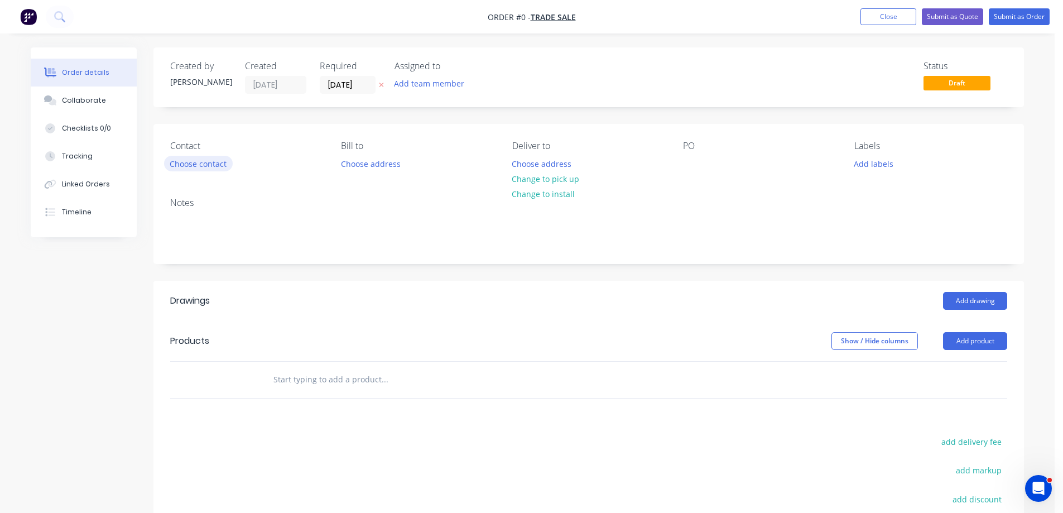
click at [212, 162] on button "Choose contact" at bounding box center [198, 163] width 69 height 15
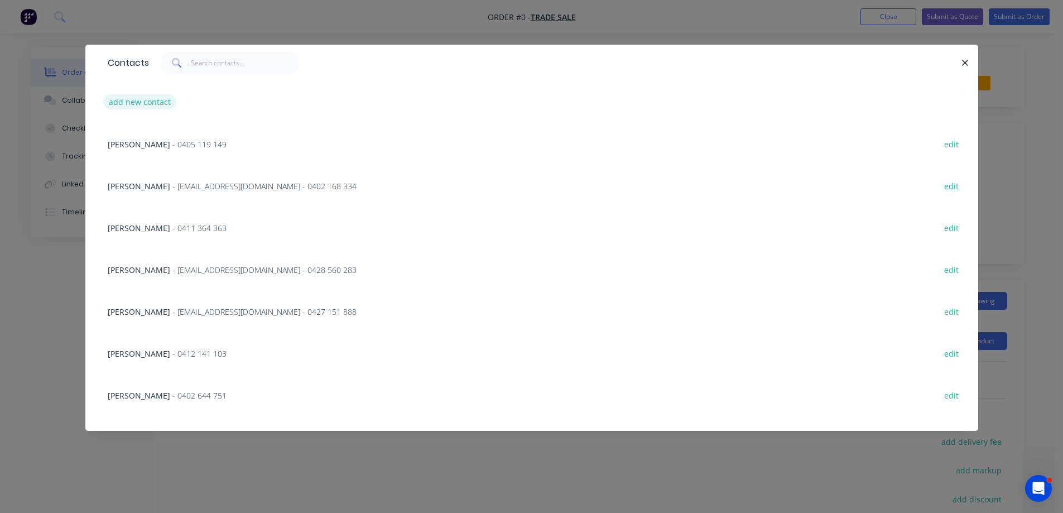
click at [168, 104] on button "add new contact" at bounding box center [140, 101] width 74 height 15
select select "AU"
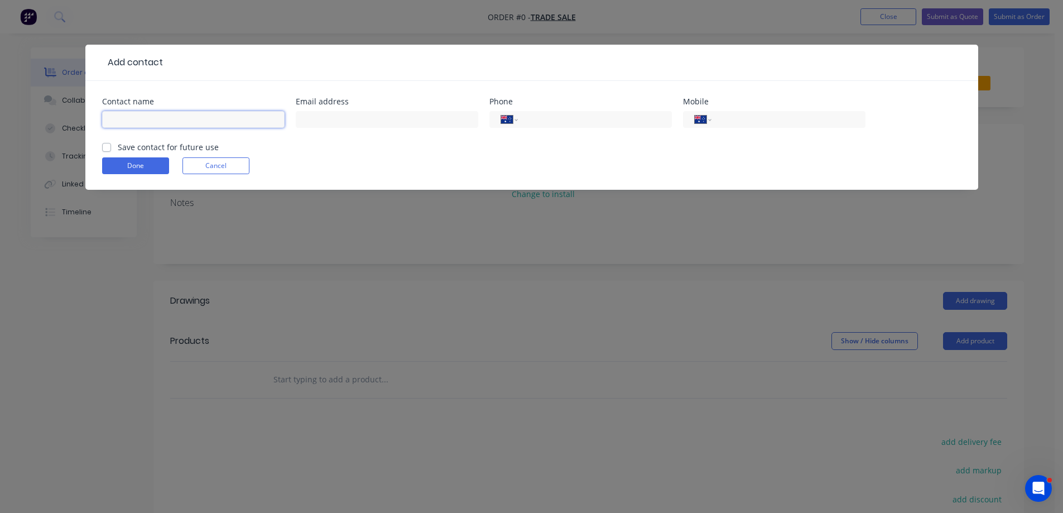
click at [208, 126] on input "text" at bounding box center [193, 119] width 183 height 17
type input "[PERSON_NAME]"
drag, startPoint x: 814, startPoint y: 120, endPoint x: 804, endPoint y: 126, distance: 12.0
click at [814, 120] on input "tel" at bounding box center [786, 119] width 134 height 13
type input "0407 684 843"
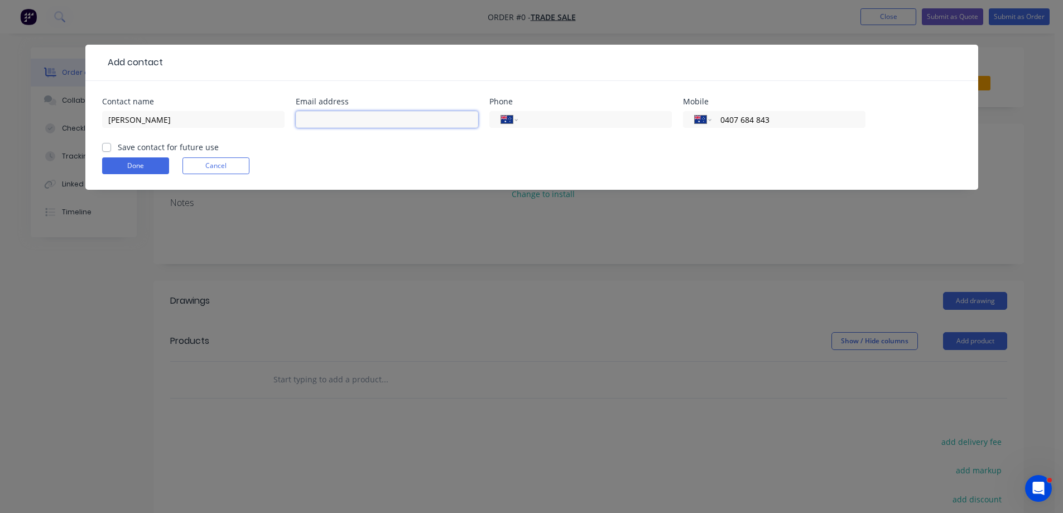
drag, startPoint x: 430, startPoint y: 115, endPoint x: 481, endPoint y: 136, distance: 54.8
click at [430, 115] on input "text" at bounding box center [387, 119] width 183 height 17
click at [360, 116] on input "text" at bounding box center [387, 119] width 183 height 17
paste input "[EMAIL_ADDRESS][DOMAIN_NAME]"
type input "[EMAIL_ADDRESS][DOMAIN_NAME]"
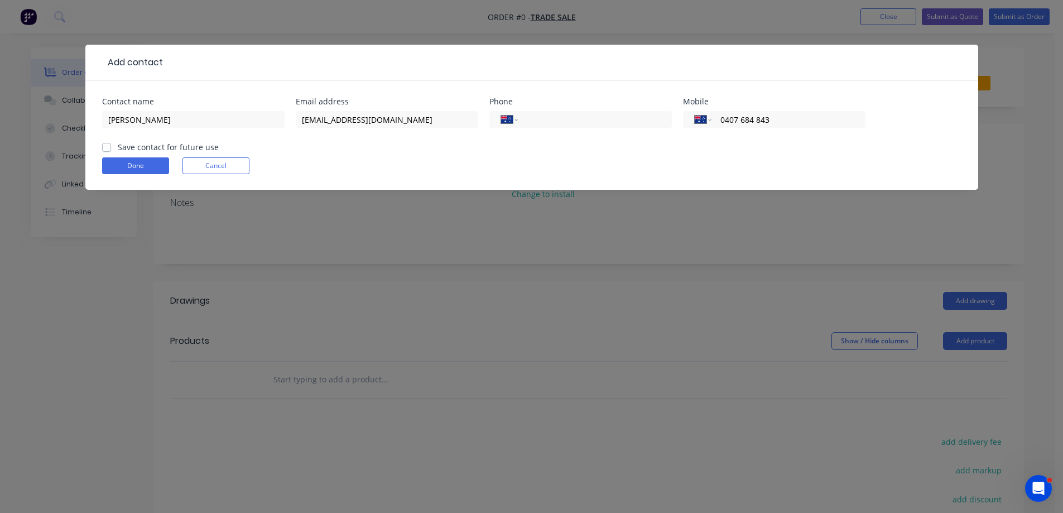
click at [326, 147] on form "Contact name [PERSON_NAME] address [EMAIL_ADDRESS][DOMAIN_NAME] Phone Internati…" at bounding box center [532, 144] width 860 height 92
click at [118, 145] on label "Save contact for future use" at bounding box center [168, 147] width 101 height 12
click at [107, 145] on input "Save contact for future use" at bounding box center [106, 146] width 9 height 11
checkbox input "true"
click at [159, 169] on button "Done" at bounding box center [135, 165] width 67 height 17
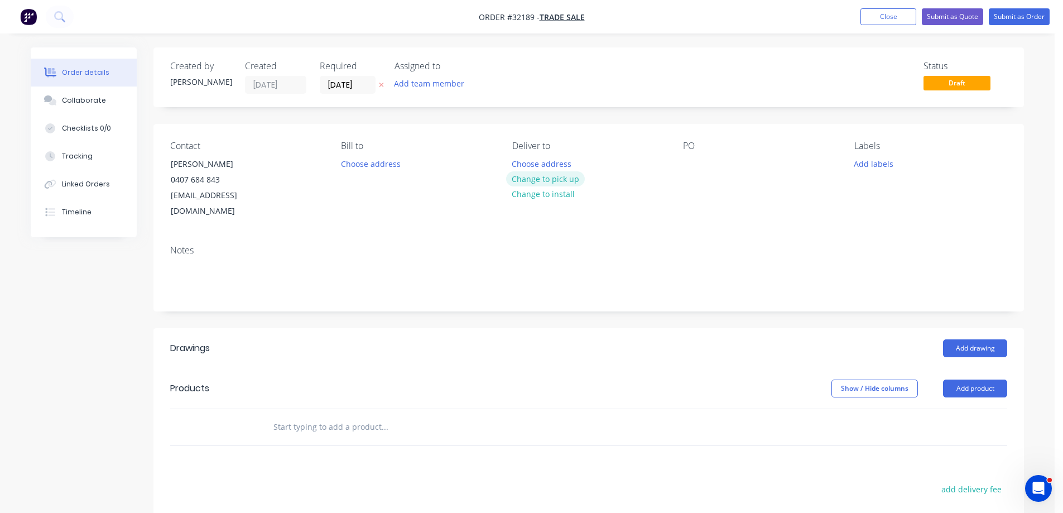
click at [544, 175] on button "Change to pick up" at bounding box center [545, 178] width 79 height 15
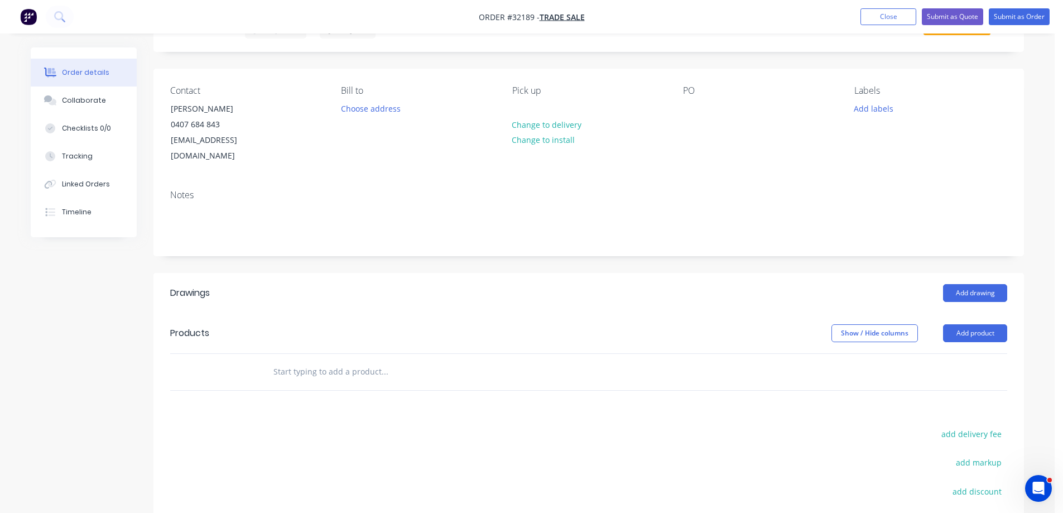
scroll to position [167, 0]
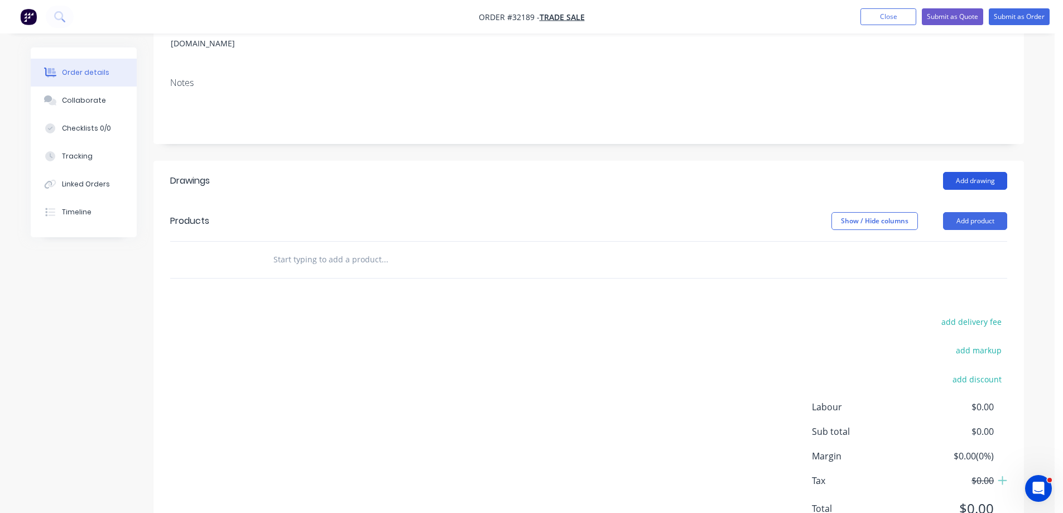
click at [978, 172] on button "Add drawing" at bounding box center [975, 181] width 64 height 18
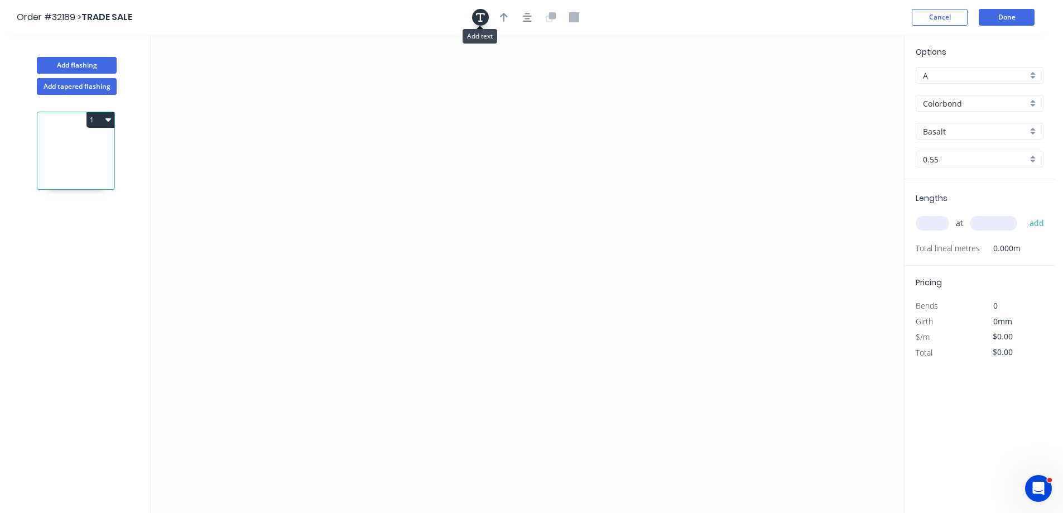
click at [482, 18] on icon "button" at bounding box center [480, 17] width 9 height 10
click at [203, 64] on textarea at bounding box center [222, 77] width 90 height 41
click at [427, 169] on icon "KITCHEN" at bounding box center [528, 274] width 754 height 478
type textarea "KITCHEN"
click at [1033, 134] on div "Basalt" at bounding box center [980, 131] width 128 height 17
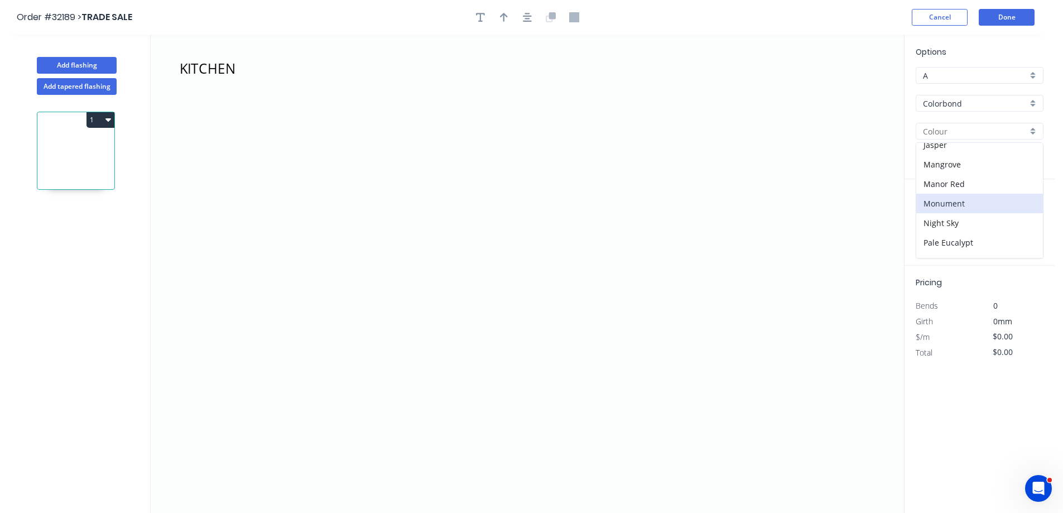
scroll to position [223, 0]
drag, startPoint x: 983, startPoint y: 218, endPoint x: 959, endPoint y: 218, distance: 24.0
click at [983, 218] on div "Night Sky" at bounding box center [980, 223] width 127 height 20
type input "Night Sky"
click at [439, 140] on icon "KITCHEN" at bounding box center [528, 274] width 754 height 478
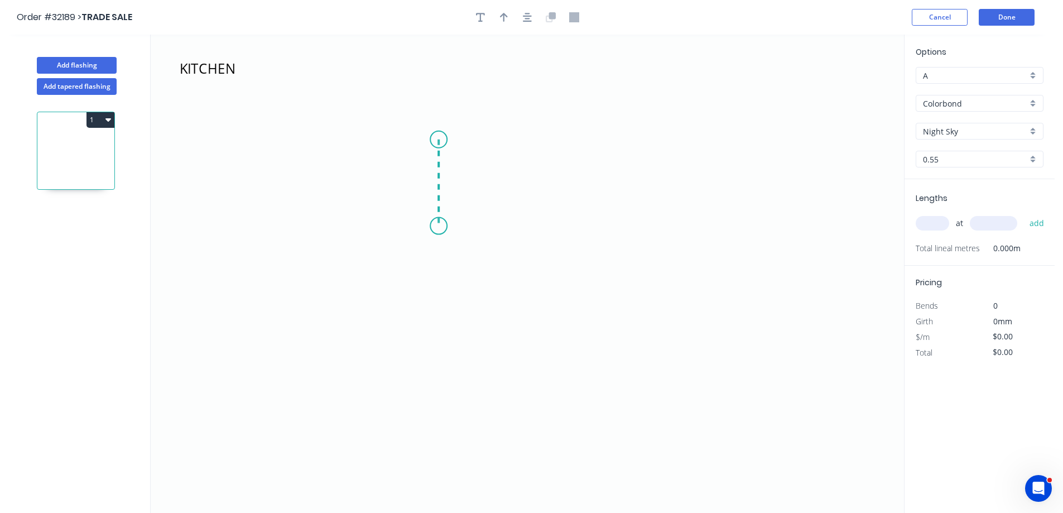
click at [438, 226] on icon "KITCHEN" at bounding box center [528, 274] width 754 height 478
drag, startPoint x: 582, startPoint y: 226, endPoint x: 430, endPoint y: 303, distance: 169.7
click at [581, 226] on icon "KITCHEN ?" at bounding box center [528, 274] width 754 height 478
click at [273, 100] on div "Delete" at bounding box center [302, 99] width 112 height 23
click at [425, 179] on tspan "?" at bounding box center [422, 177] width 6 height 18
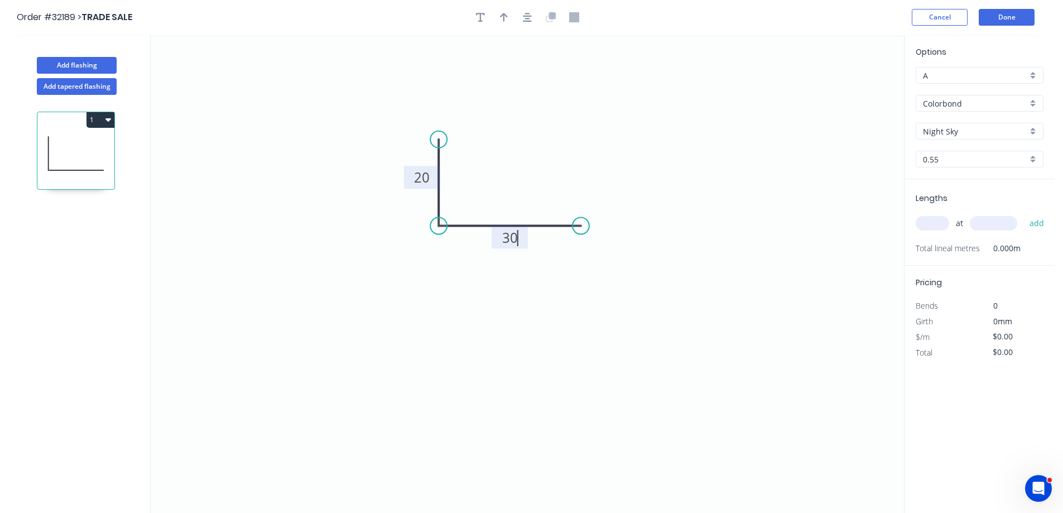
type input "$6.26"
click at [530, 20] on icon "button" at bounding box center [527, 17] width 9 height 10
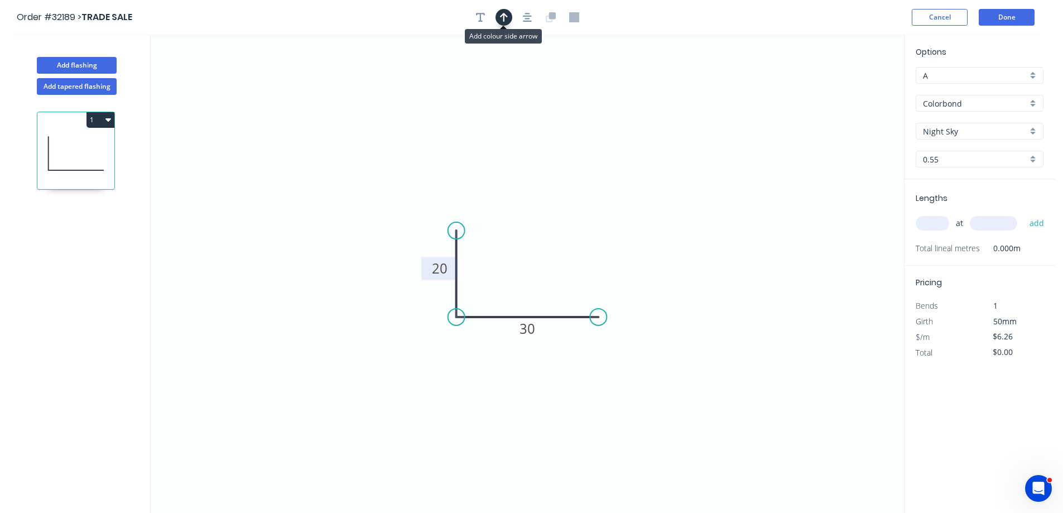
click at [505, 17] on icon "button" at bounding box center [504, 17] width 8 height 10
drag, startPoint x: 848, startPoint y: 87, endPoint x: 530, endPoint y: 281, distance: 373.2
click at [526, 284] on icon at bounding box center [526, 274] width 10 height 36
drag, startPoint x: 942, startPoint y: 223, endPoint x: 838, endPoint y: 203, distance: 105.6
click at [838, 203] on div "Add flashing Add tapered flashing 1 20 30 Options A A Colorbond Colorbond Color…" at bounding box center [527, 284] width 1055 height 499
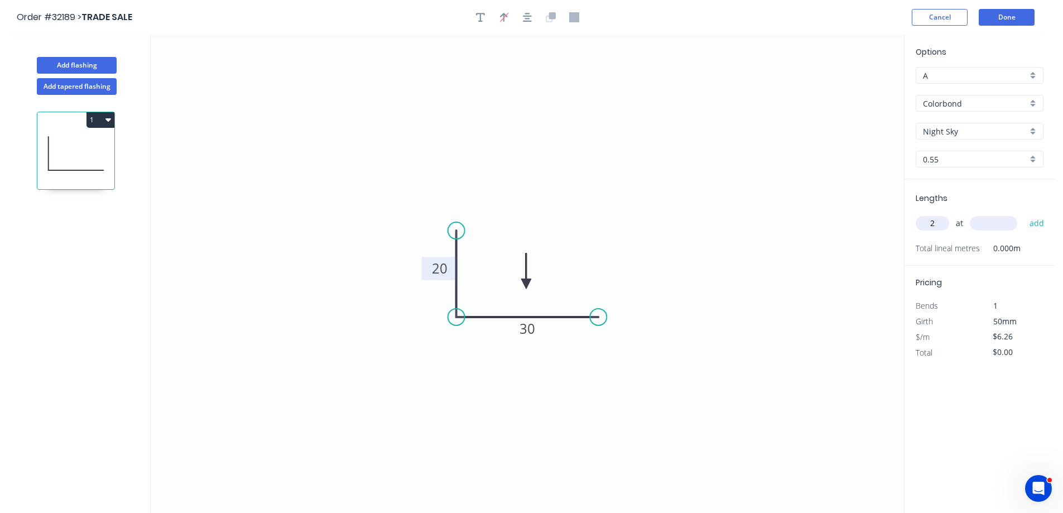
type input "2"
type input "1025"
click at [1024, 214] on button "add" at bounding box center [1037, 223] width 26 height 19
type input "$12.83"
type input "2"
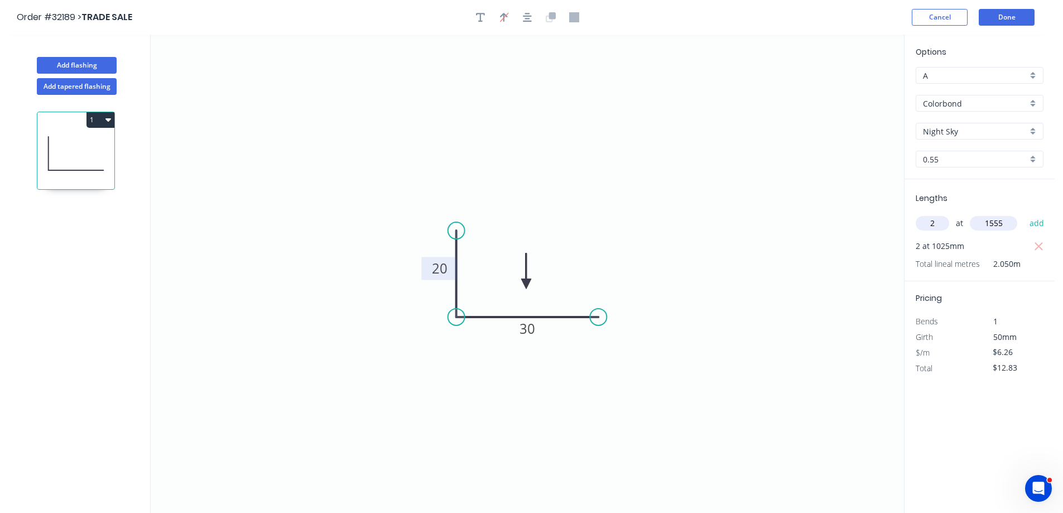
type input "1555"
click at [1024, 214] on button "add" at bounding box center [1037, 223] width 26 height 19
type input "$32.30"
type input "2"
type input "2200"
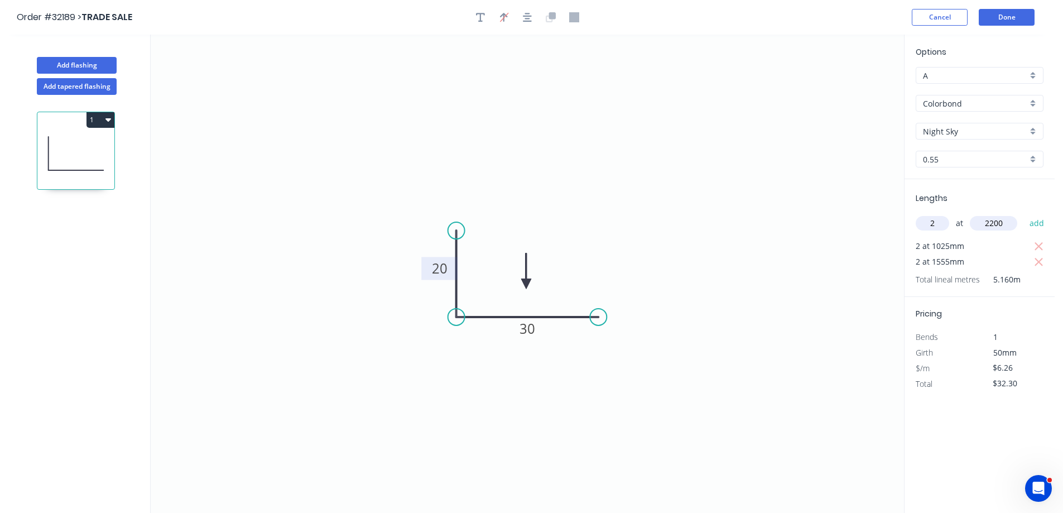
click at [1024, 214] on button "add" at bounding box center [1037, 223] width 26 height 19
type input "$59.85"
type input "2"
type input "1030"
click at [1024, 214] on button "add" at bounding box center [1037, 223] width 26 height 19
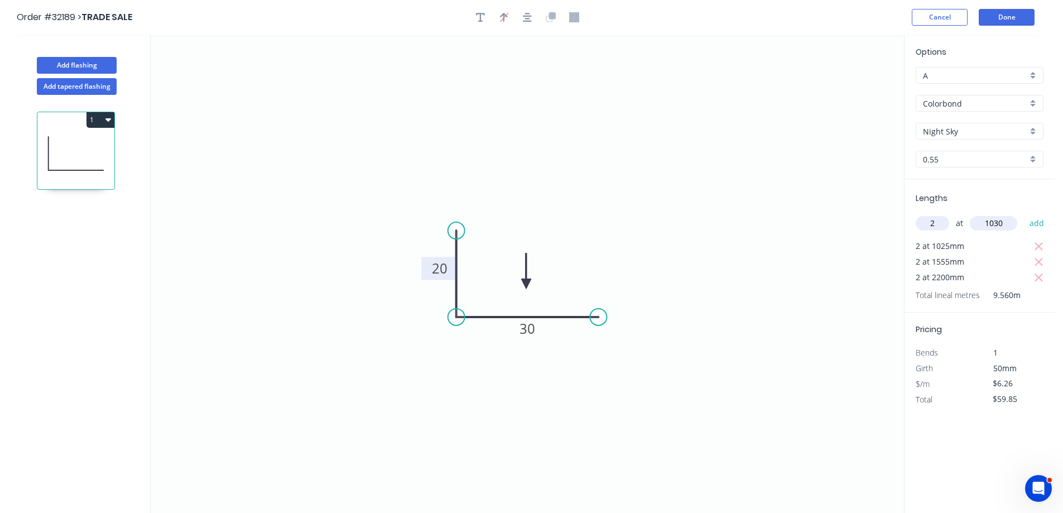
type input "$72.74"
type input "1"
type input "1550"
click at [1024, 214] on button "add" at bounding box center [1037, 223] width 26 height 19
type input "$82.44"
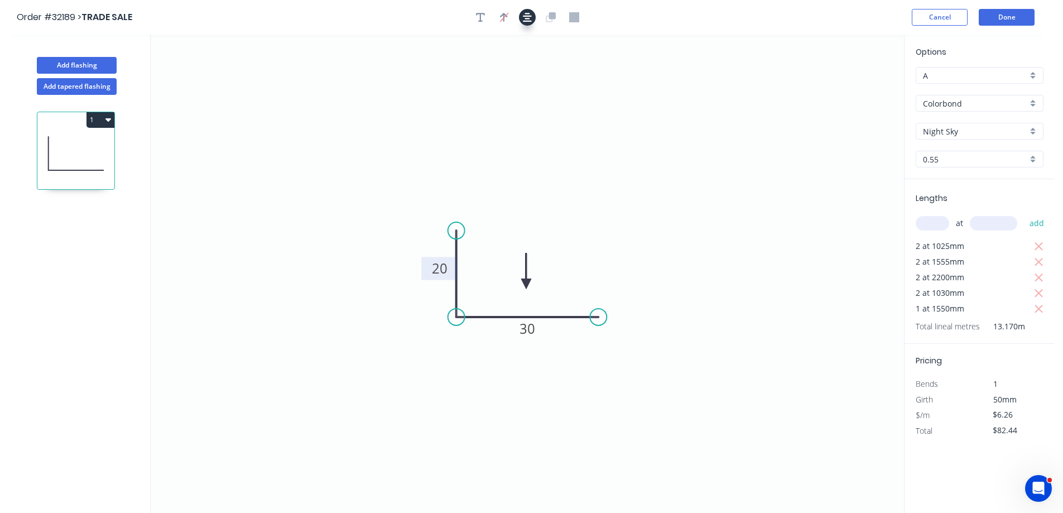
click at [532, 23] on button "button" at bounding box center [527, 17] width 17 height 17
click at [1020, 18] on button "Done" at bounding box center [1007, 17] width 56 height 17
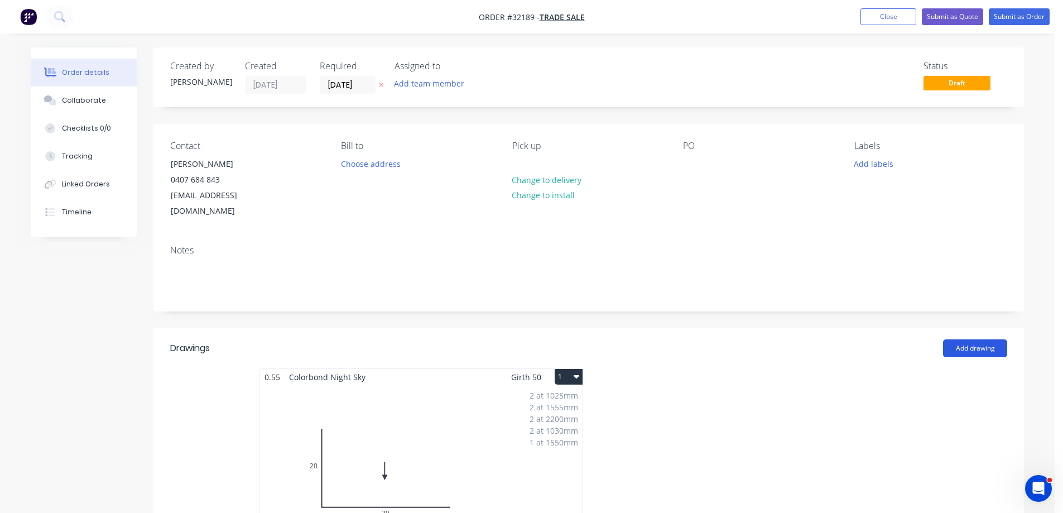
click at [990, 339] on button "Add drawing" at bounding box center [975, 348] width 64 height 18
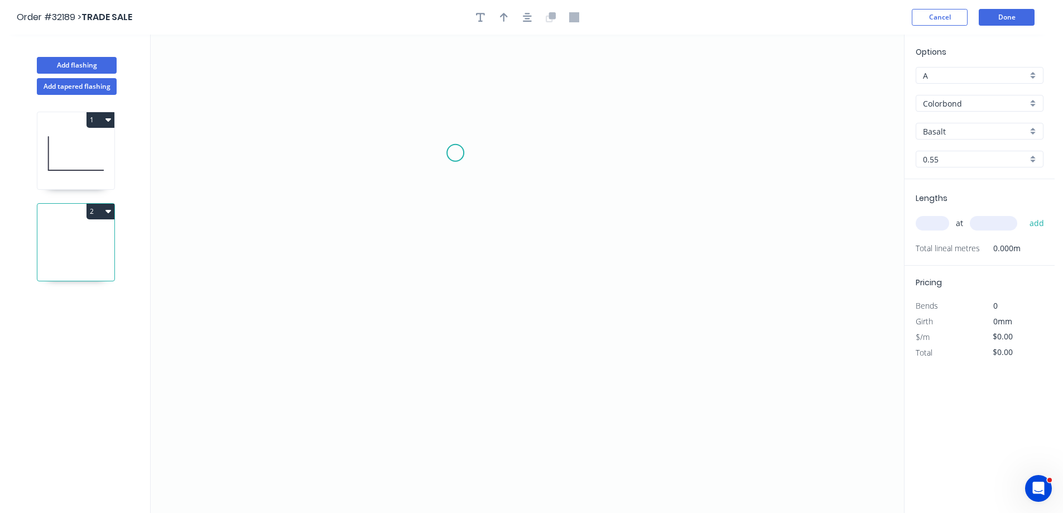
click at [455, 152] on icon "0" at bounding box center [528, 274] width 754 height 478
click at [449, 265] on icon "0" at bounding box center [528, 274] width 754 height 478
click at [606, 266] on icon "0 ?" at bounding box center [528, 274] width 754 height 478
click at [445, 204] on rect at bounding box center [439, 204] width 22 height 16
drag, startPoint x: 535, startPoint y: 188, endPoint x: 531, endPoint y: 131, distance: 57.6
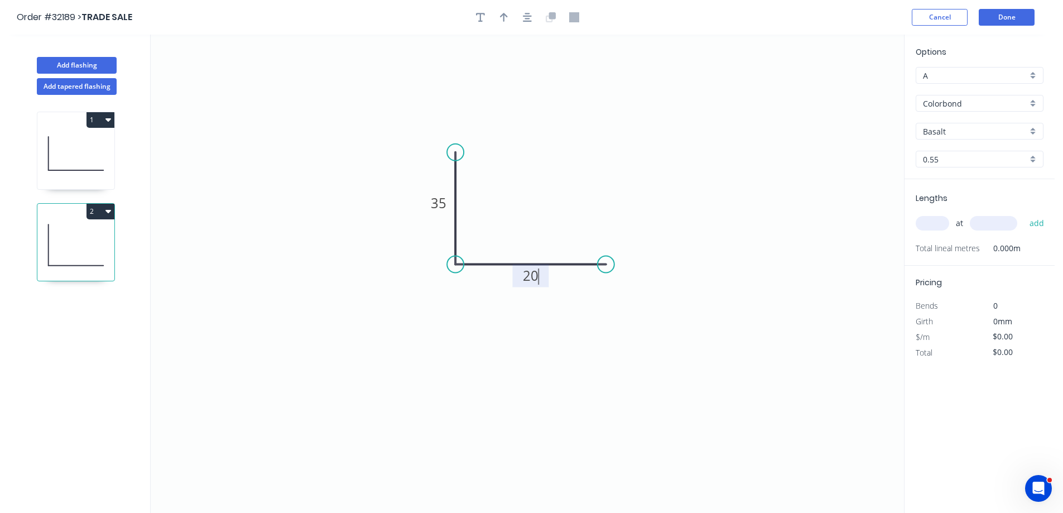
click at [533, 180] on icon "0 35 20" at bounding box center [528, 274] width 754 height 478
type input "$6.26"
click at [531, 20] on button "button" at bounding box center [527, 17] width 17 height 17
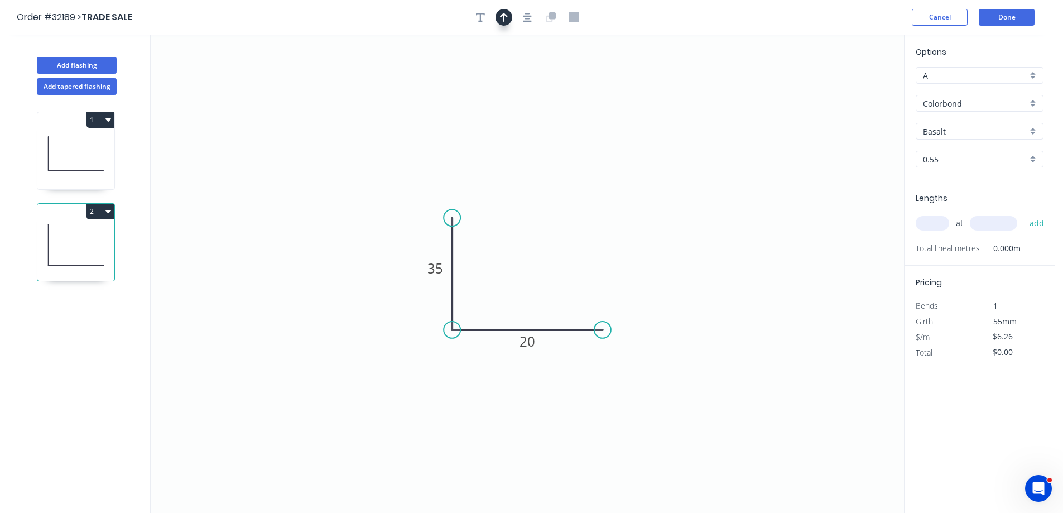
drag, startPoint x: 502, startPoint y: 16, endPoint x: 512, endPoint y: 20, distance: 11.5
click at [502, 16] on icon "button" at bounding box center [504, 17] width 8 height 9
drag, startPoint x: 847, startPoint y: 88, endPoint x: 601, endPoint y: 271, distance: 307.6
click at [530, 284] on icon at bounding box center [531, 274] width 10 height 36
click at [1034, 129] on div "Basalt" at bounding box center [980, 131] width 128 height 17
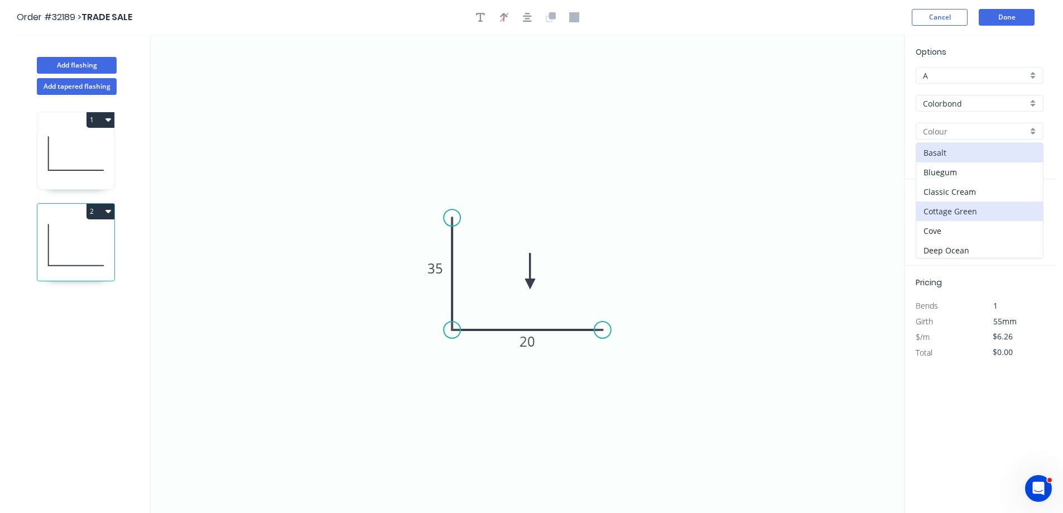
scroll to position [279, 0]
click at [971, 163] on div "Night Sky" at bounding box center [980, 167] width 127 height 20
type input "Night Sky"
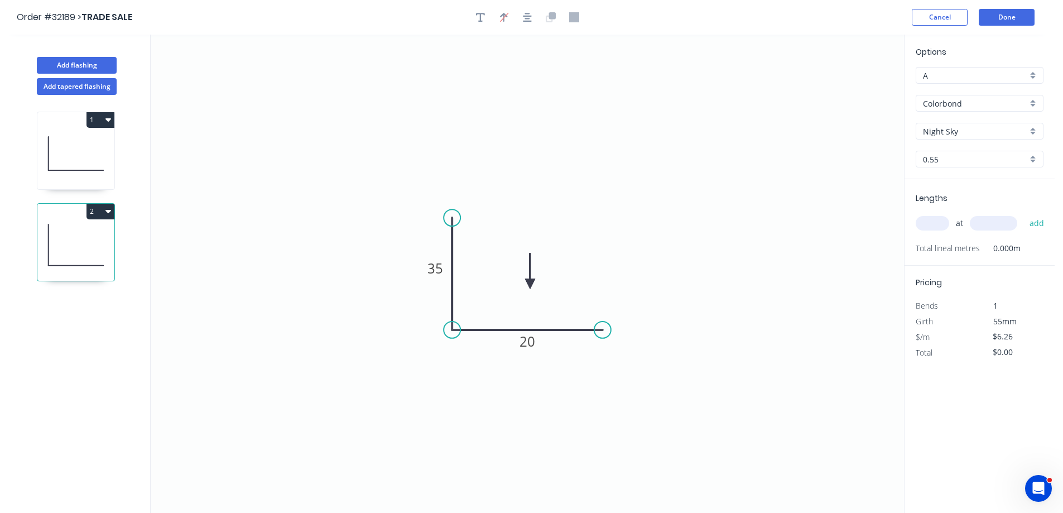
click at [935, 223] on input "text" at bounding box center [932, 223] width 33 height 15
type input "1"
type input "1030"
click at [1024, 214] on button "add" at bounding box center [1037, 223] width 26 height 19
type input "$6.45"
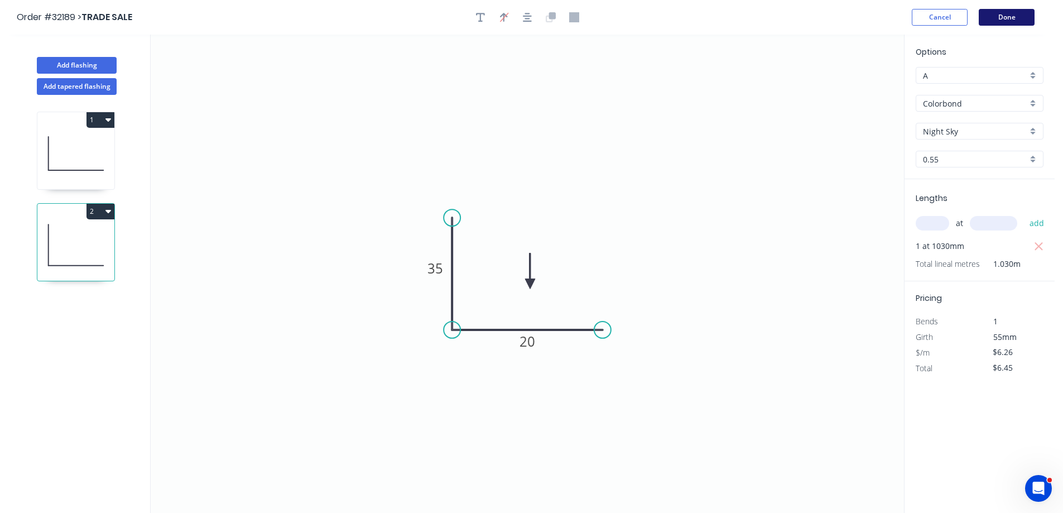
click at [992, 22] on button "Done" at bounding box center [1007, 17] width 56 height 17
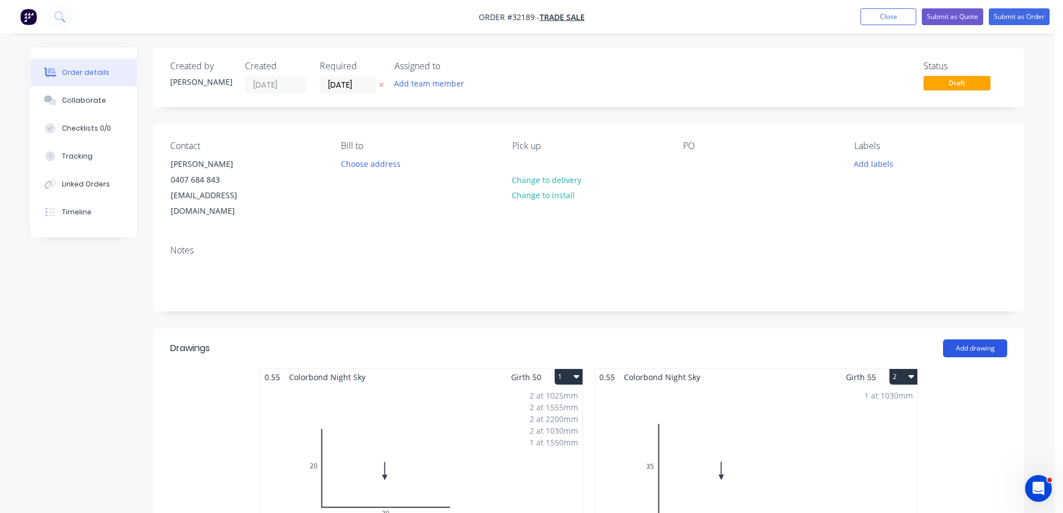
click at [977, 339] on button "Add drawing" at bounding box center [975, 348] width 64 height 18
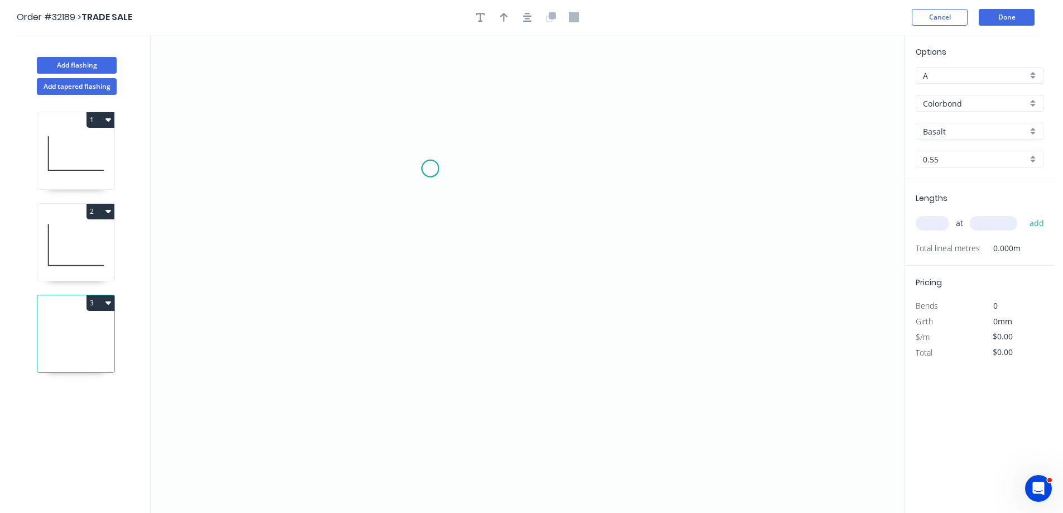
click at [430, 169] on icon "0" at bounding box center [528, 274] width 754 height 478
click at [429, 276] on icon "0" at bounding box center [528, 274] width 754 height 478
click at [587, 274] on icon "0 ?" at bounding box center [528, 274] width 754 height 478
drag, startPoint x: 424, startPoint y: 217, endPoint x: 425, endPoint y: 209, distance: 8.5
click at [424, 214] on rect at bounding box center [413, 218] width 22 height 16
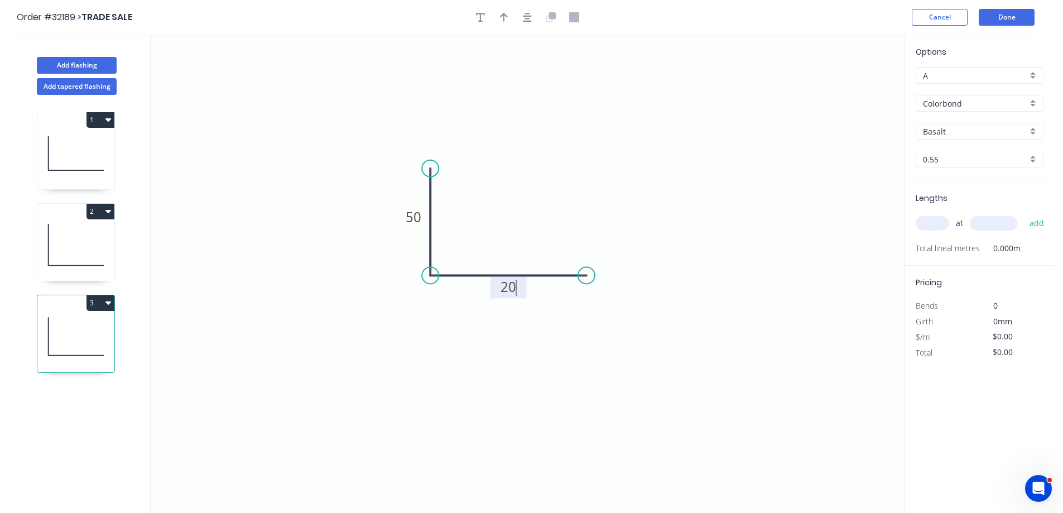
type input "$6.26"
click at [531, 17] on icon "button" at bounding box center [527, 17] width 9 height 10
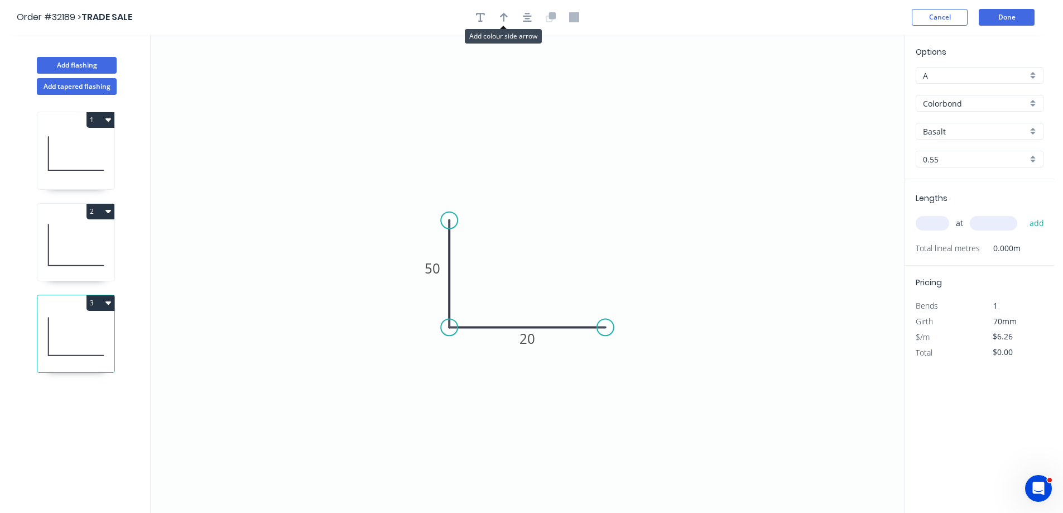
click at [507, 12] on icon "button" at bounding box center [504, 17] width 8 height 10
drag, startPoint x: 847, startPoint y: 88, endPoint x: 549, endPoint y: 284, distance: 356.4
click at [549, 284] on icon at bounding box center [549, 271] width 10 height 36
click at [932, 222] on input "text" at bounding box center [932, 223] width 33 height 15
type input "1"
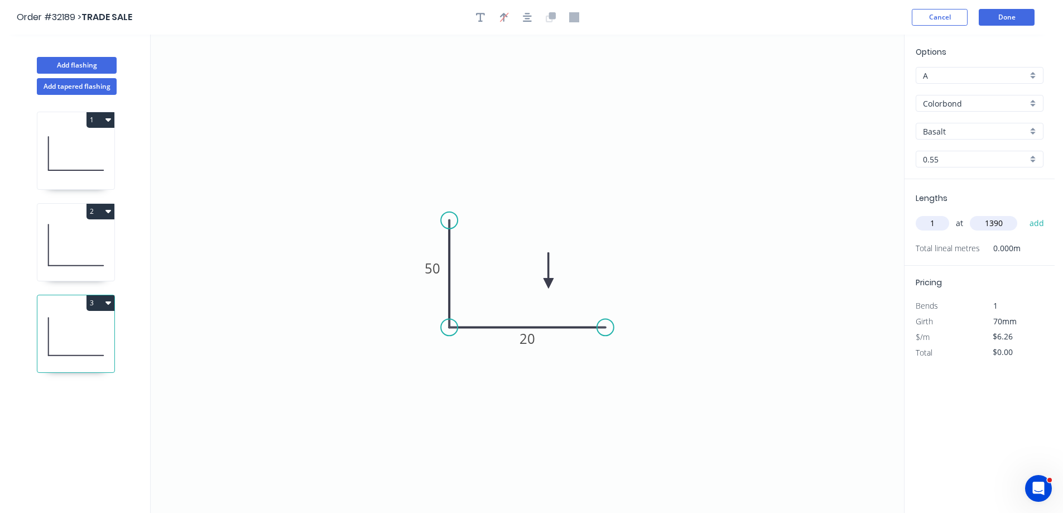
type input "1390"
click at [1024, 214] on button "add" at bounding box center [1037, 223] width 26 height 19
type input "$8.70"
click at [1030, 133] on div "Basalt" at bounding box center [980, 131] width 128 height 17
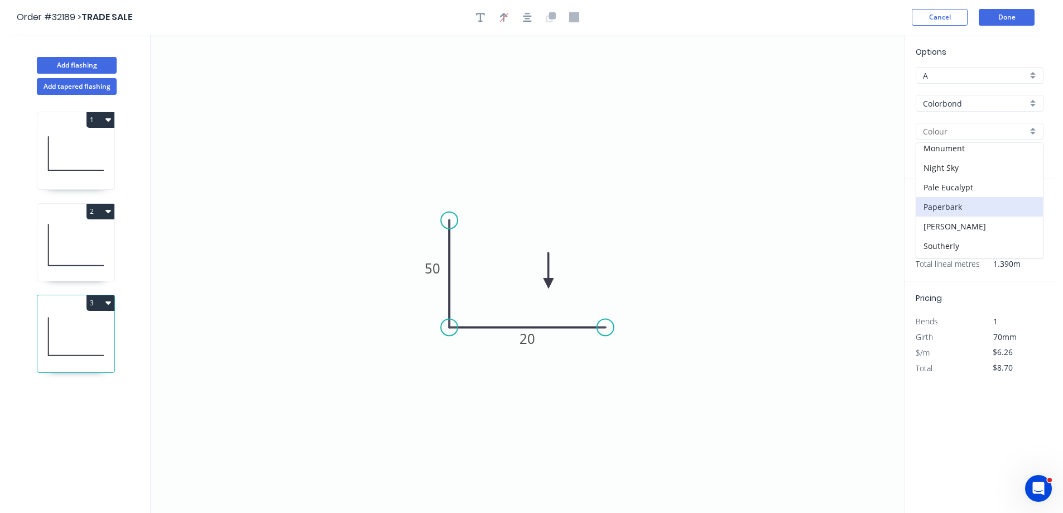
scroll to position [279, 0]
click at [956, 164] on div "Night Sky" at bounding box center [980, 167] width 127 height 20
type input "Night Sky"
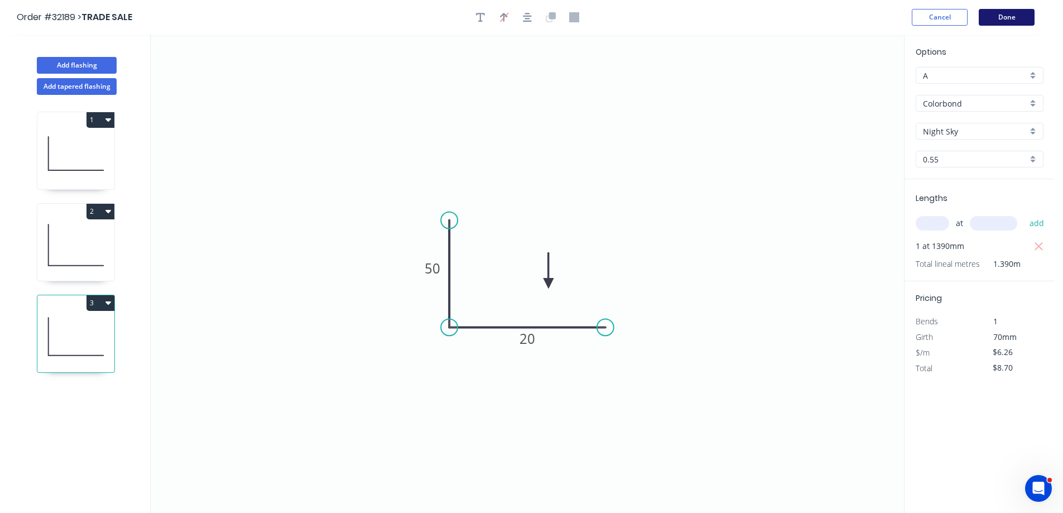
click at [997, 17] on button "Done" at bounding box center [1007, 17] width 56 height 17
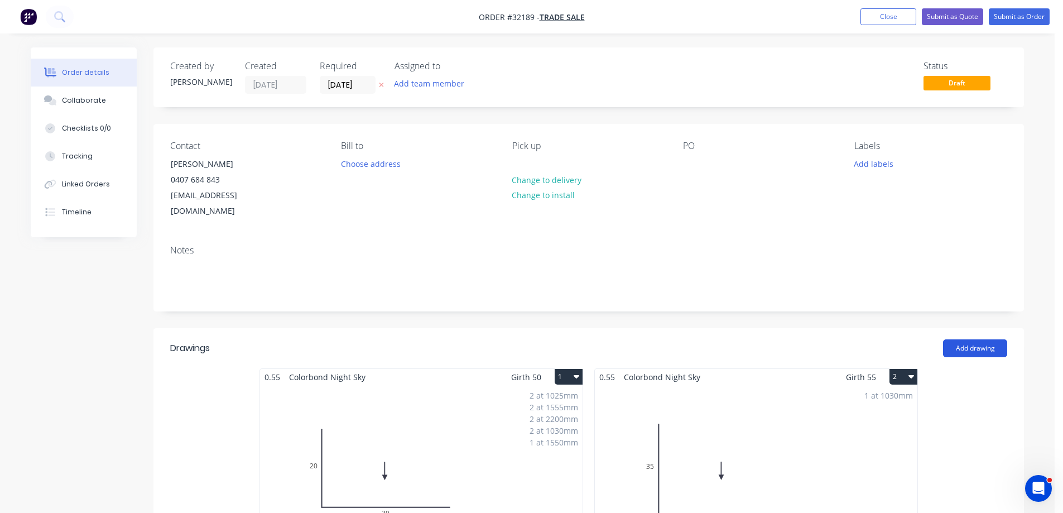
click at [975, 339] on button "Add drawing" at bounding box center [975, 348] width 64 height 18
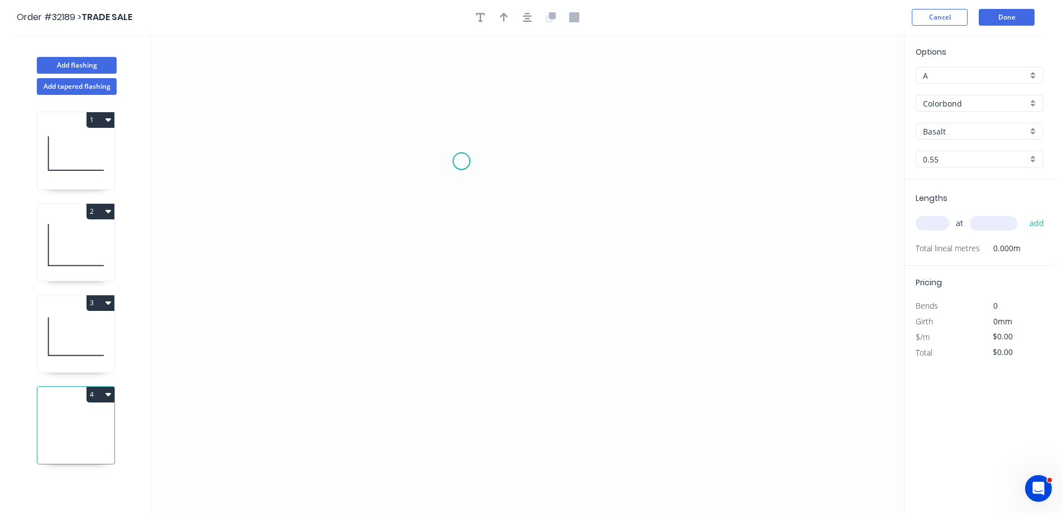
click at [463, 162] on icon "0" at bounding box center [528, 274] width 754 height 478
drag, startPoint x: 460, startPoint y: 275, endPoint x: 532, endPoint y: 314, distance: 82.1
click at [461, 276] on icon "0" at bounding box center [528, 274] width 754 height 478
click at [592, 277] on icon "0 ?" at bounding box center [528, 274] width 754 height 478
click at [448, 209] on rect at bounding box center [445, 214] width 22 height 16
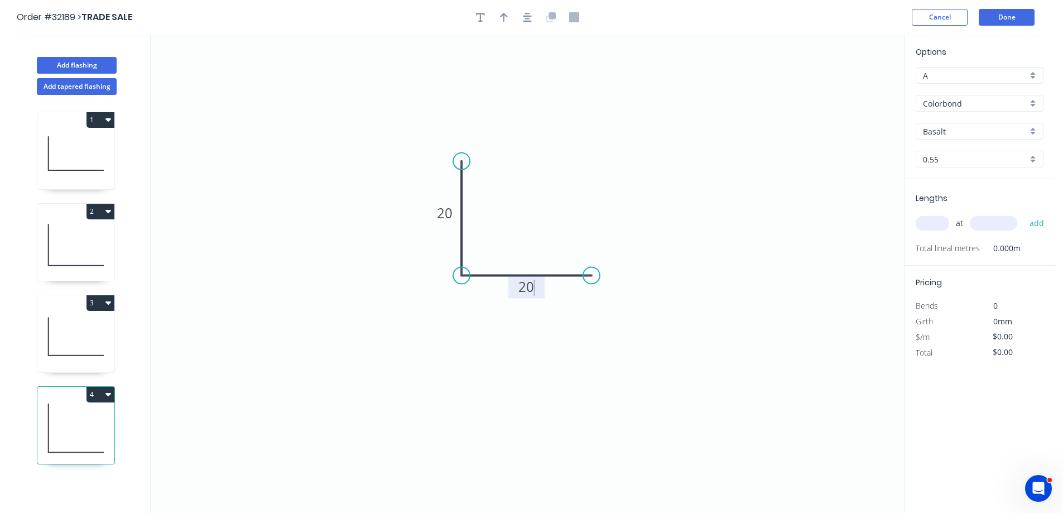
type input "$6.26"
click at [528, 18] on icon "button" at bounding box center [527, 17] width 9 height 9
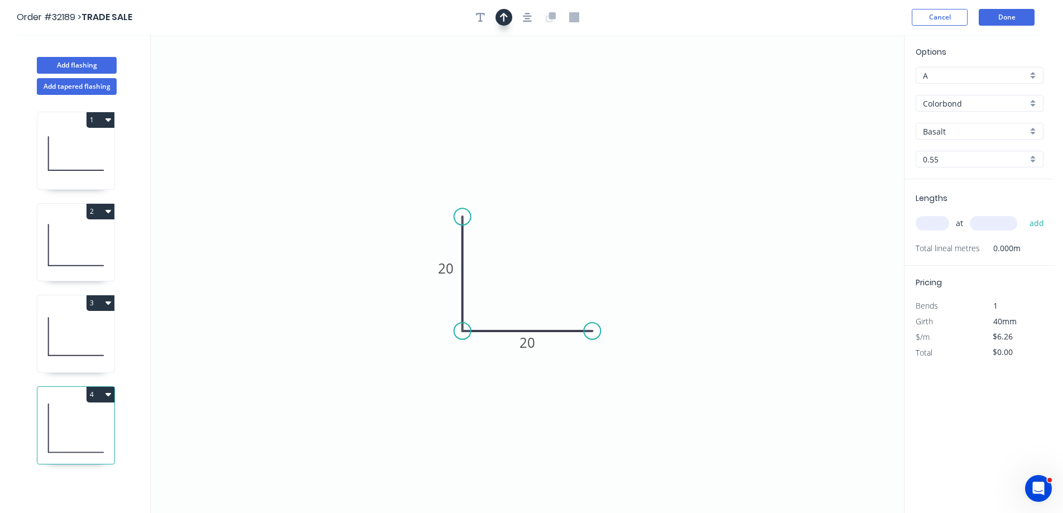
click at [506, 12] on icon "button" at bounding box center [504, 17] width 8 height 10
drag, startPoint x: 848, startPoint y: 89, endPoint x: 570, endPoint y: 259, distance: 325.5
click at [539, 267] on icon at bounding box center [537, 256] width 10 height 36
click at [1034, 134] on div "Basalt" at bounding box center [980, 131] width 128 height 17
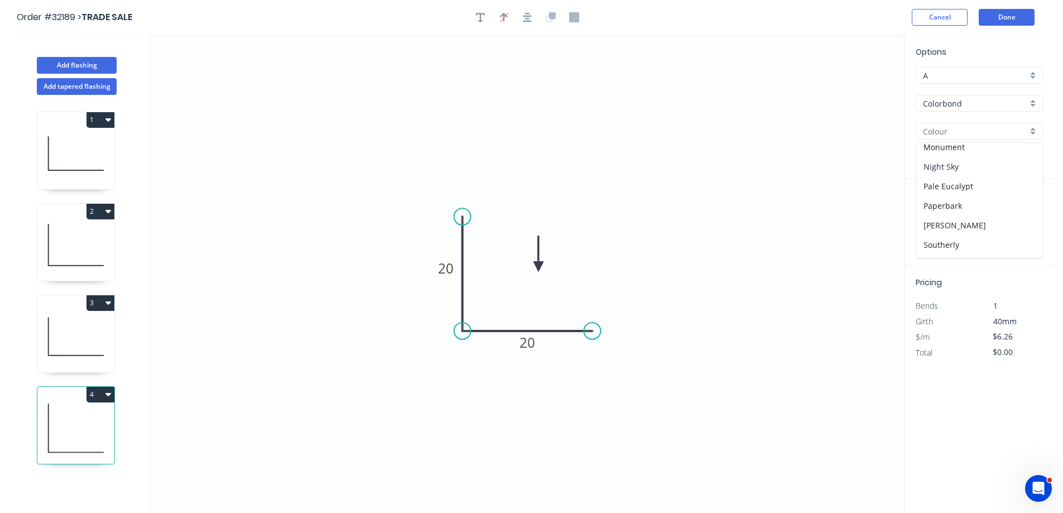
click at [994, 169] on div "Night Sky" at bounding box center [980, 167] width 127 height 20
type input "Night Sky"
click at [929, 222] on input "text" at bounding box center [932, 223] width 33 height 15
type input "1"
type input "1390"
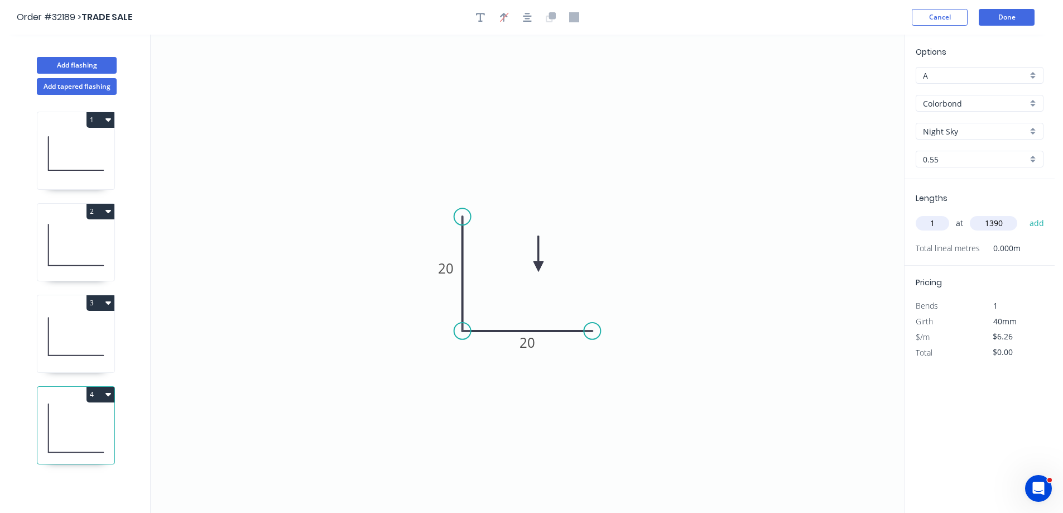
click at [1024, 214] on button "add" at bounding box center [1037, 223] width 26 height 19
type input "$8.70"
type input "1"
type input "1560"
click at [1024, 214] on button "add" at bounding box center [1037, 223] width 26 height 19
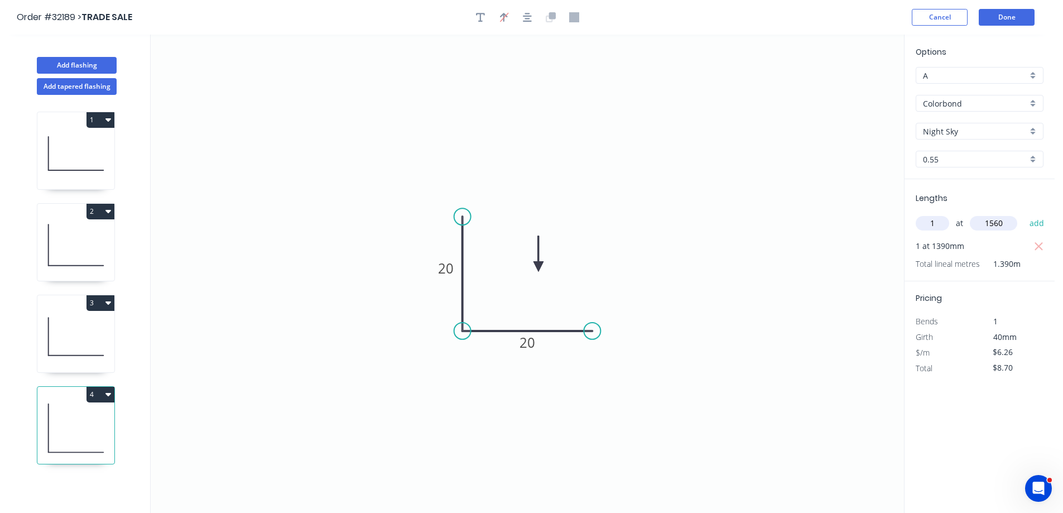
type input "$18.47"
click at [996, 21] on button "Done" at bounding box center [1007, 17] width 56 height 17
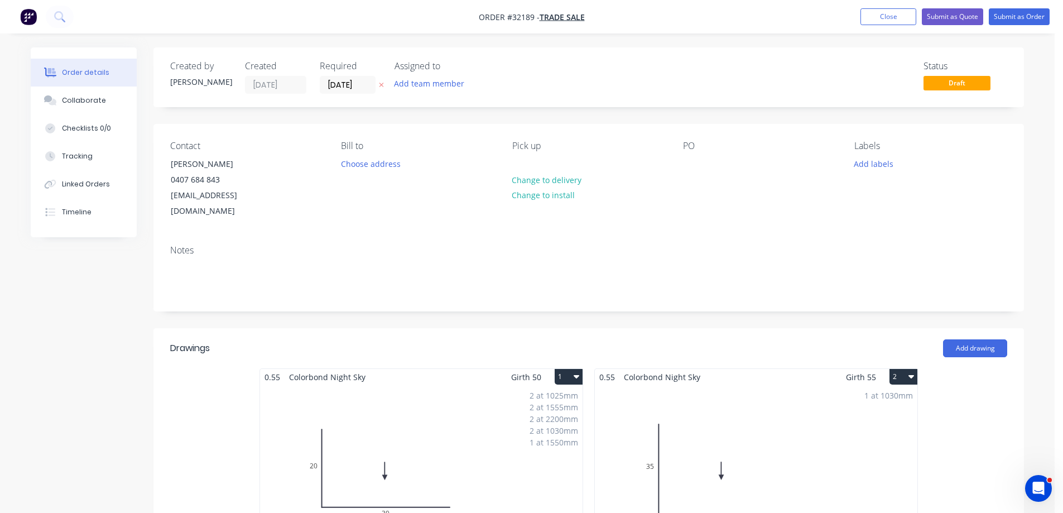
scroll to position [279, 0]
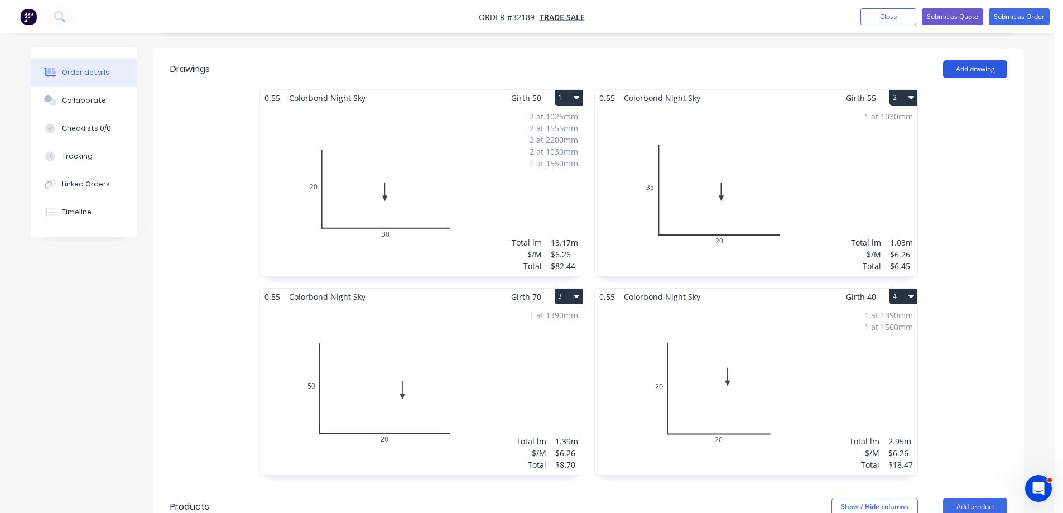
click at [962, 60] on button "Add drawing" at bounding box center [975, 69] width 64 height 18
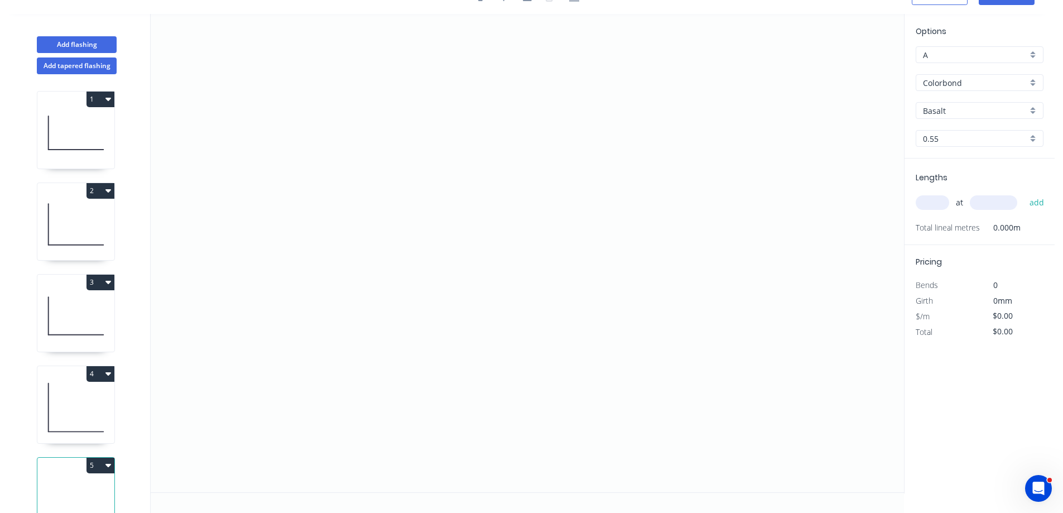
scroll to position [21, 0]
drag, startPoint x: 464, startPoint y: 128, endPoint x: 454, endPoint y: 219, distance: 91.0
click at [464, 129] on icon "0" at bounding box center [528, 253] width 754 height 478
click at [459, 256] on icon "0" at bounding box center [528, 253] width 754 height 478
click at [574, 251] on icon "0 ?" at bounding box center [528, 253] width 754 height 478
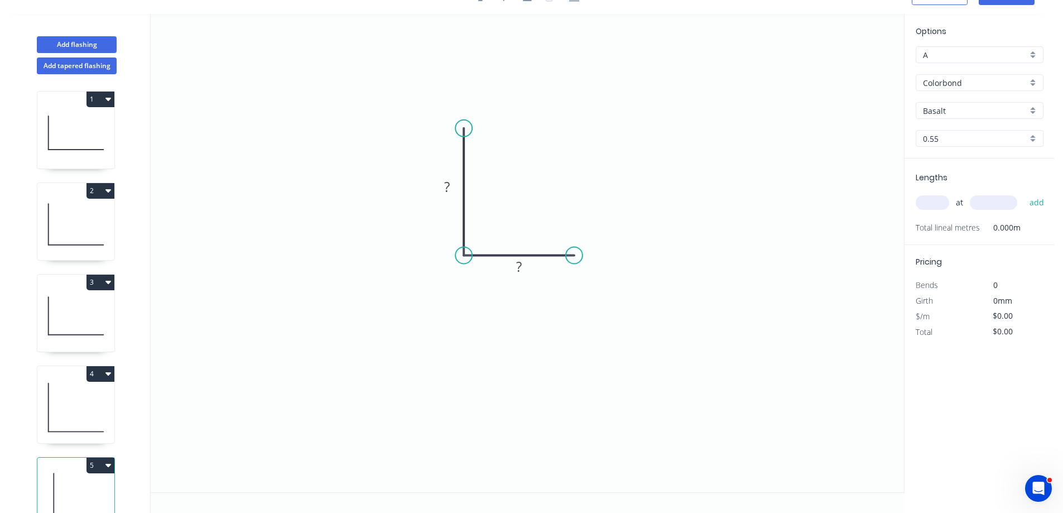
drag, startPoint x: 453, startPoint y: 189, endPoint x: 486, endPoint y: 182, distance: 33.7
click at [459, 187] on g "?" at bounding box center [447, 186] width 36 height 23
type input "$6.26"
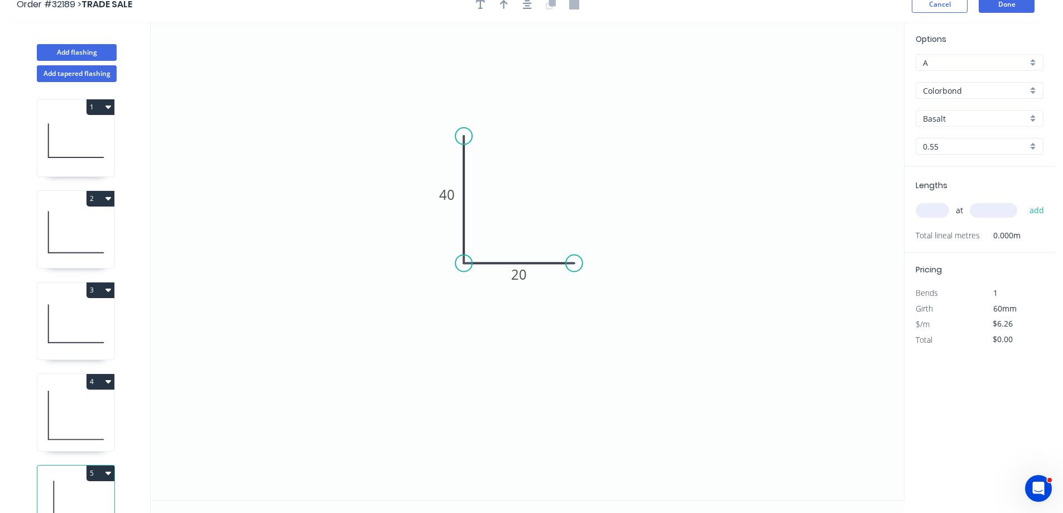
scroll to position [0, 0]
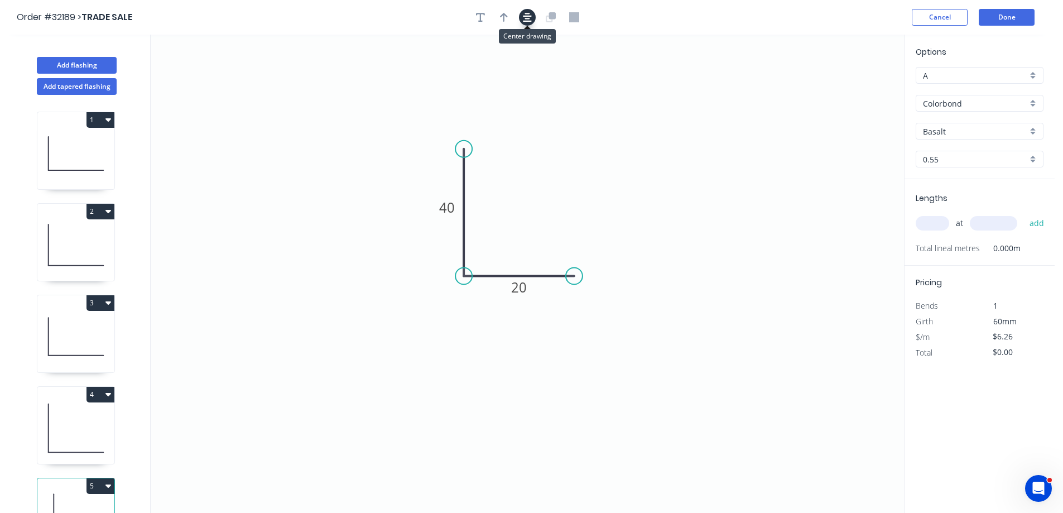
click at [526, 21] on icon "button" at bounding box center [527, 17] width 9 height 9
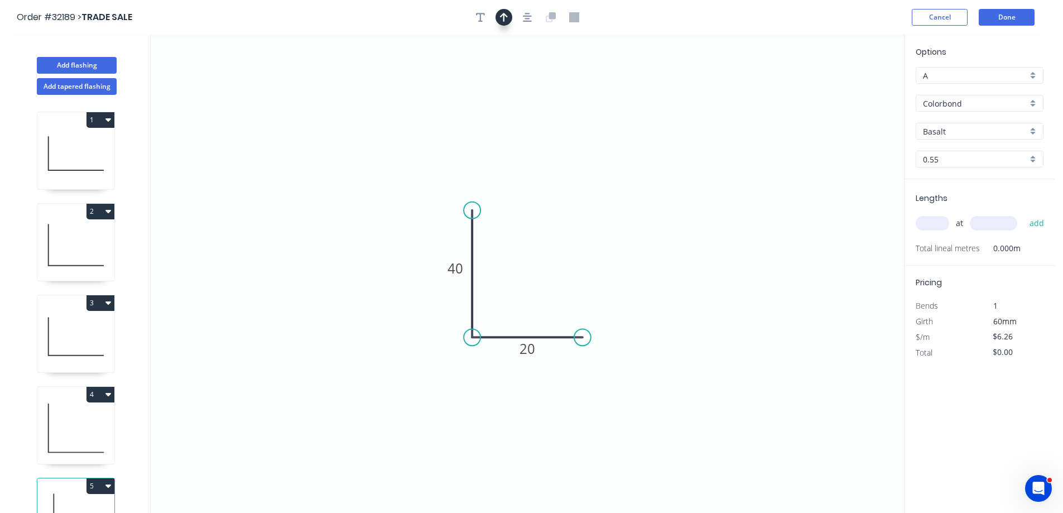
click at [502, 15] on icon "button" at bounding box center [504, 17] width 8 height 9
drag, startPoint x: 846, startPoint y: 87, endPoint x: 543, endPoint y: 282, distance: 360.6
click at [543, 282] on icon at bounding box center [544, 267] width 10 height 36
click at [1035, 131] on div "Basalt" at bounding box center [980, 131] width 128 height 17
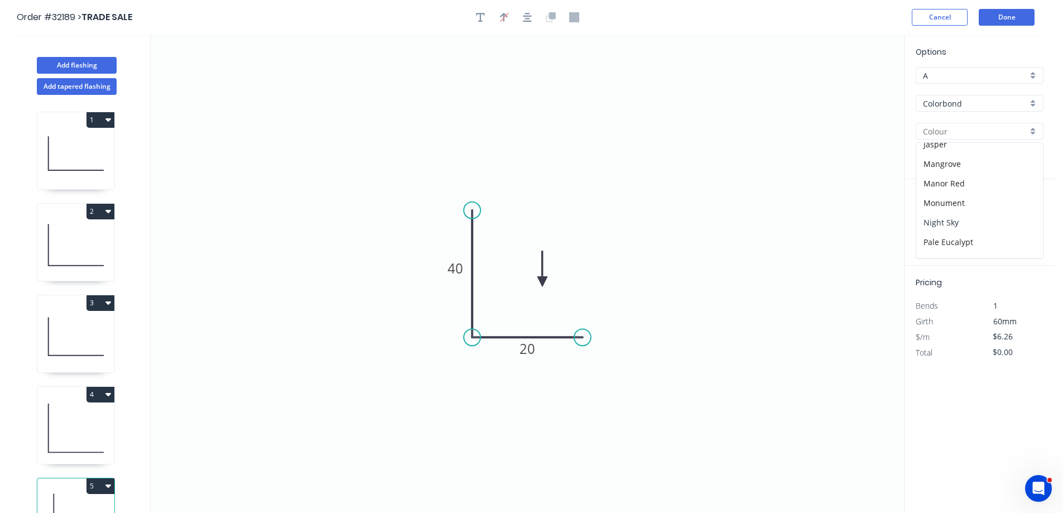
click at [978, 216] on div "Night Sky" at bounding box center [980, 223] width 127 height 20
type input "Night Sky"
click at [934, 224] on input "text" at bounding box center [932, 223] width 33 height 15
type input "1"
type input "1550"
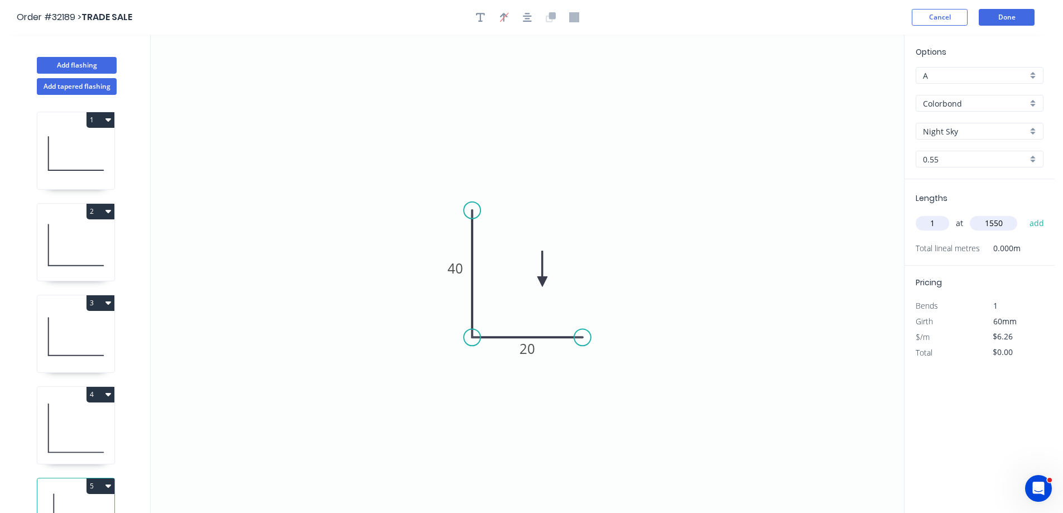
click at [1024, 214] on button "add" at bounding box center [1037, 223] width 26 height 19
type input "$9.70"
type input "1"
type input "1560"
click at [1024, 214] on button "add" at bounding box center [1037, 223] width 26 height 19
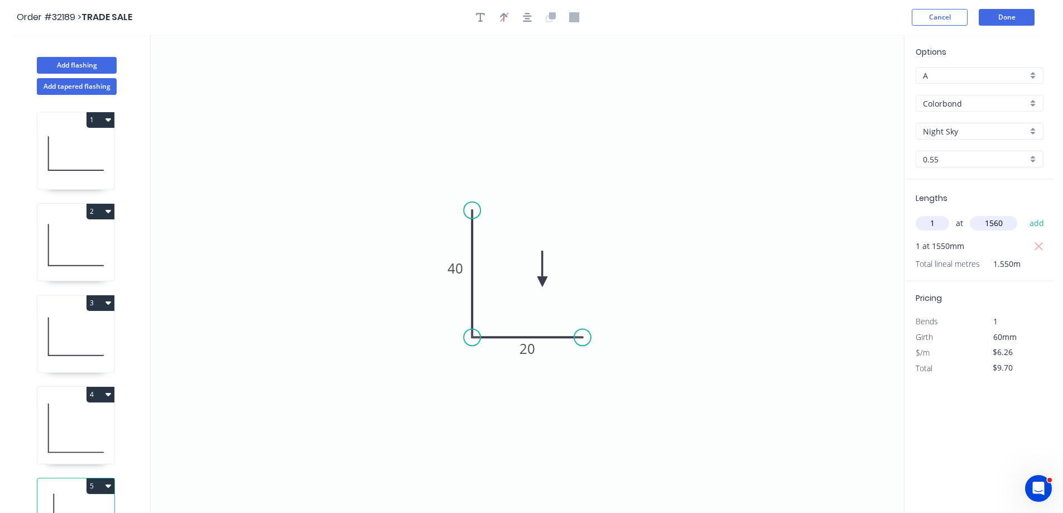
type input "$19.47"
type input "2"
type input "1550"
click at [1024, 214] on button "add" at bounding box center [1037, 223] width 26 height 19
click at [1038, 244] on icon "button" at bounding box center [1039, 246] width 8 height 8
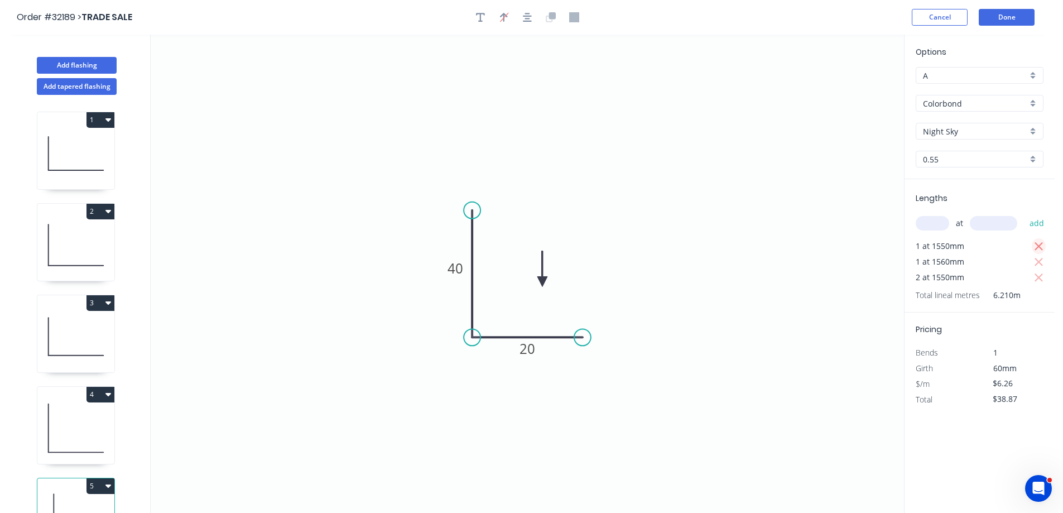
type input "$29.17"
click at [1009, 18] on button "Done" at bounding box center [1007, 17] width 56 height 17
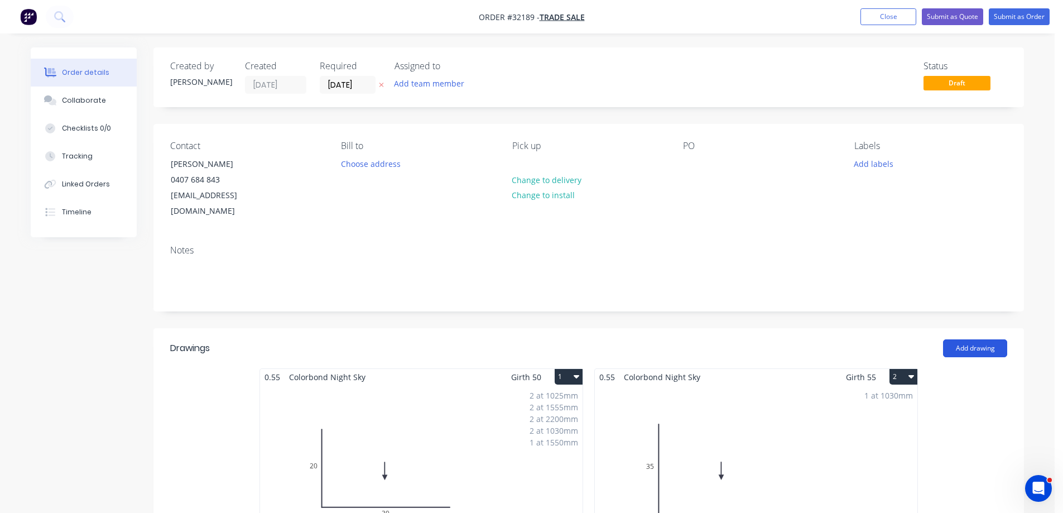
click at [986, 339] on button "Add drawing" at bounding box center [975, 348] width 64 height 18
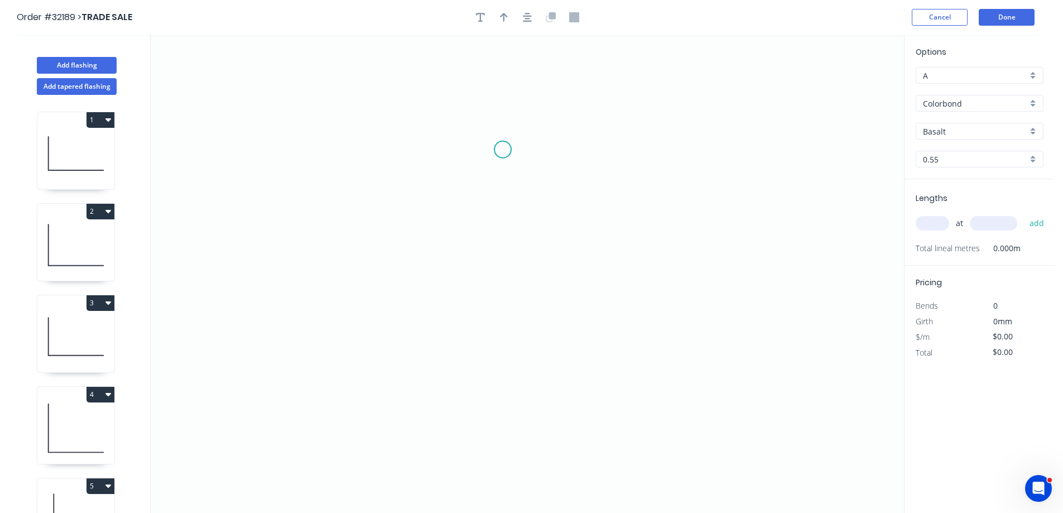
click at [503, 149] on icon "0" at bounding box center [528, 274] width 754 height 478
click at [497, 294] on icon "0" at bounding box center [528, 274] width 754 height 478
drag, startPoint x: 617, startPoint y: 295, endPoint x: 581, endPoint y: 315, distance: 41.5
click at [617, 295] on icon "0 ?" at bounding box center [528, 274] width 754 height 478
click at [492, 214] on rect at bounding box center [486, 217] width 22 height 16
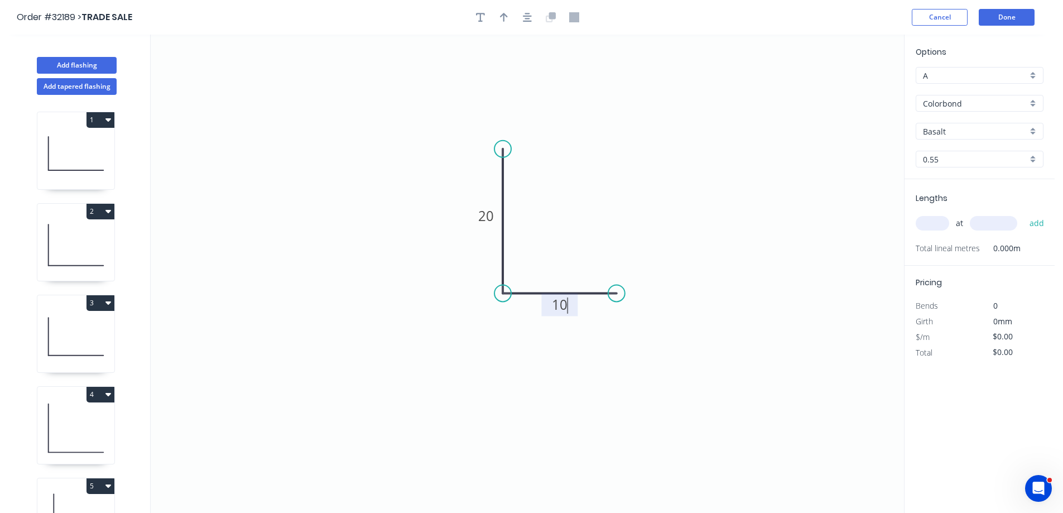
type input "$6.26"
click at [526, 16] on icon "button" at bounding box center [527, 17] width 9 height 9
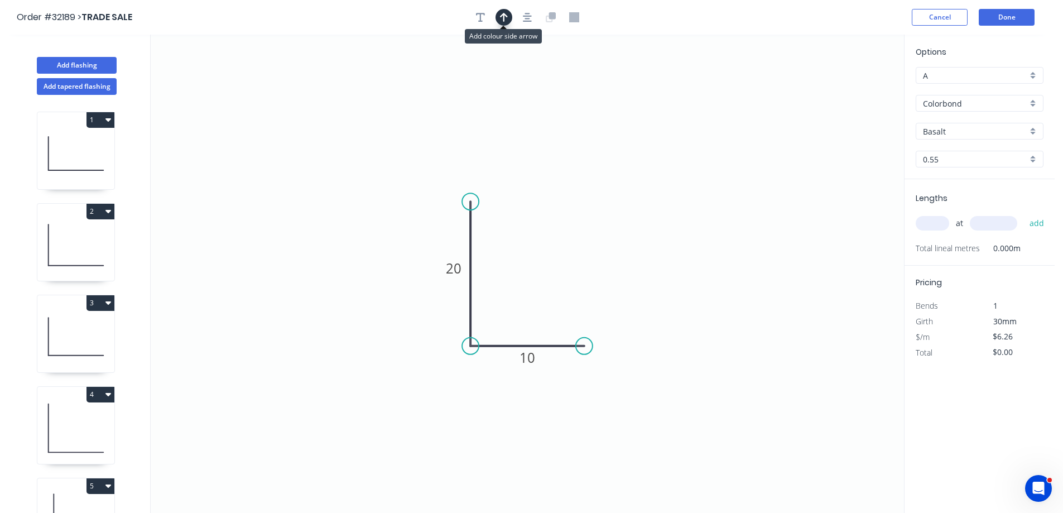
click at [501, 12] on icon "button" at bounding box center [504, 17] width 8 height 10
drag, startPoint x: 846, startPoint y: 89, endPoint x: 549, endPoint y: 295, distance: 361.1
click at [549, 295] on icon at bounding box center [550, 279] width 10 height 36
click at [1038, 129] on div "Basalt" at bounding box center [980, 131] width 128 height 17
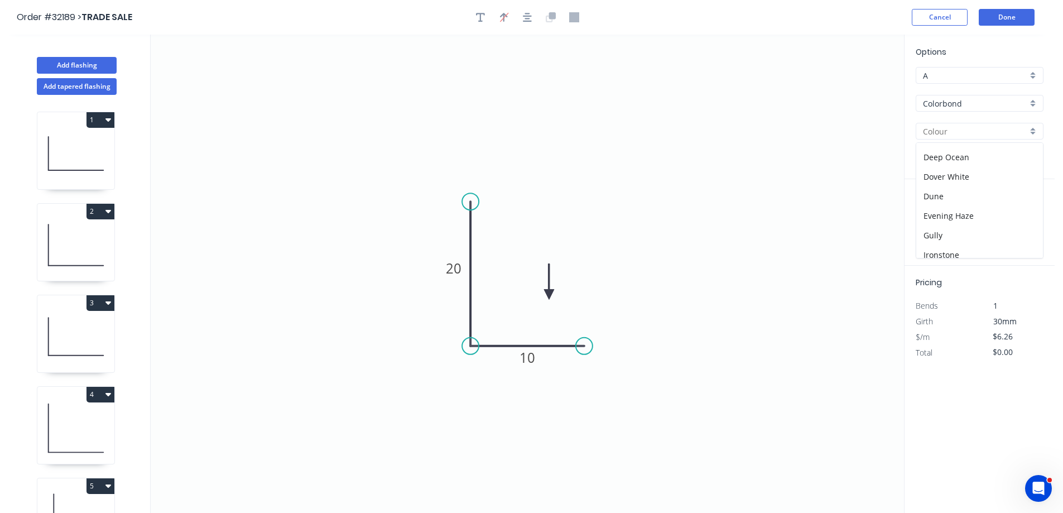
scroll to position [279, 0]
click at [953, 167] on div "Night Sky" at bounding box center [980, 167] width 127 height 20
type input "Night Sky"
drag, startPoint x: 933, startPoint y: 223, endPoint x: 668, endPoint y: 194, distance: 266.7
click at [932, 223] on input "text" at bounding box center [932, 223] width 33 height 15
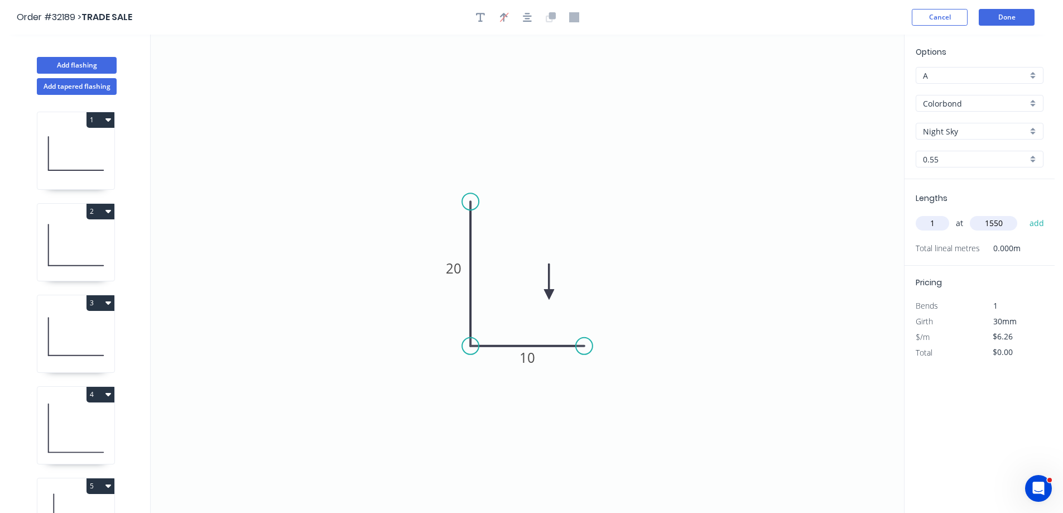
click at [1024, 214] on button "add" at bounding box center [1037, 223] width 26 height 19
click at [1005, 20] on button "Done" at bounding box center [1007, 17] width 56 height 17
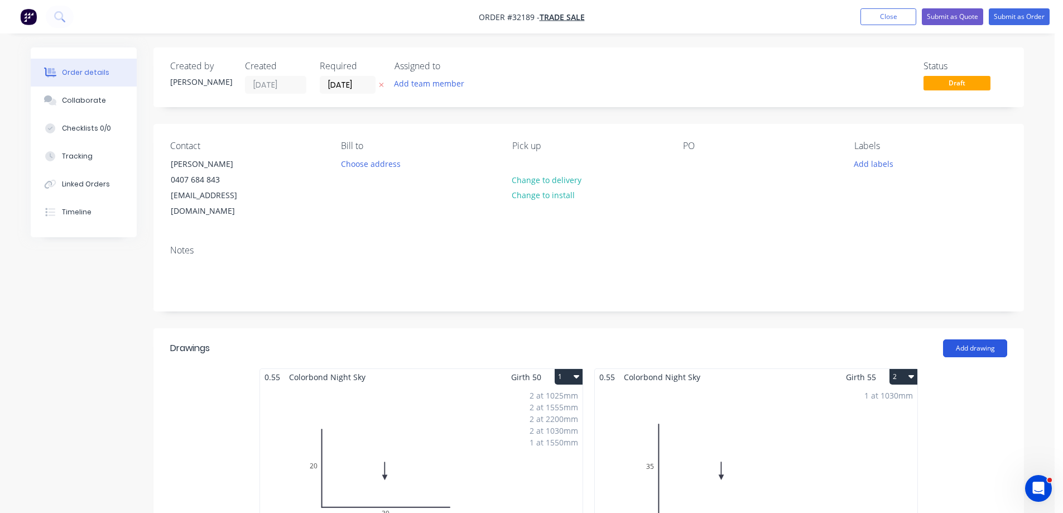
click at [964, 339] on button "Add drawing" at bounding box center [975, 348] width 64 height 18
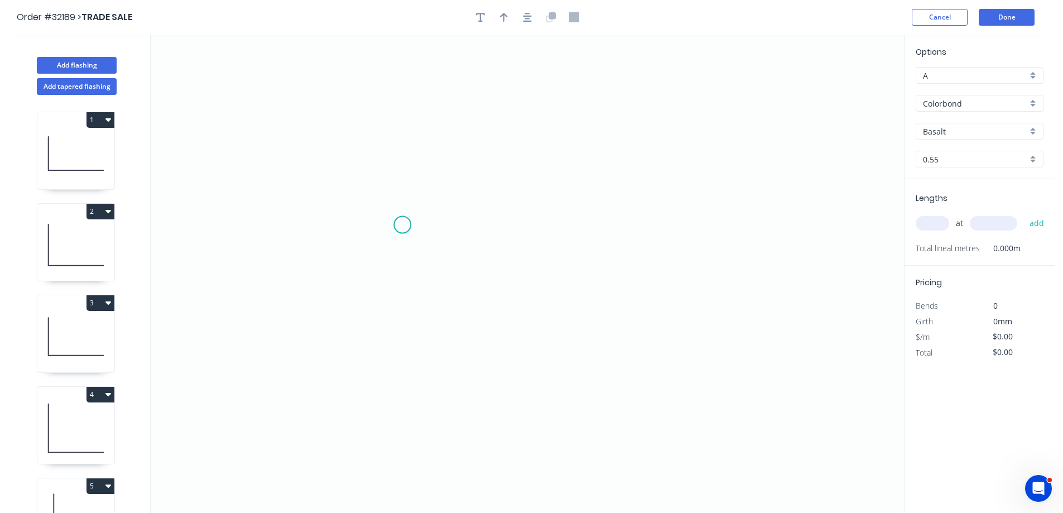
click at [406, 223] on icon "0" at bounding box center [528, 274] width 754 height 478
drag, startPoint x: 668, startPoint y: 215, endPoint x: 457, endPoint y: 325, distance: 237.9
click at [669, 215] on icon "0" at bounding box center [528, 274] width 754 height 478
drag, startPoint x: 542, startPoint y: 237, endPoint x: 569, endPoint y: 105, distance: 135.0
click at [542, 237] on rect at bounding box center [536, 237] width 22 height 16
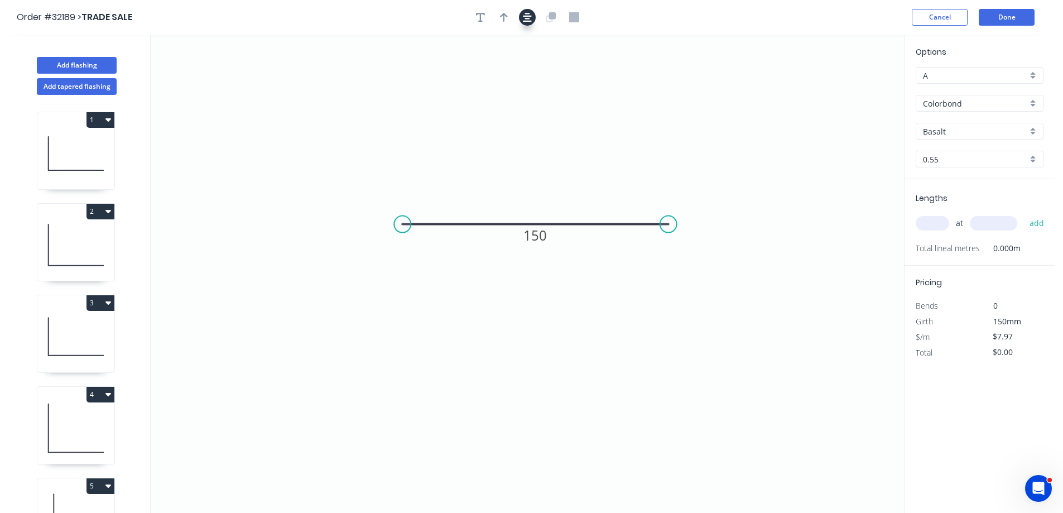
click at [526, 21] on icon "button" at bounding box center [527, 17] width 9 height 9
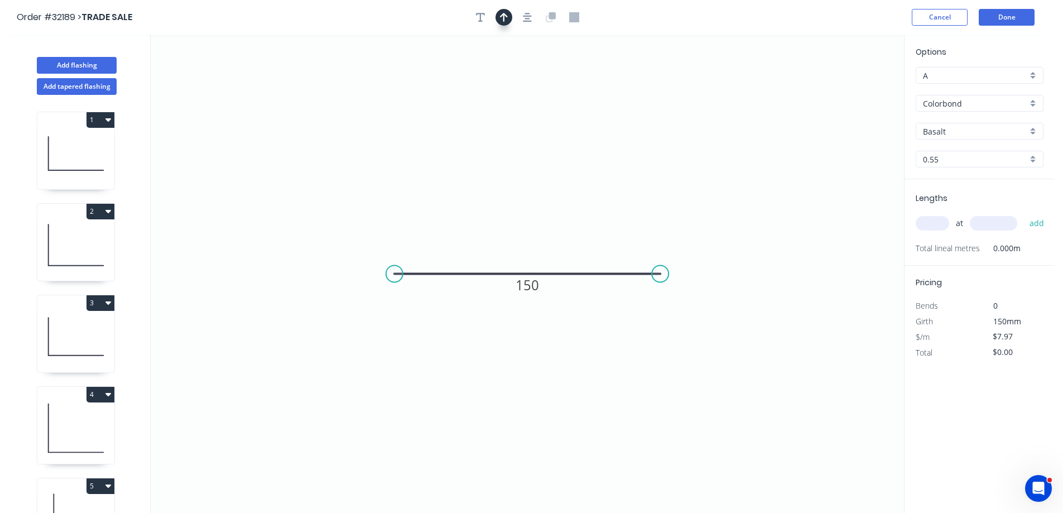
click at [501, 18] on icon "button" at bounding box center [504, 17] width 8 height 10
drag, startPoint x: 850, startPoint y: 89, endPoint x: 536, endPoint y: 230, distance: 343.5
click at [542, 228] on icon at bounding box center [547, 211] width 10 height 36
click at [1036, 131] on div "Basalt" at bounding box center [980, 131] width 128 height 17
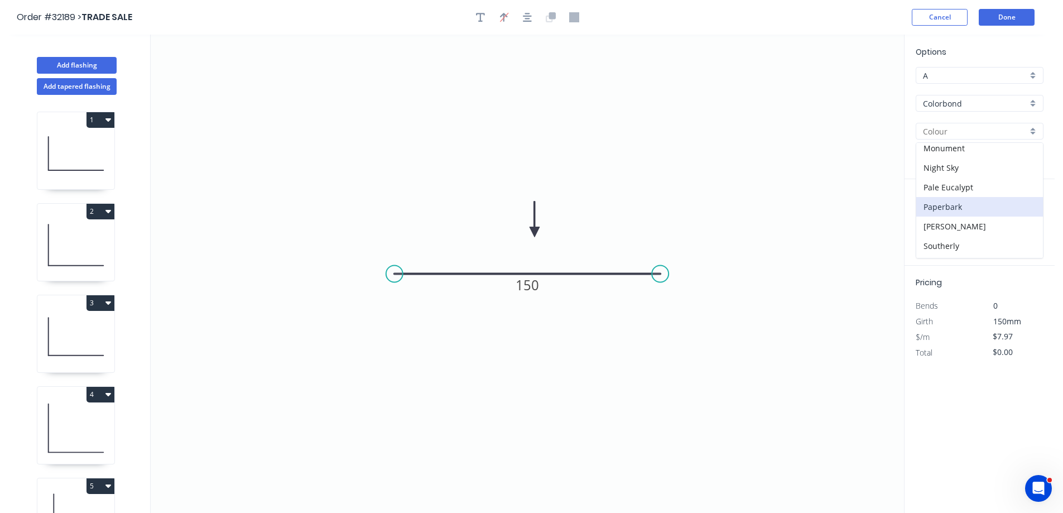
scroll to position [279, 0]
click at [992, 163] on div "Night Sky" at bounding box center [980, 167] width 127 height 20
drag, startPoint x: 935, startPoint y: 226, endPoint x: 856, endPoint y: 239, distance: 80.4
click at [935, 225] on input "text" at bounding box center [932, 223] width 33 height 15
click at [1024, 214] on button "add" at bounding box center [1037, 223] width 26 height 19
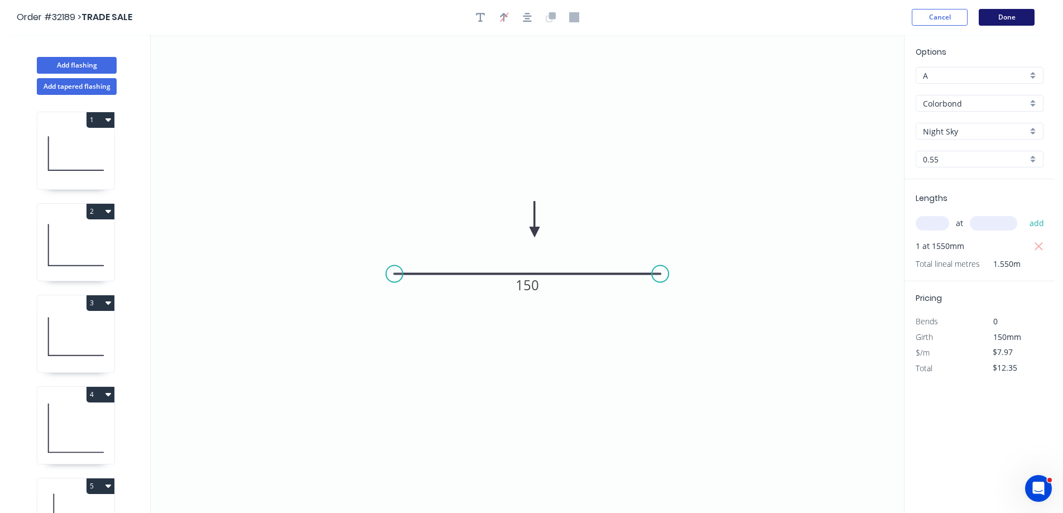
click at [1002, 16] on button "Done" at bounding box center [1007, 17] width 56 height 17
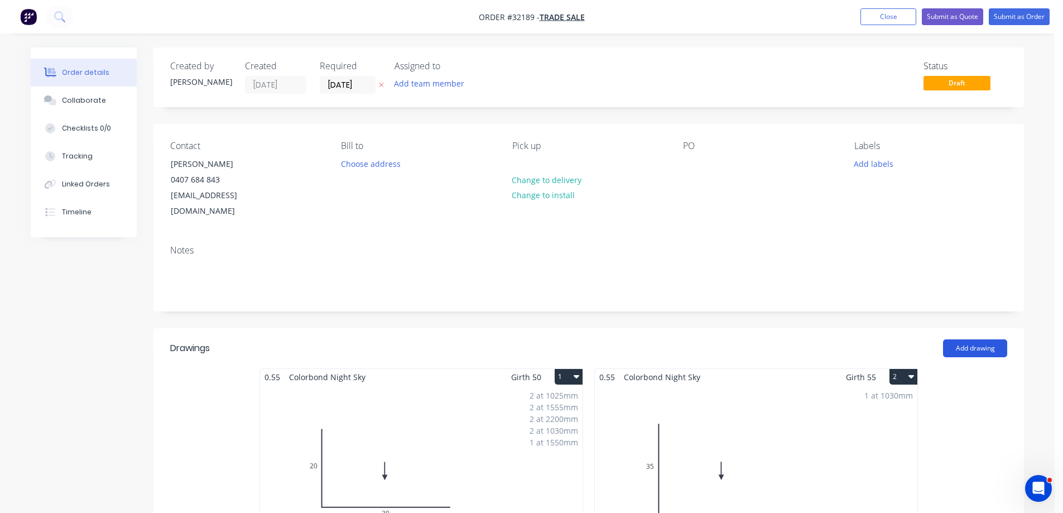
click at [974, 339] on button "Add drawing" at bounding box center [975, 348] width 64 height 18
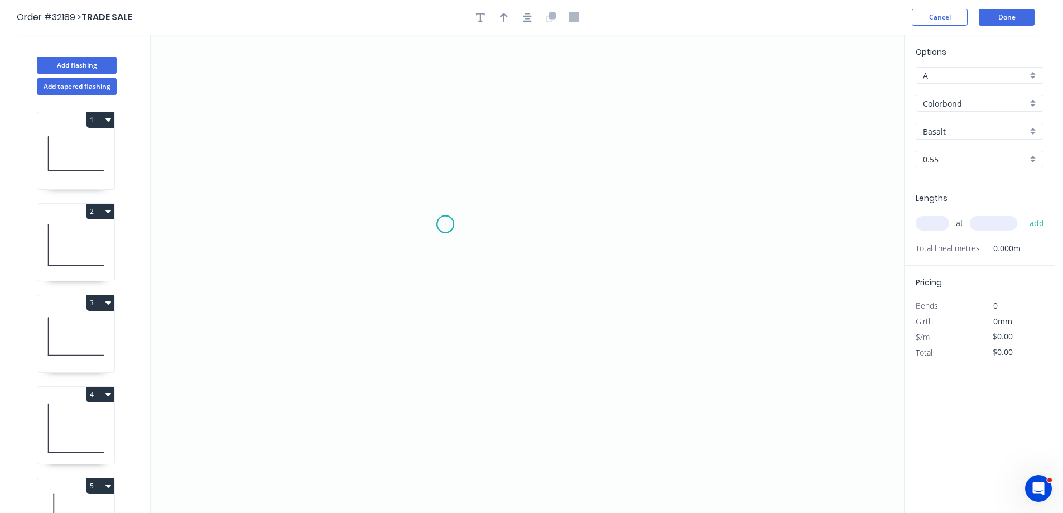
drag, startPoint x: 445, startPoint y: 224, endPoint x: 469, endPoint y: 224, distance: 24.0
click at [450, 224] on icon "0" at bounding box center [528, 274] width 754 height 478
click at [674, 219] on icon "0" at bounding box center [528, 274] width 754 height 478
click at [564, 231] on rect at bounding box center [560, 237] width 22 height 16
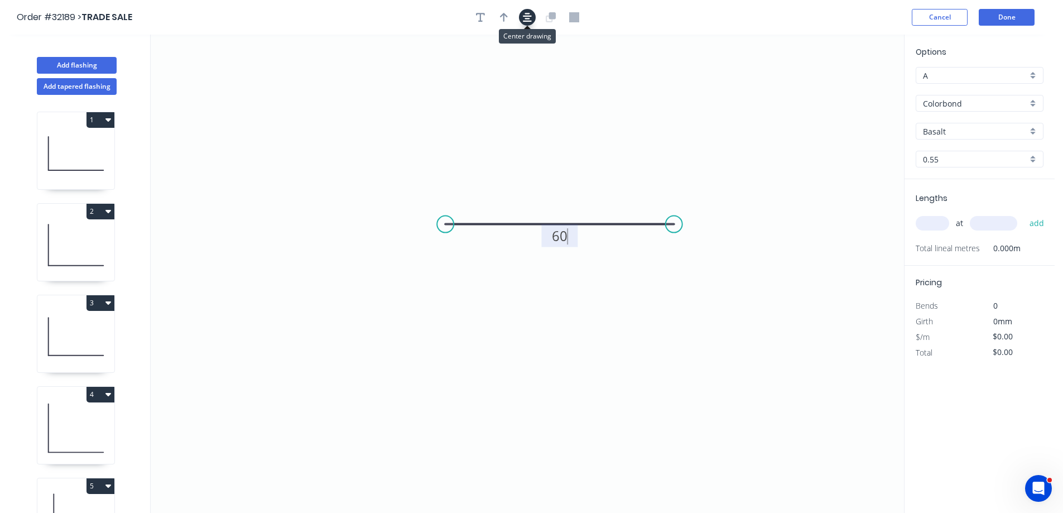
click at [529, 9] on button "button" at bounding box center [527, 17] width 17 height 17
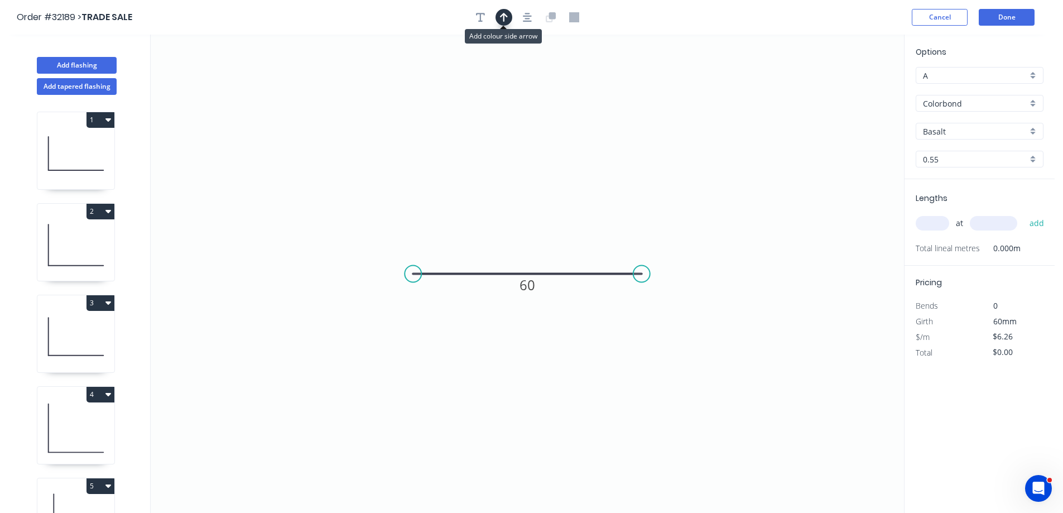
click at [501, 17] on icon "button" at bounding box center [504, 17] width 8 height 10
drag, startPoint x: 846, startPoint y: 86, endPoint x: 538, endPoint y: 236, distance: 342.5
click at [538, 236] on icon at bounding box center [538, 223] width 10 height 36
click at [1034, 133] on div "Basalt" at bounding box center [980, 131] width 128 height 17
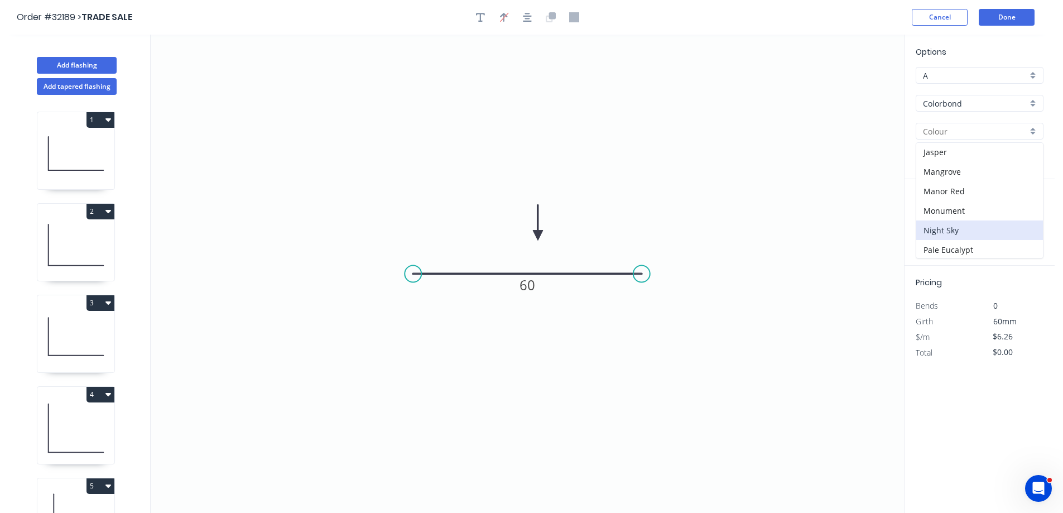
scroll to position [279, 0]
click at [972, 164] on div "Night Sky" at bounding box center [980, 167] width 127 height 20
drag, startPoint x: 935, startPoint y: 227, endPoint x: 732, endPoint y: 232, distance: 202.7
click at [931, 227] on input "text" at bounding box center [932, 223] width 33 height 15
click at [1024, 214] on button "add" at bounding box center [1037, 223] width 26 height 19
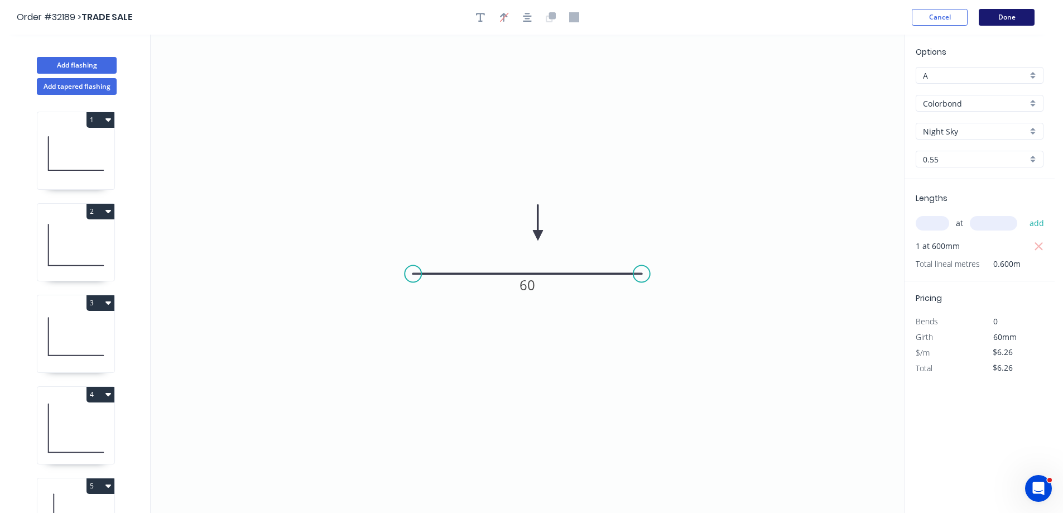
click at [1025, 19] on button "Done" at bounding box center [1007, 17] width 56 height 17
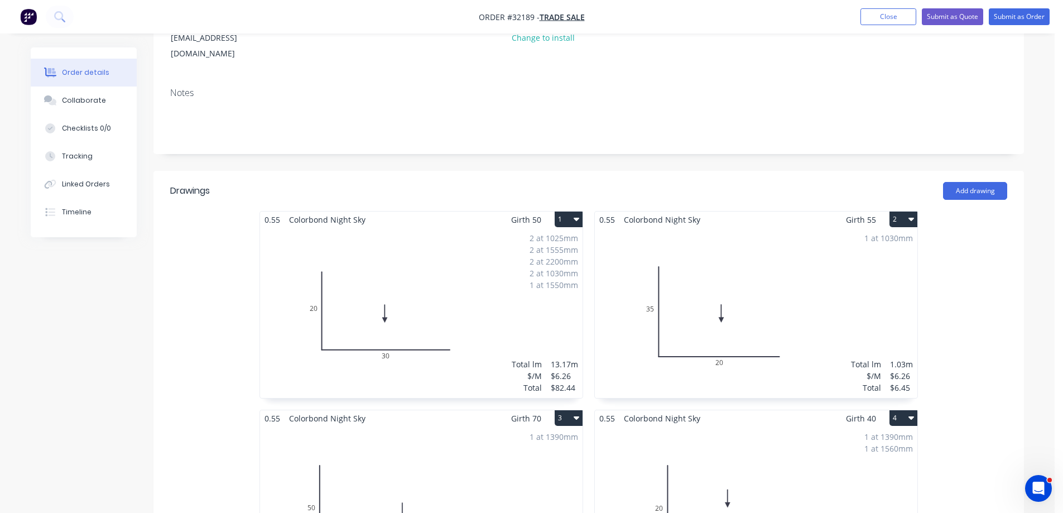
scroll to position [167, 0]
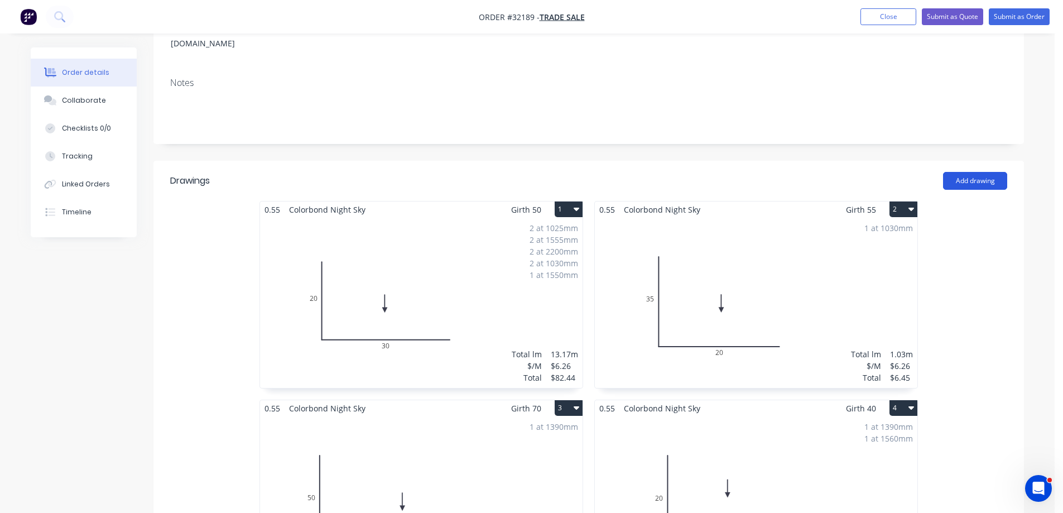
click at [974, 172] on button "Add drawing" at bounding box center [975, 181] width 64 height 18
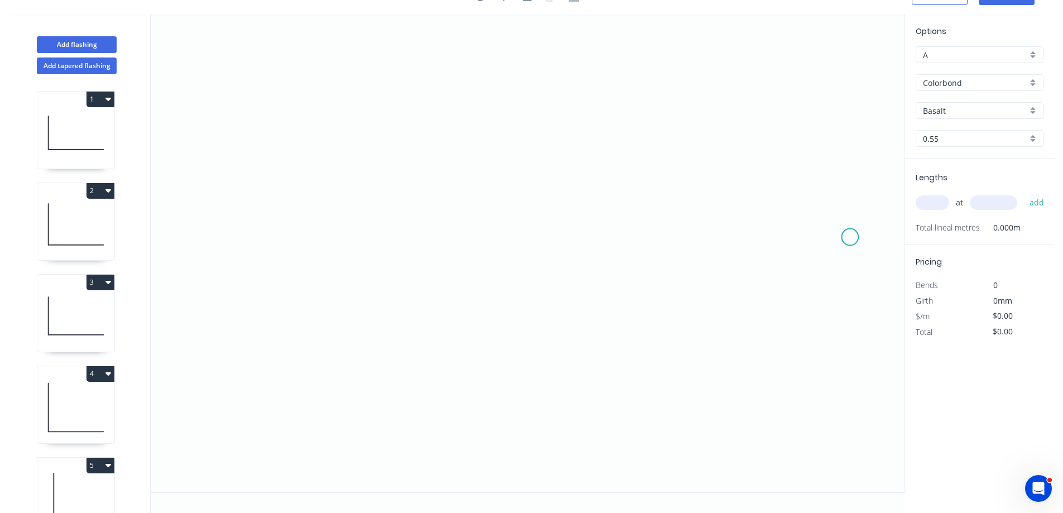
scroll to position [21, 0]
click at [426, 231] on icon "0" at bounding box center [528, 253] width 754 height 478
click at [660, 236] on icon "0" at bounding box center [528, 253] width 754 height 478
click at [546, 243] on tspan "?" at bounding box center [543, 242] width 6 height 18
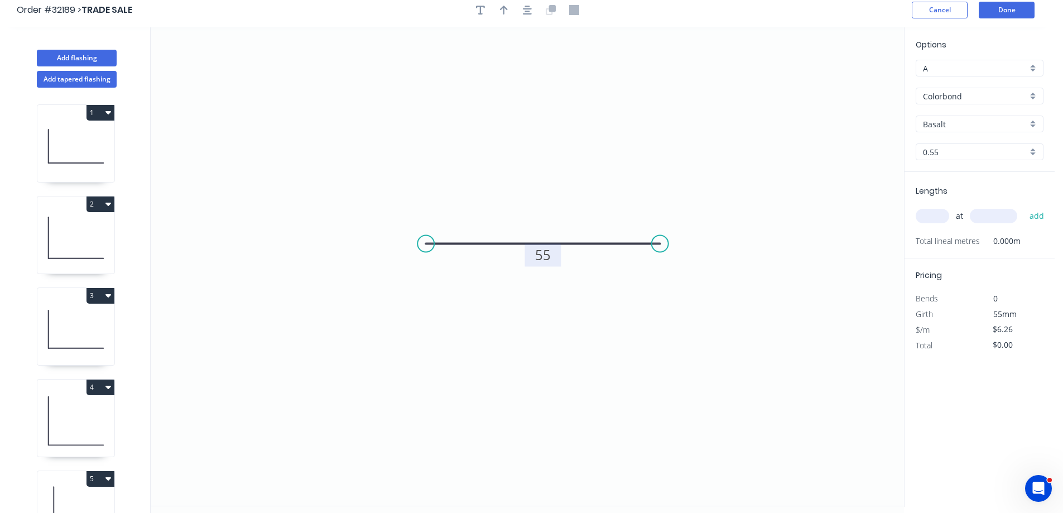
scroll to position [0, 0]
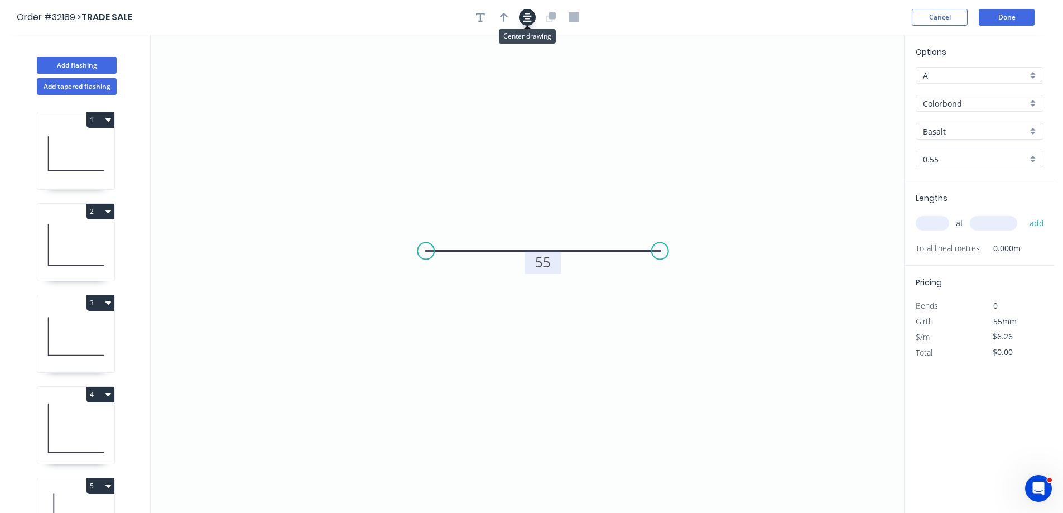
click at [530, 20] on icon "button" at bounding box center [527, 17] width 9 height 10
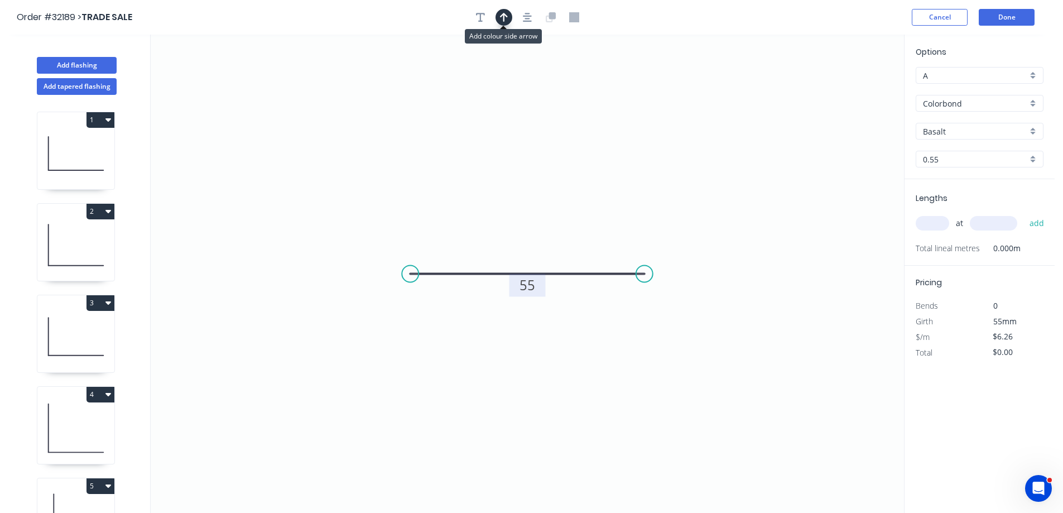
click at [505, 15] on icon "button" at bounding box center [504, 17] width 8 height 9
drag, startPoint x: 848, startPoint y: 88, endPoint x: 531, endPoint y: 232, distance: 348.7
click at [531, 232] on icon at bounding box center [531, 219] width 10 height 36
drag, startPoint x: 930, startPoint y: 228, endPoint x: 793, endPoint y: 224, distance: 137.4
click at [930, 228] on input "text" at bounding box center [932, 223] width 33 height 15
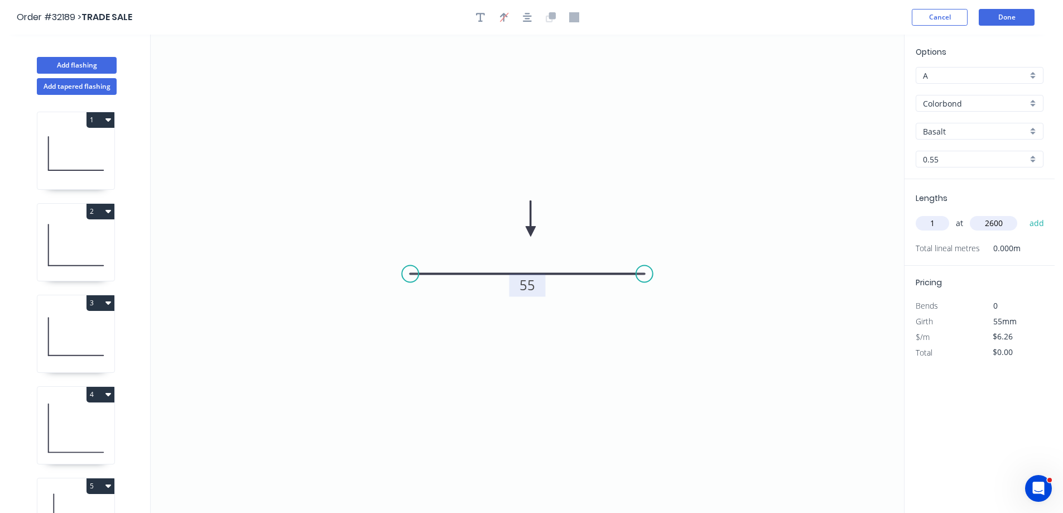
click at [1024, 214] on button "add" at bounding box center [1037, 223] width 26 height 19
click at [1031, 131] on div "Basalt" at bounding box center [980, 131] width 128 height 17
click at [975, 219] on div "Night Sky" at bounding box center [980, 223] width 127 height 20
click at [1005, 18] on button "Done" at bounding box center [1007, 17] width 56 height 17
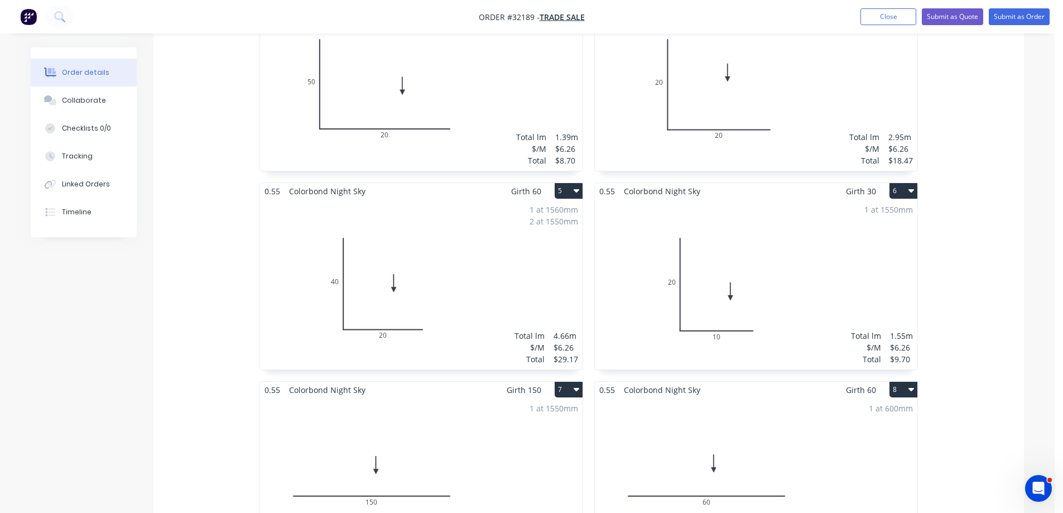
scroll to position [414, 0]
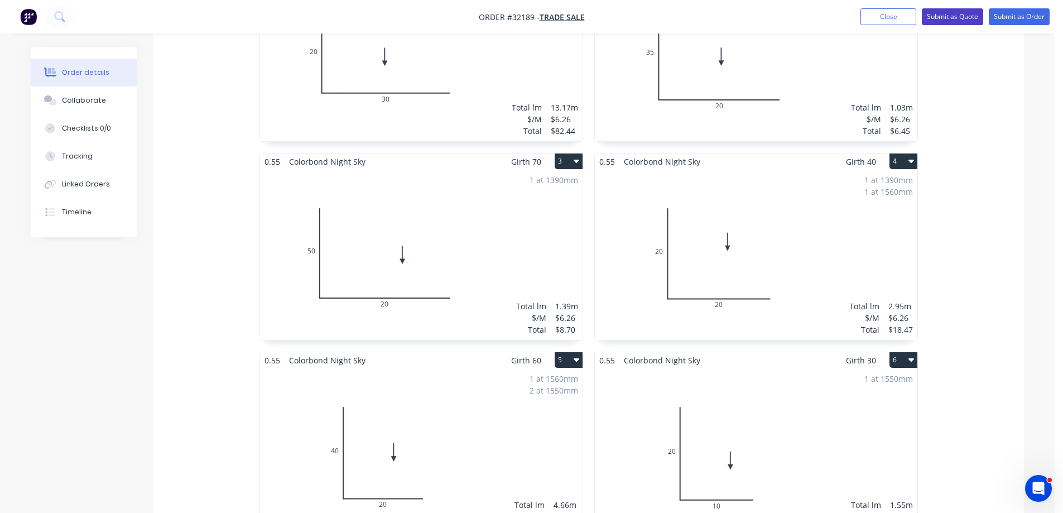
click at [958, 15] on button "Submit as Quote" at bounding box center [952, 16] width 61 height 17
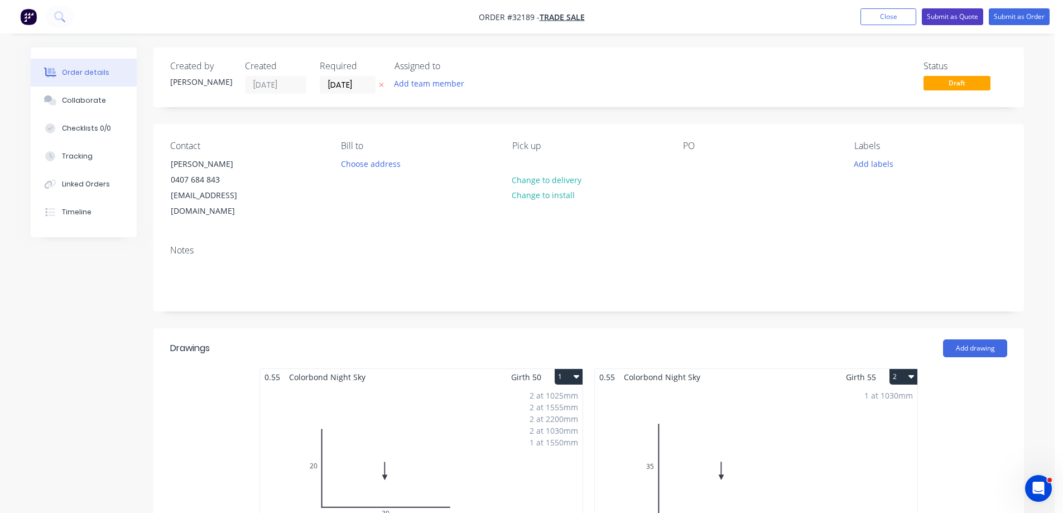
click at [962, 20] on button "Submit as Quote" at bounding box center [952, 16] width 61 height 17
